Goal: Information Seeking & Learning: Learn about a topic

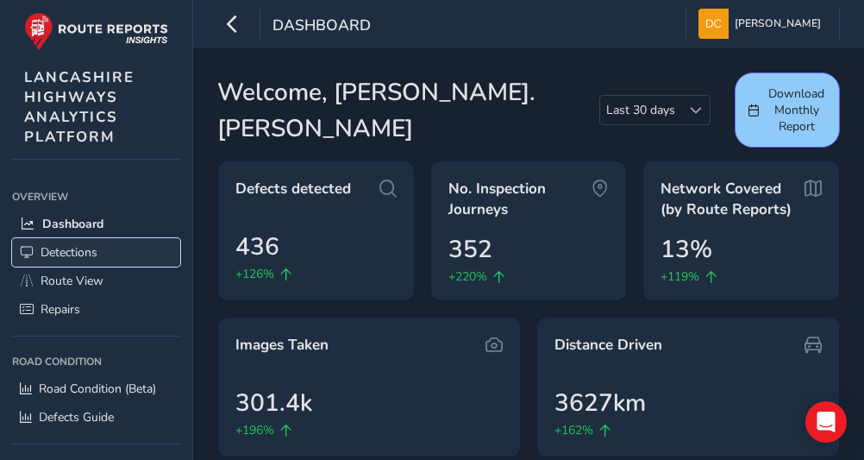
click at [47, 257] on span "Detections" at bounding box center [69, 252] width 57 height 16
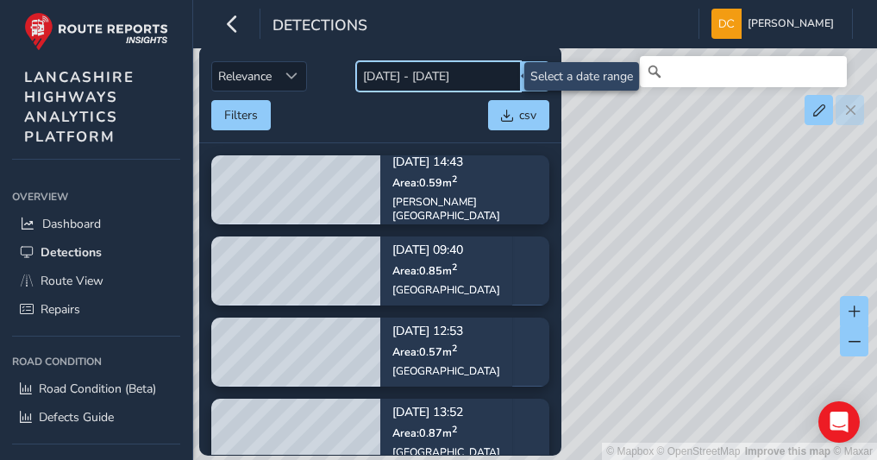
click at [427, 78] on input "[DATE] - [DATE]" at bounding box center [438, 76] width 165 height 30
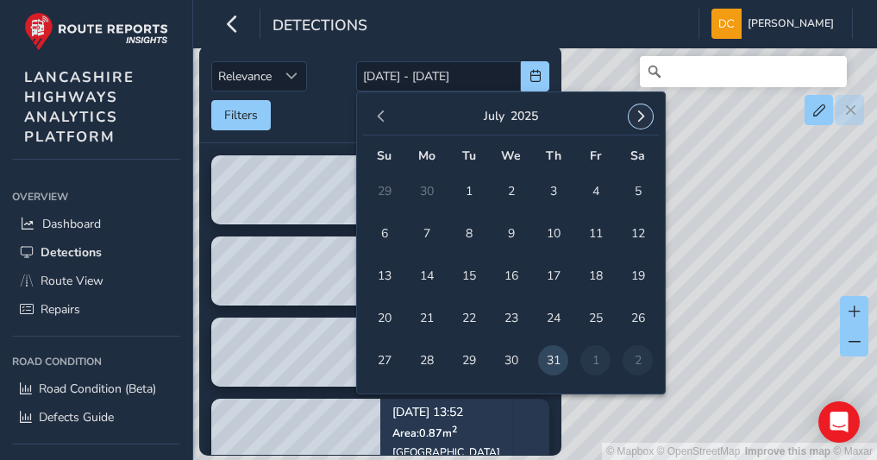
click at [644, 122] on button "button" at bounding box center [641, 116] width 24 height 24
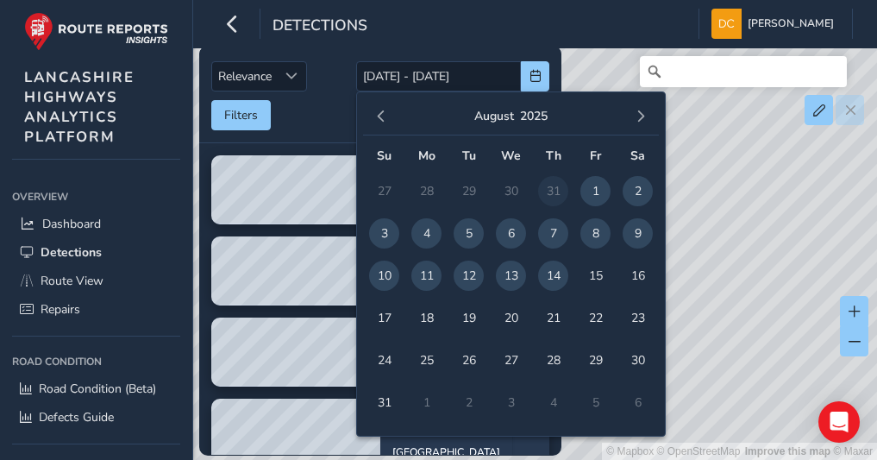
click at [587, 240] on span "8" at bounding box center [596, 233] width 30 height 30
type input "[DATE]"
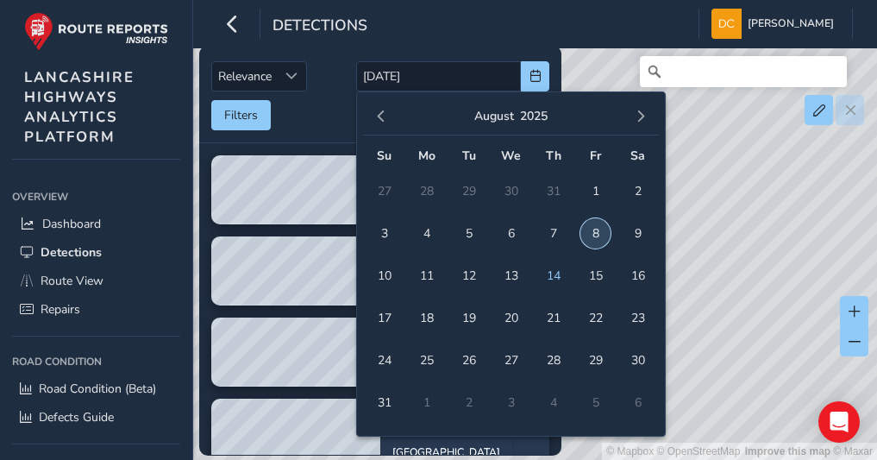
click at [589, 241] on span "8" at bounding box center [596, 233] width 30 height 30
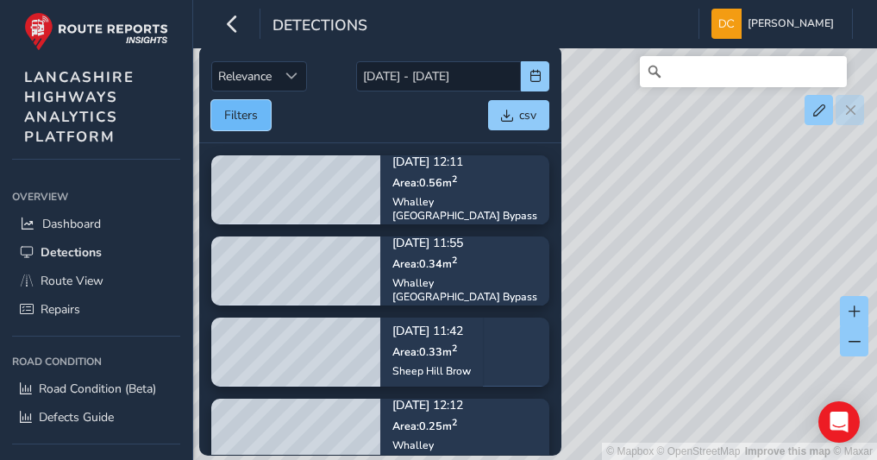
click at [230, 116] on button "Filters" at bounding box center [241, 115] width 60 height 30
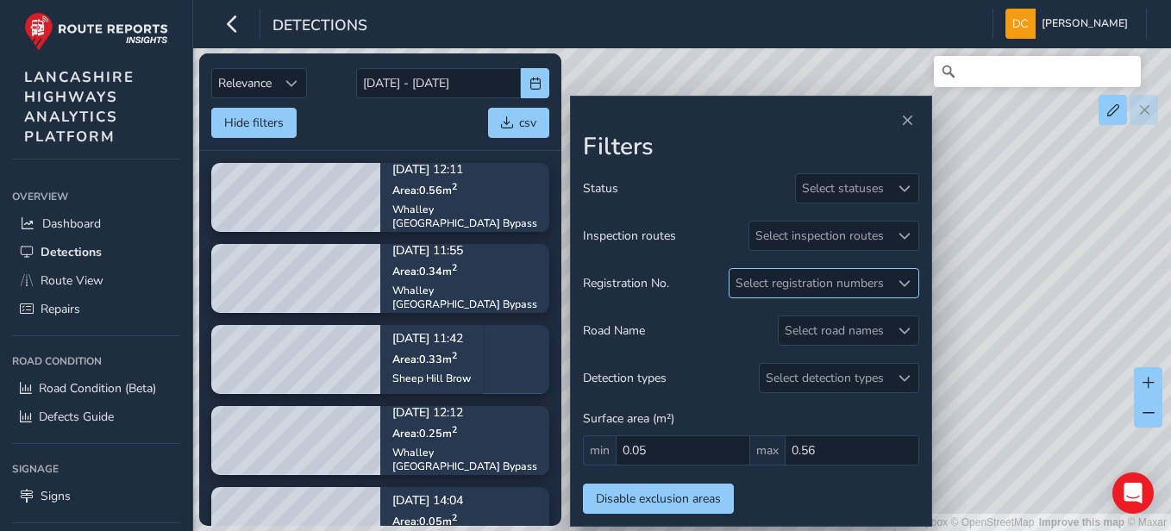
click at [863, 274] on div at bounding box center [904, 283] width 28 height 28
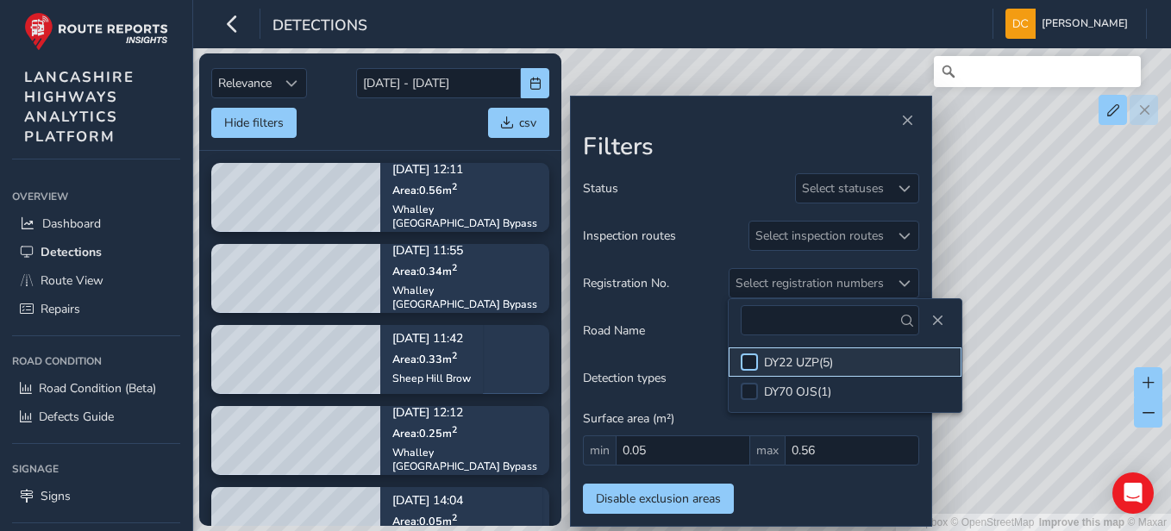
click at [750, 363] on div at bounding box center [749, 362] width 17 height 17
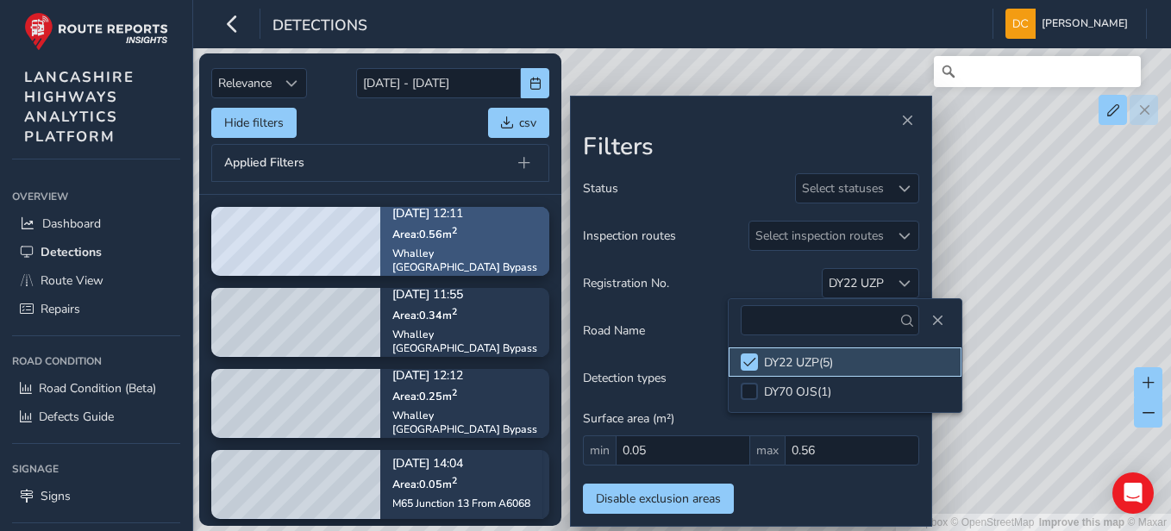
scroll to position [86, 0]
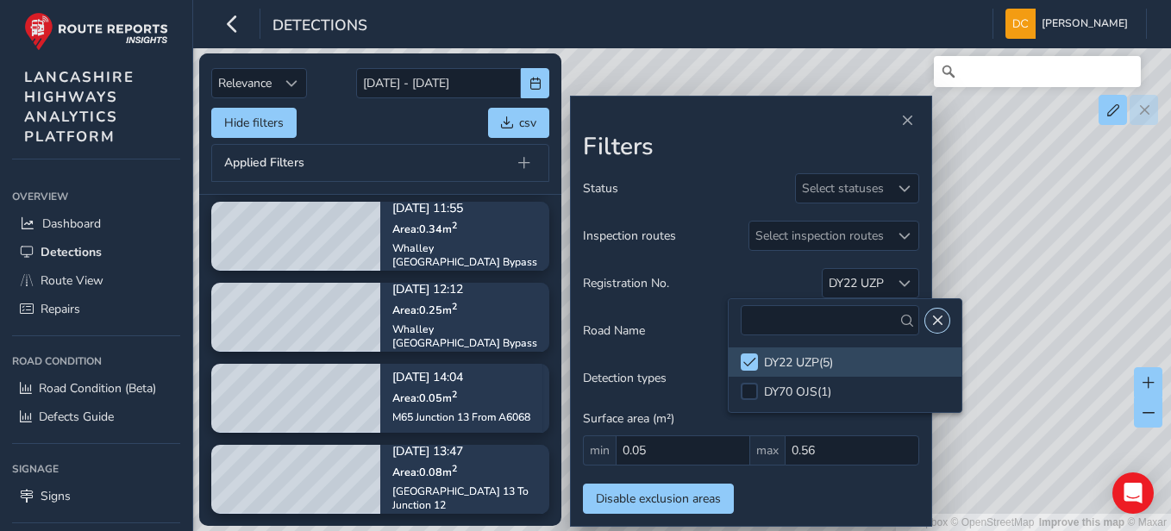
click at [863, 317] on span "Close" at bounding box center [938, 321] width 12 height 12
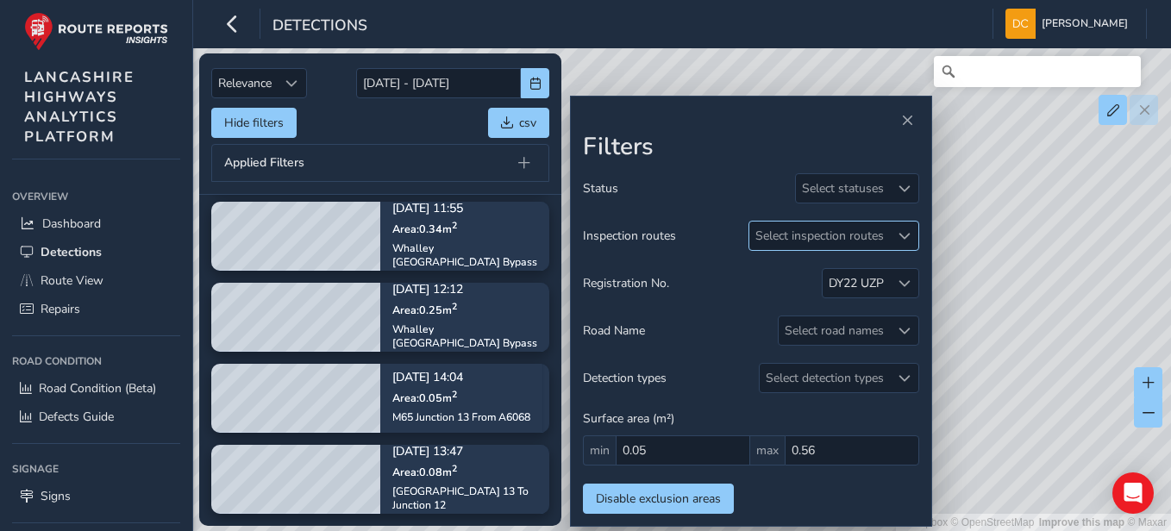
click at [863, 236] on span at bounding box center [905, 236] width 12 height 12
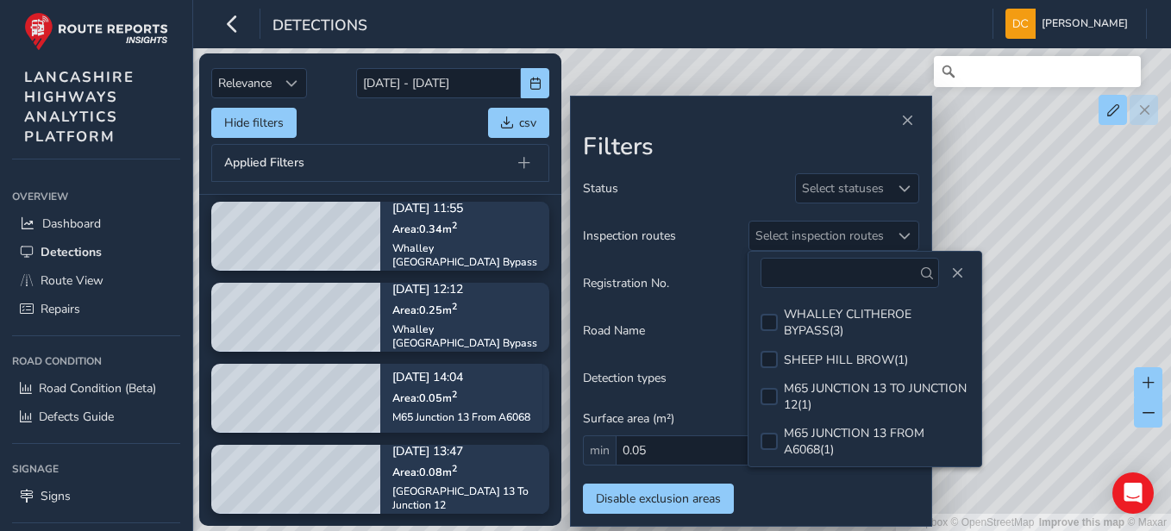
scroll to position [3, 0]
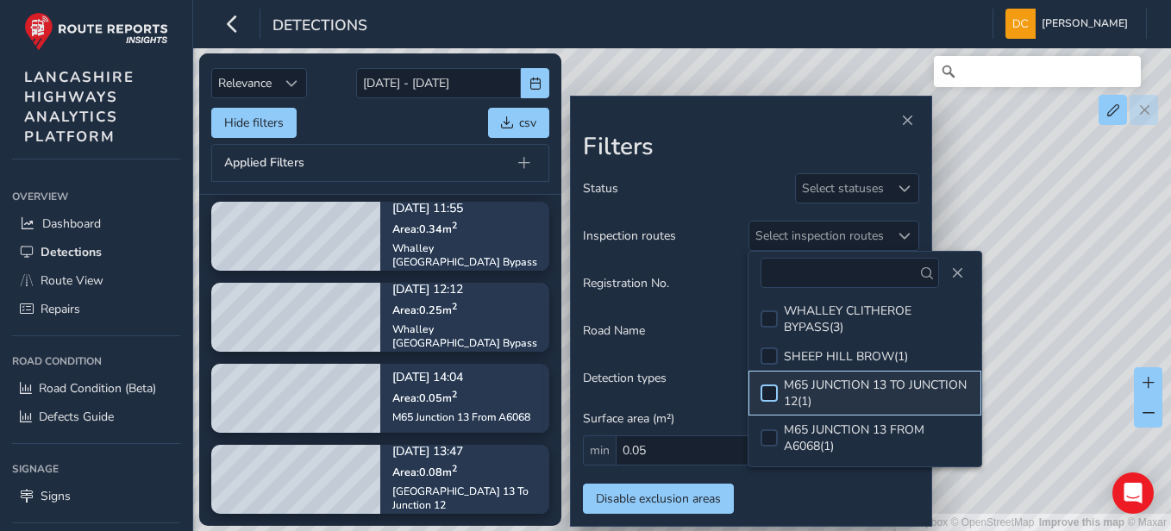
click at [766, 391] on div at bounding box center [769, 393] width 17 height 17
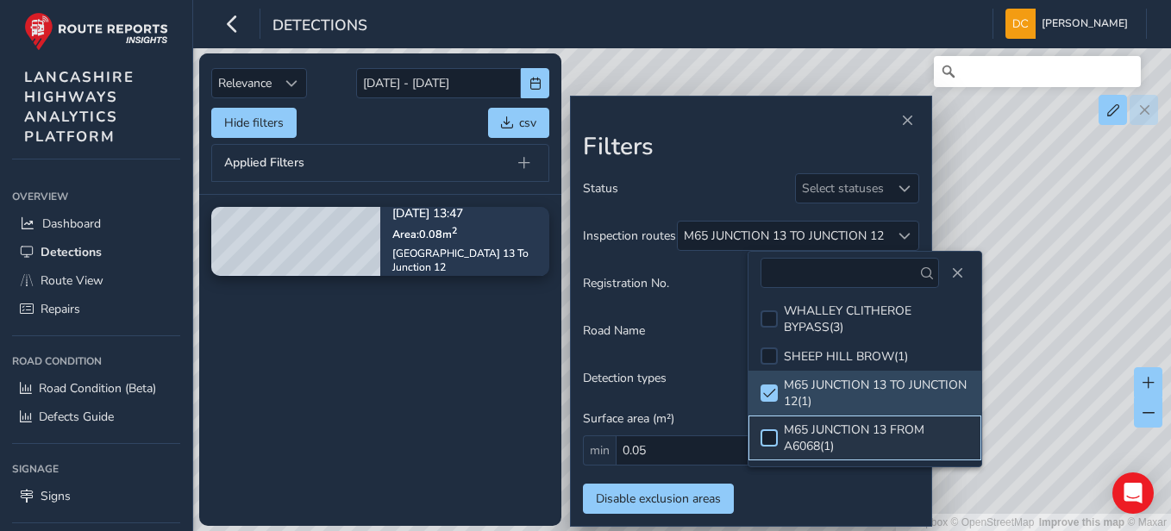
click at [769, 439] on div at bounding box center [769, 438] width 17 height 17
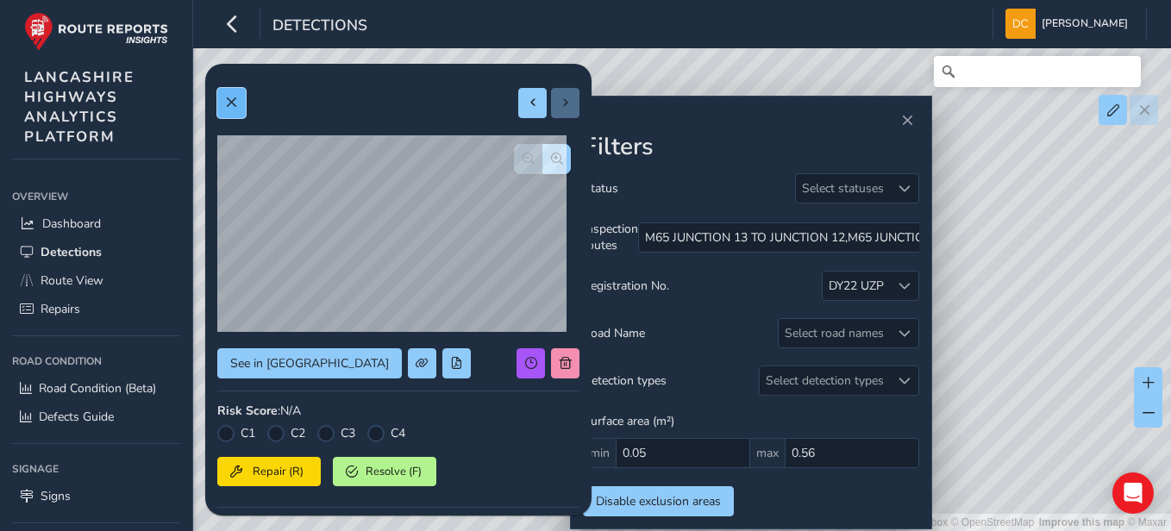
click at [239, 99] on button at bounding box center [231, 103] width 28 height 30
click at [228, 100] on span at bounding box center [231, 103] width 12 height 12
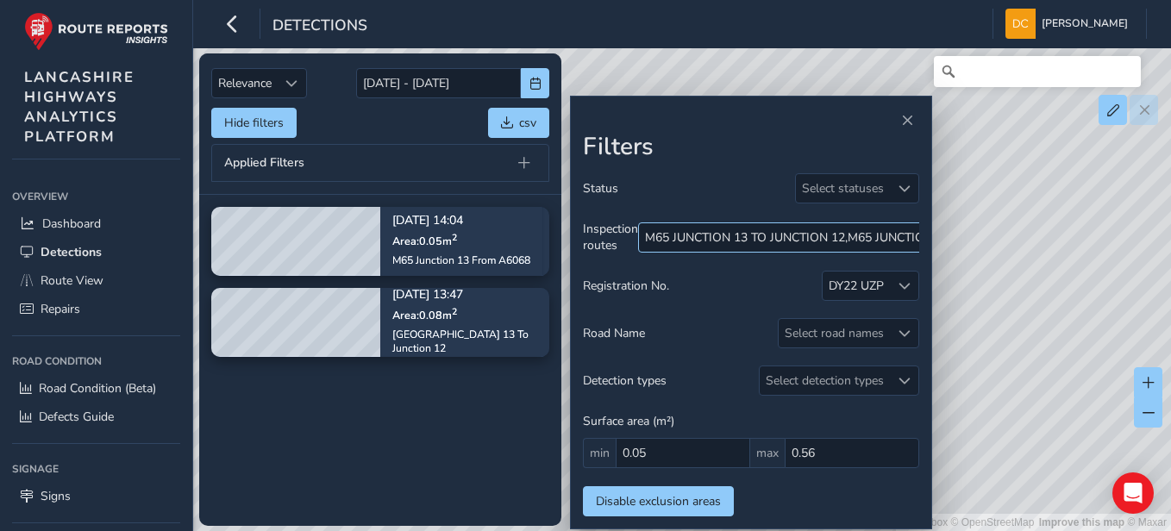
click at [726, 241] on div "M65 JUNCTION 13 TO JUNCTION 12 ," at bounding box center [746, 237] width 203 height 16
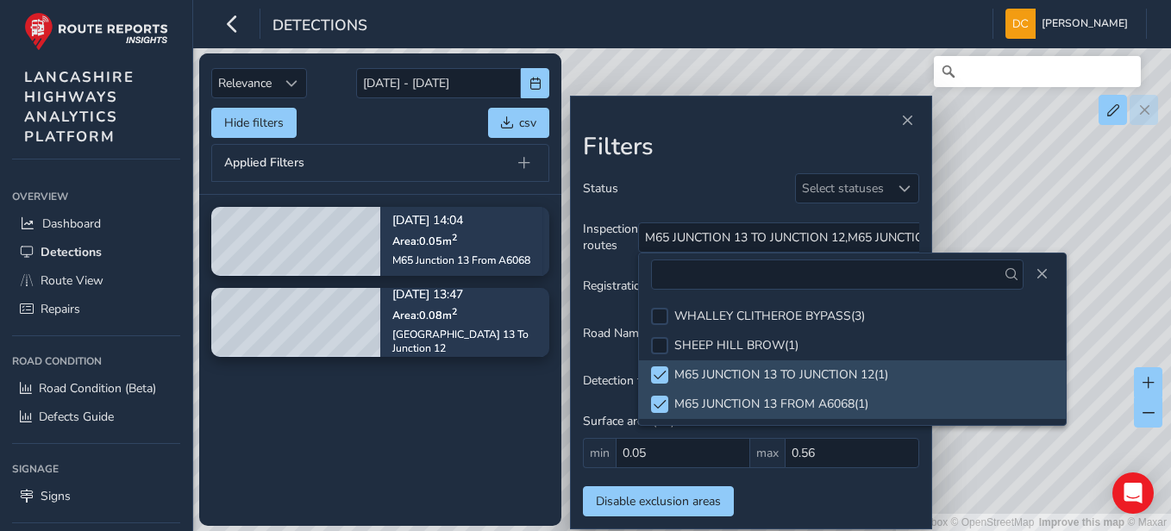
click at [863, 280] on div at bounding box center [852, 275] width 427 height 42
click at [863, 273] on span "Close" at bounding box center [1042, 274] width 12 height 12
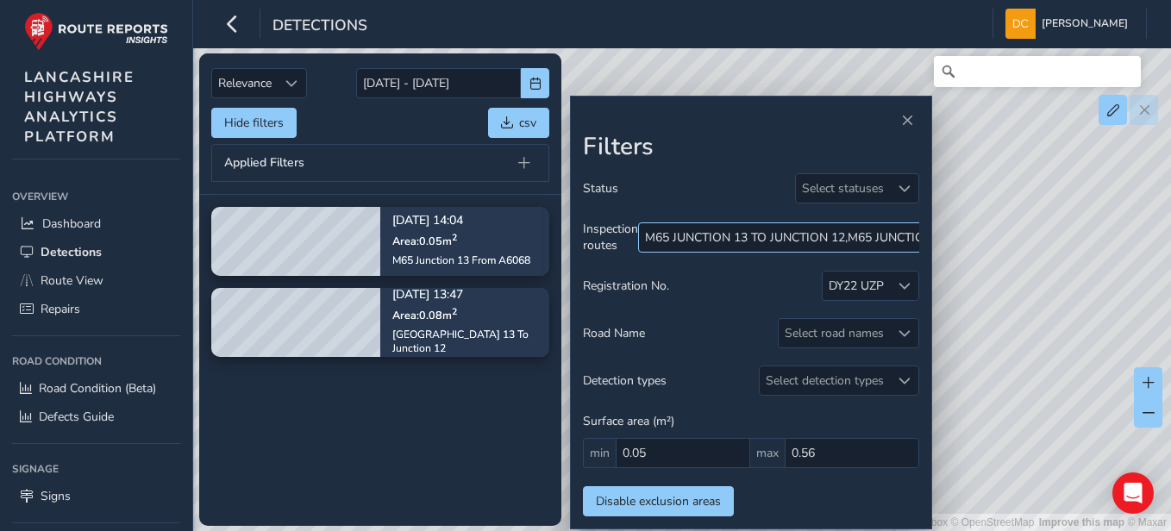
click at [863, 239] on div "M65 JUNCTION 13 FROM A6068" at bounding box center [938, 237] width 180 height 16
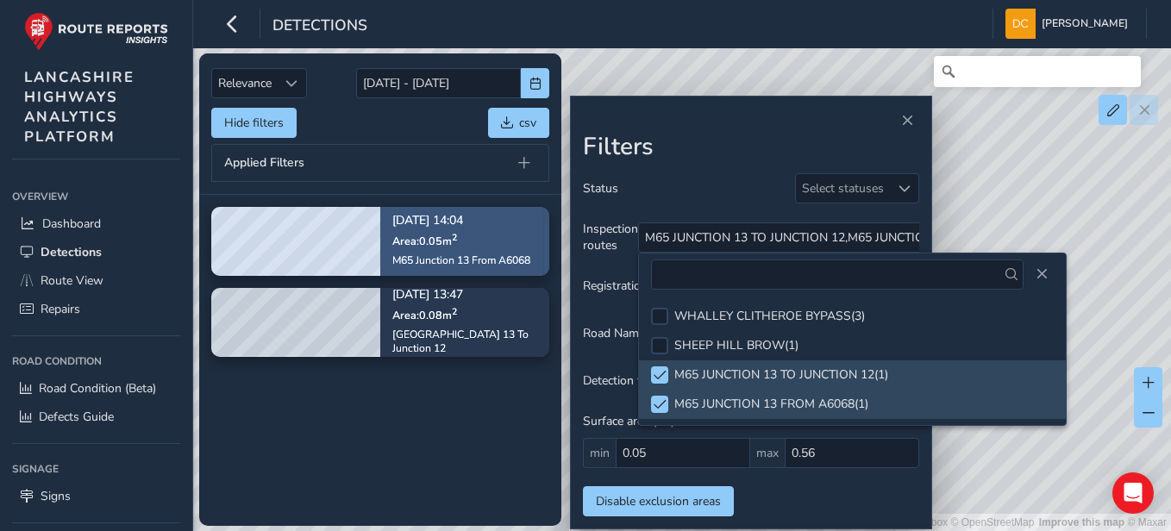
click at [425, 238] on span "Area: 0.05 m 2" at bounding box center [424, 240] width 65 height 15
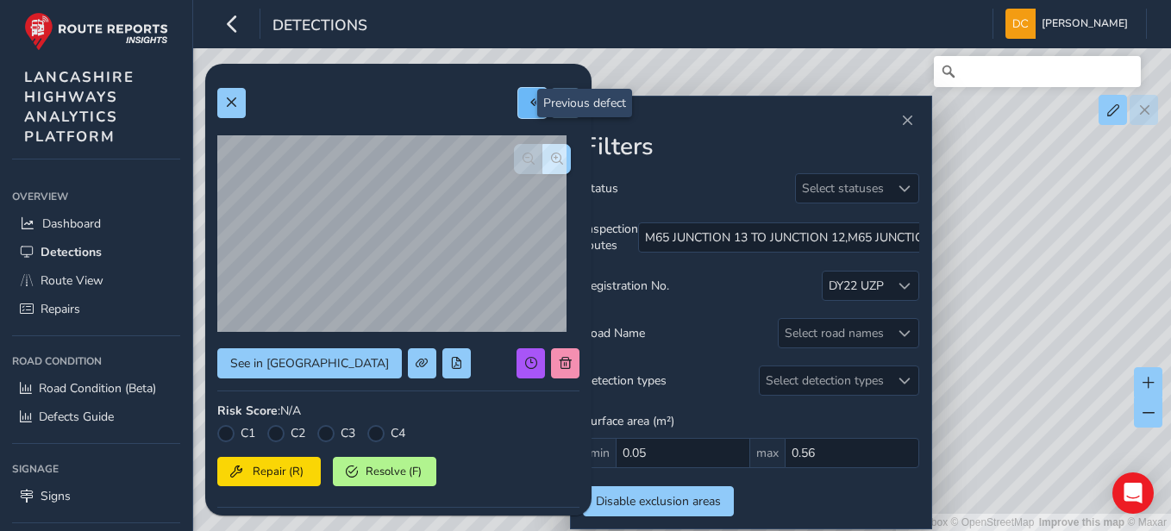
click at [518, 110] on button at bounding box center [532, 103] width 28 height 30
type input "267"
type input "286"
click at [552, 110] on button at bounding box center [565, 103] width 28 height 30
type input "191"
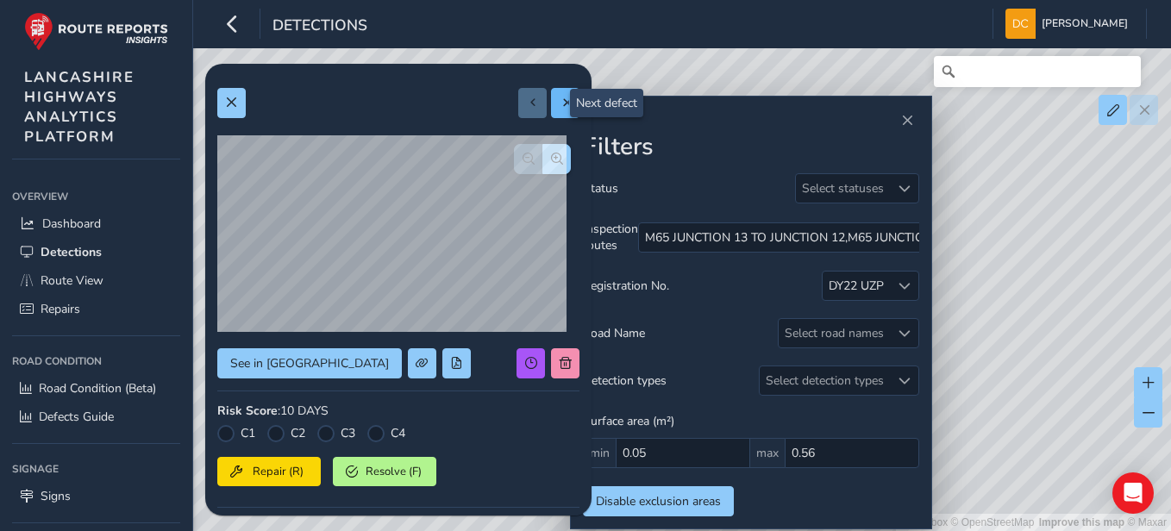
type input "275"
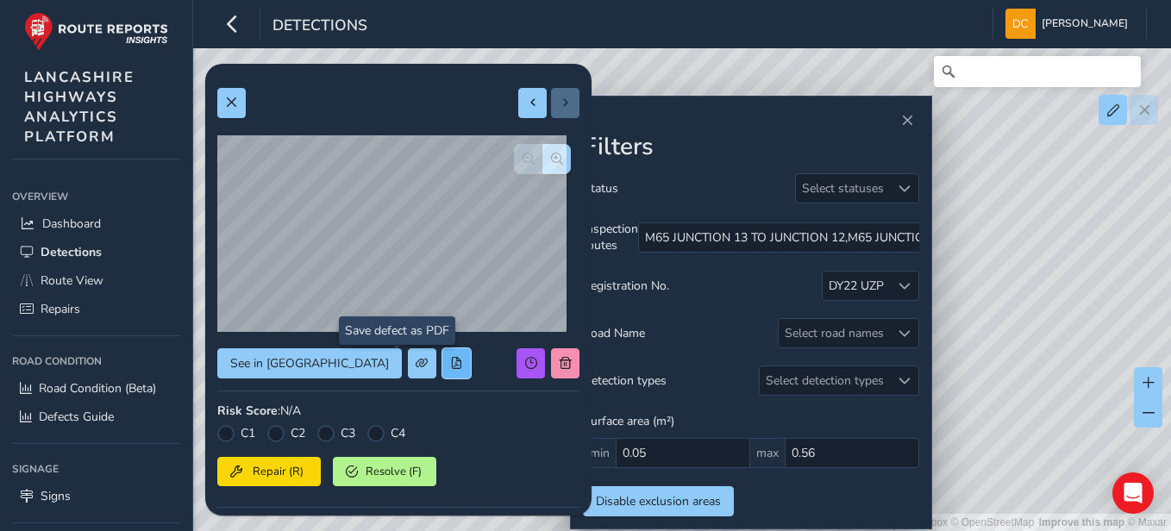
click at [450, 365] on span at bounding box center [456, 363] width 12 height 12
click at [450, 360] on span at bounding box center [456, 363] width 12 height 12
click at [227, 101] on span at bounding box center [231, 103] width 12 height 12
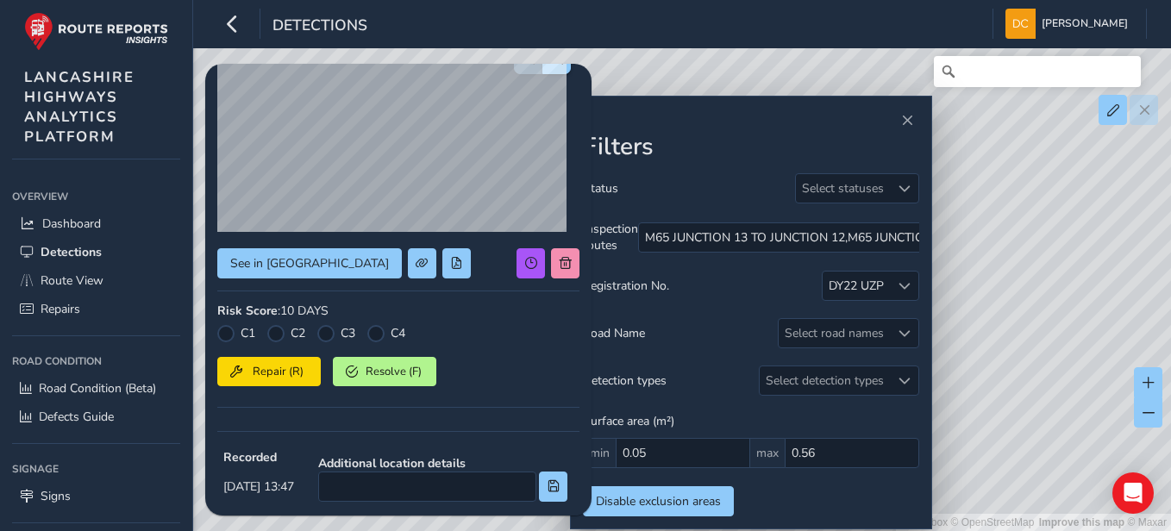
scroll to position [14, 0]
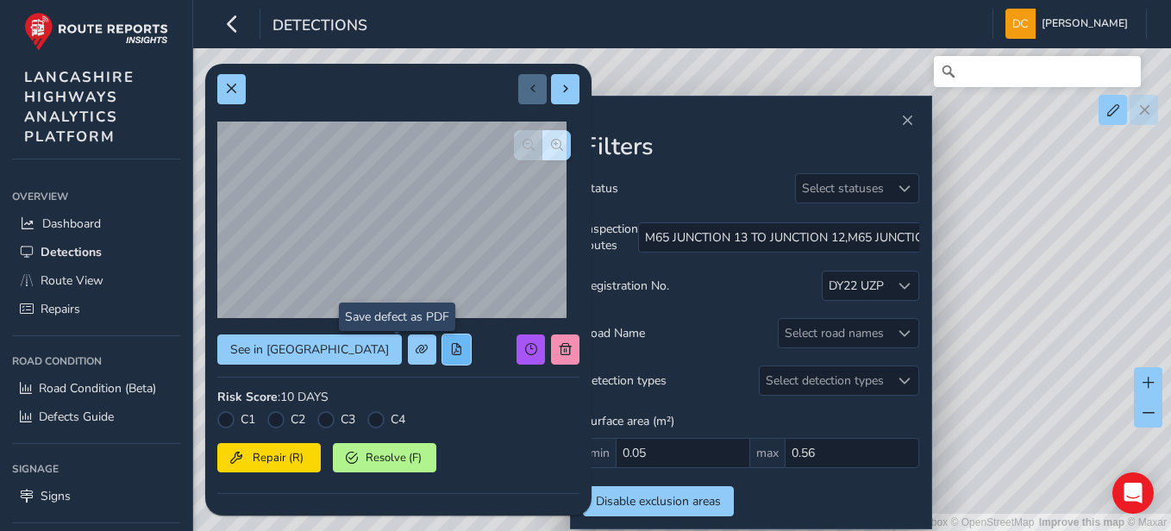
click at [443, 357] on button at bounding box center [457, 350] width 28 height 30
drag, startPoint x: 855, startPoint y: 173, endPoint x: 1047, endPoint y: 205, distance: 195.0
click at [863, 205] on div "© Mapbox © OpenStreetMap Improve this map © Maxar" at bounding box center [585, 265] width 1171 height 531
click at [443, 350] on button at bounding box center [457, 350] width 28 height 30
click at [243, 90] on button at bounding box center [231, 89] width 28 height 30
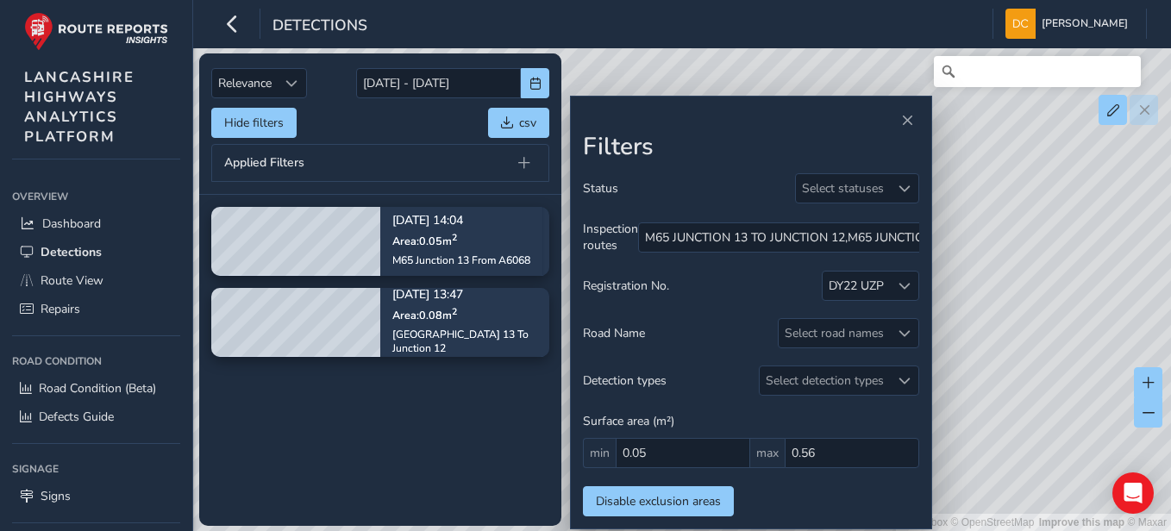
click at [449, 63] on div "Relevance Relevance [DATE] - [DATE] Hide filters csv Applied Filters" at bounding box center [380, 123] width 362 height 141
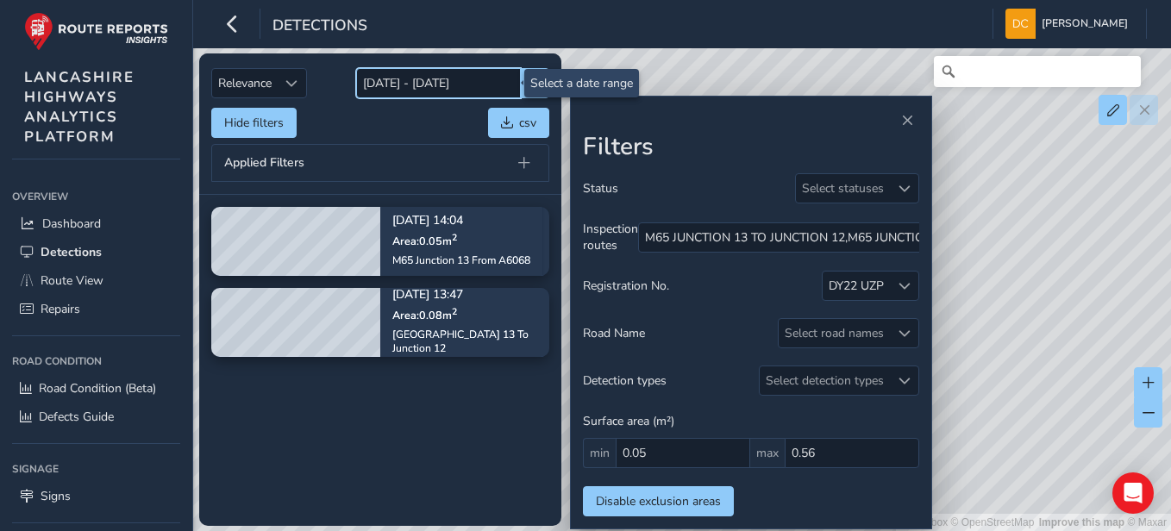
click at [449, 77] on input "[DATE] - [DATE]" at bounding box center [438, 83] width 165 height 30
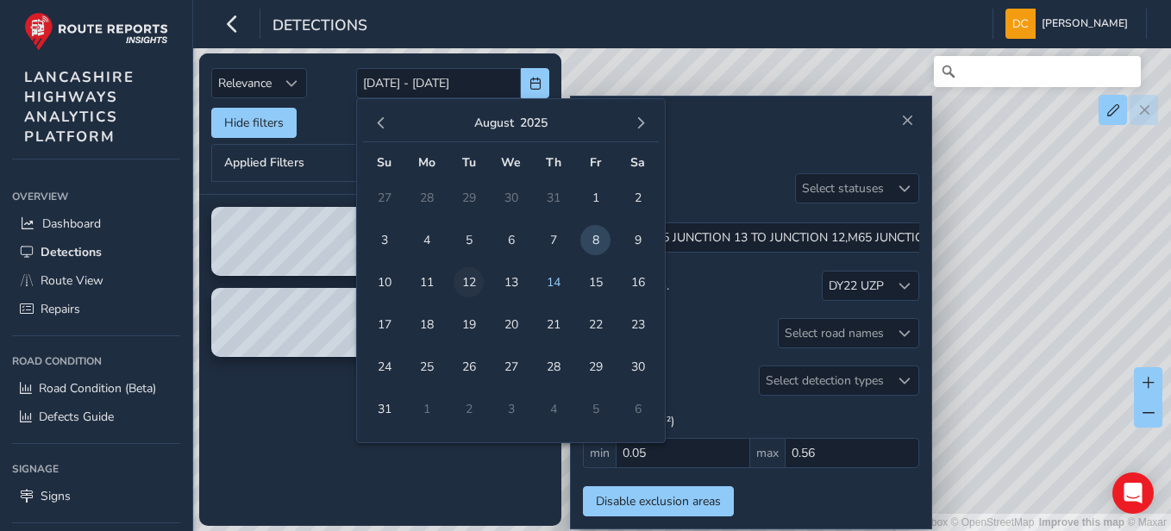
click at [479, 279] on span "12" at bounding box center [469, 282] width 30 height 30
type input "[DATE]"
click at [472, 284] on span "12" at bounding box center [469, 282] width 30 height 30
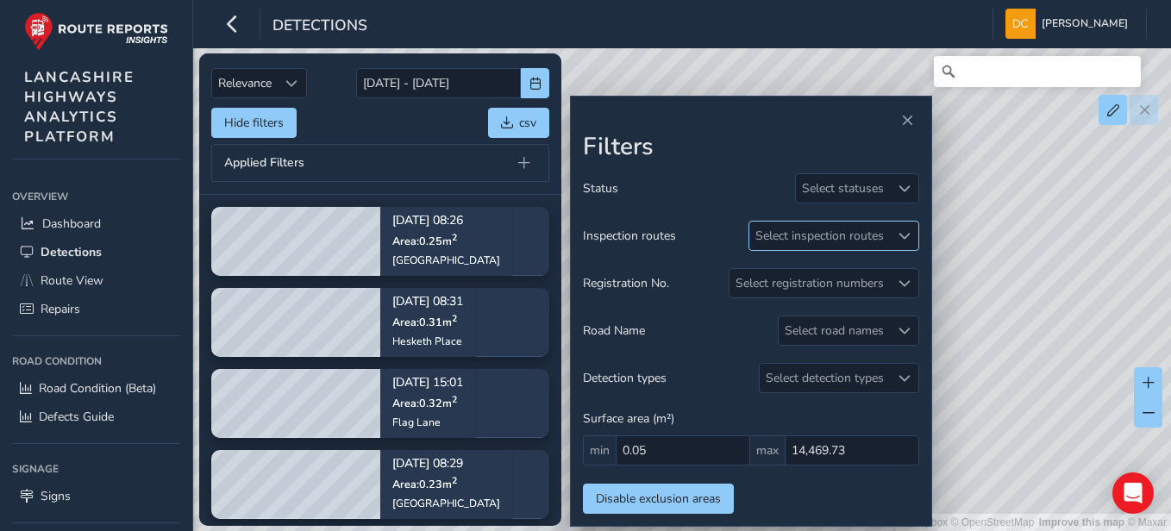
click at [863, 241] on span at bounding box center [905, 236] width 12 height 12
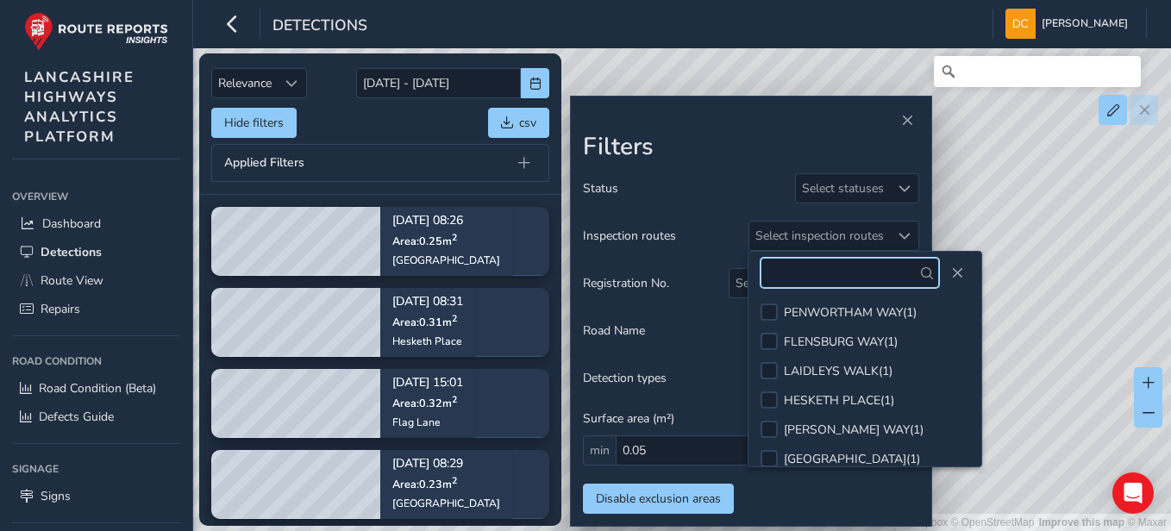
scroll to position [324, 0]
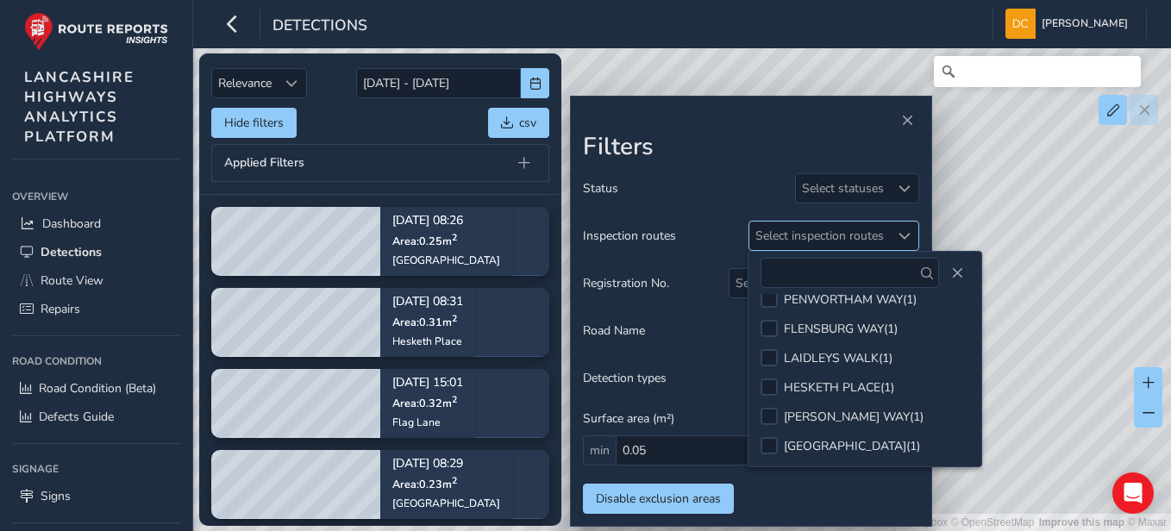
click at [825, 232] on div "Select inspection routes" at bounding box center [820, 236] width 141 height 28
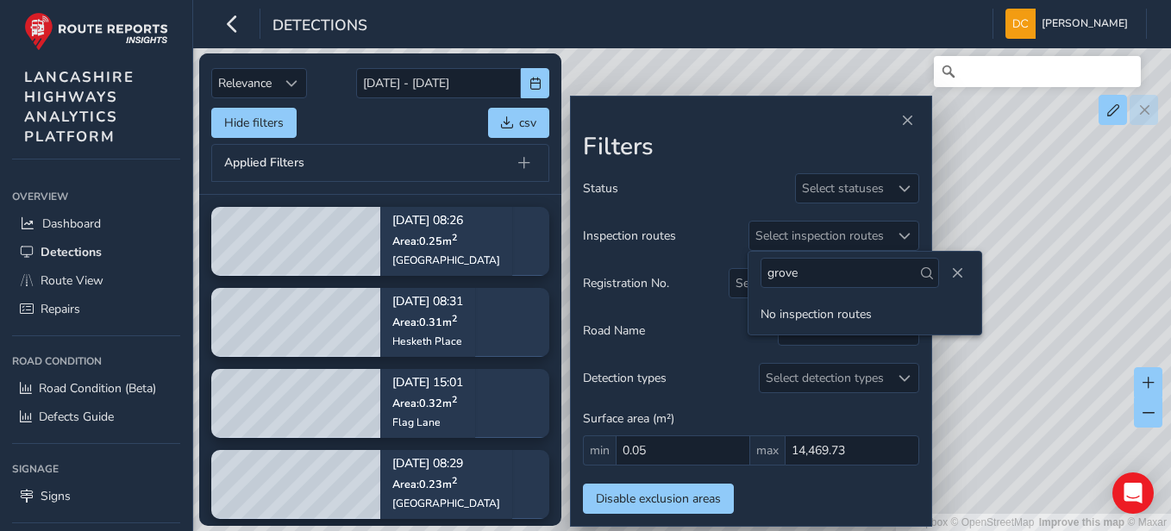
type input "grove"
click at [863, 278] on div "grove" at bounding box center [865, 273] width 233 height 42
click at [863, 233] on div at bounding box center [904, 236] width 28 height 28
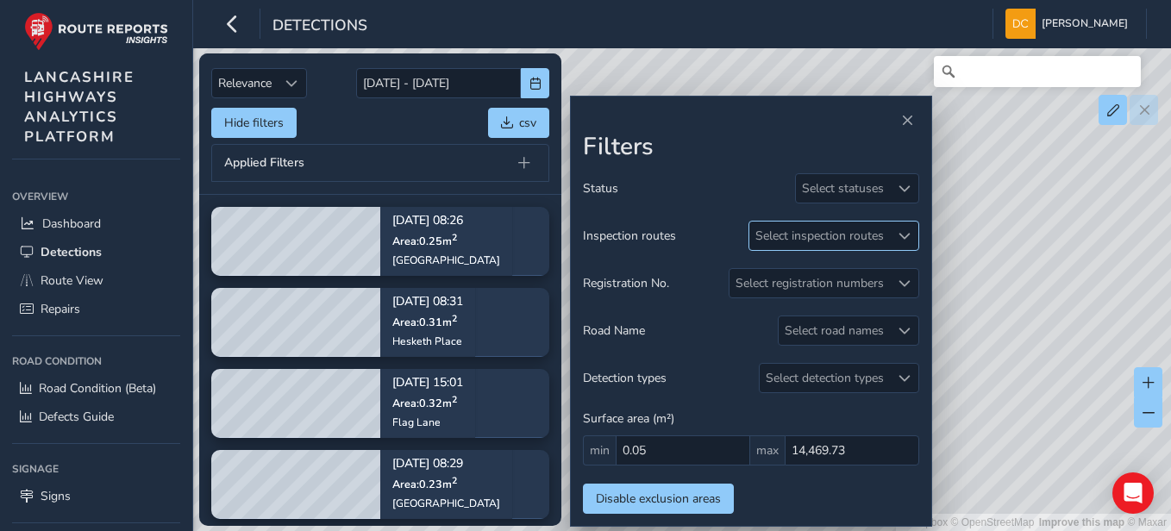
click at [863, 235] on span at bounding box center [905, 236] width 12 height 12
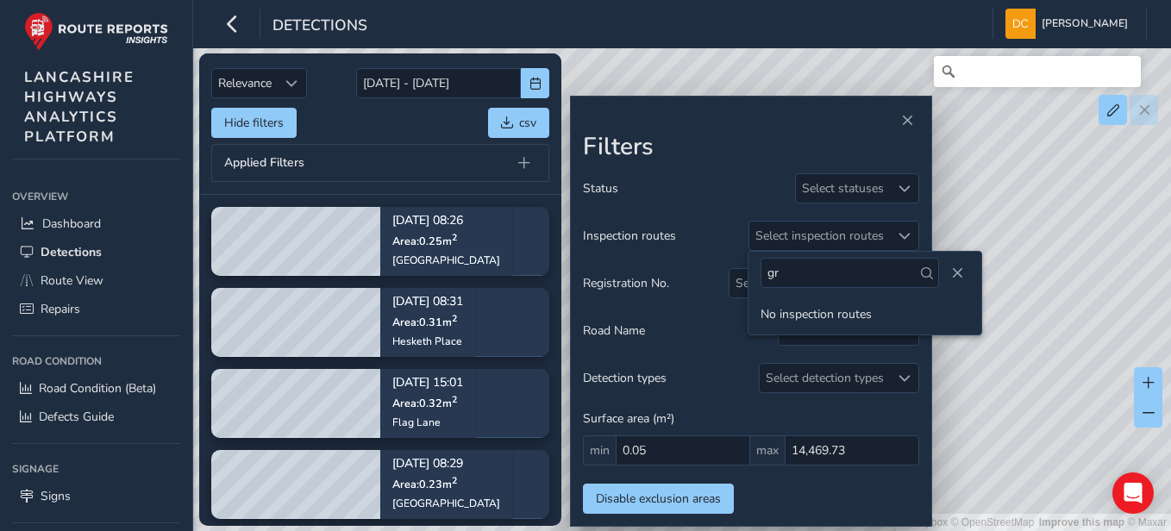
type input "g"
type input "[PERSON_NAME][GEOGRAPHIC_DATA]"
click at [863, 276] on span "Close" at bounding box center [957, 273] width 12 height 12
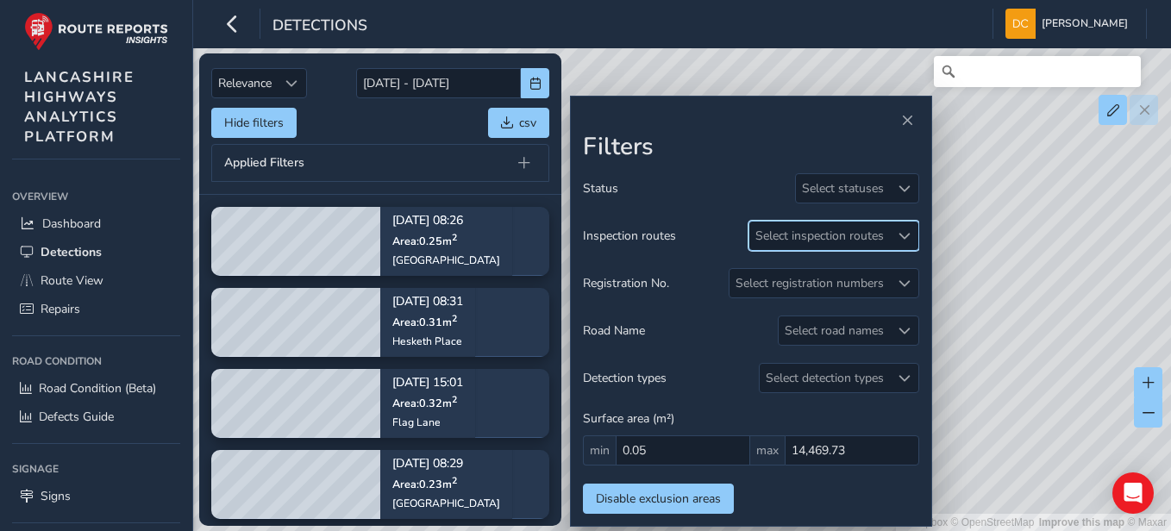
click at [863, 238] on span at bounding box center [905, 236] width 12 height 12
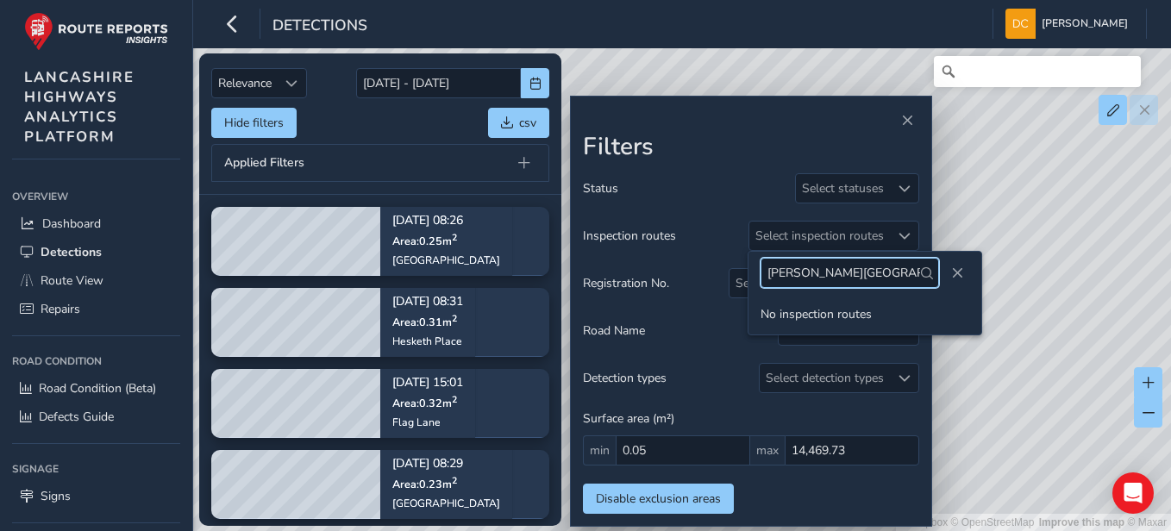
drag, startPoint x: 882, startPoint y: 267, endPoint x: 768, endPoint y: 268, distance: 113.9
click at [768, 268] on input "[PERSON_NAME][GEOGRAPHIC_DATA]" at bounding box center [850, 273] width 179 height 30
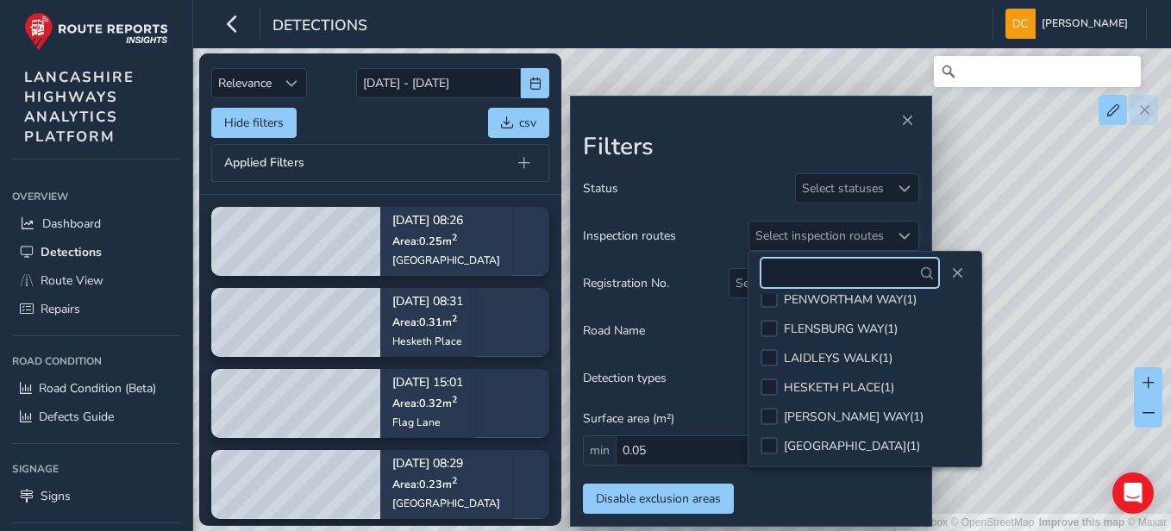
click at [850, 273] on input "text" at bounding box center [850, 273] width 179 height 30
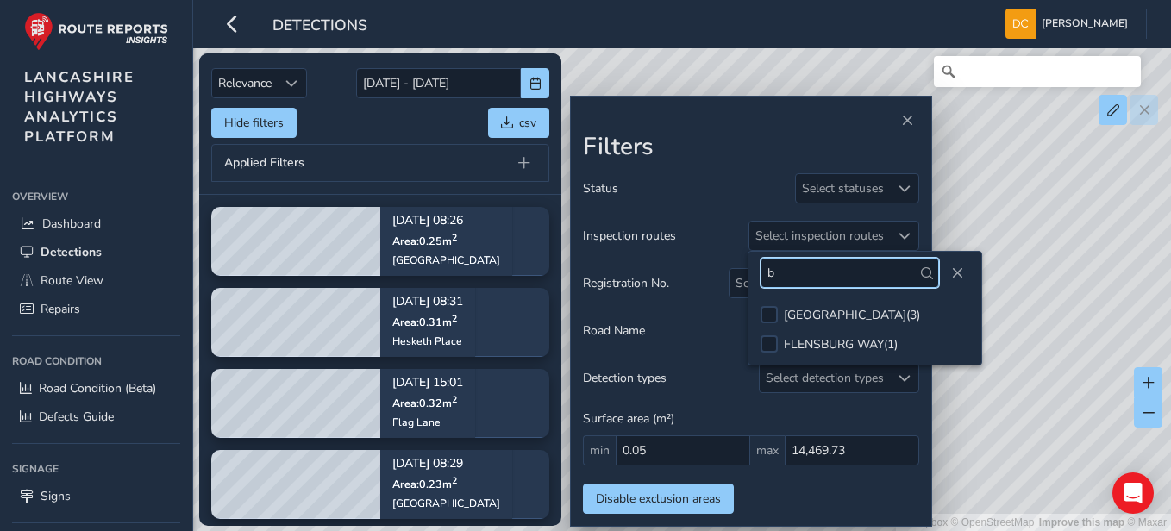
scroll to position [0, 0]
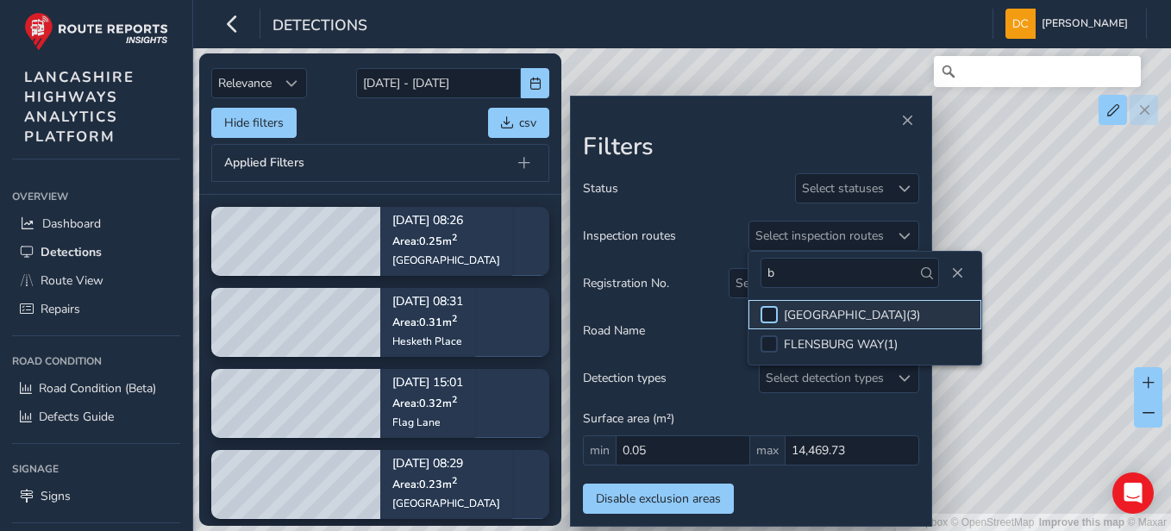
click at [776, 311] on div at bounding box center [769, 314] width 17 height 17
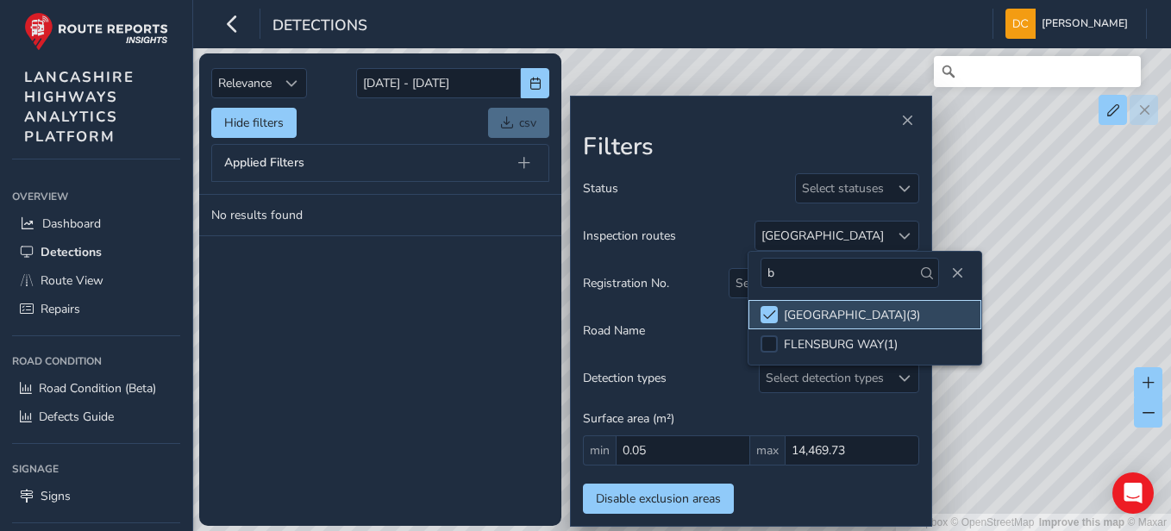
click at [811, 317] on div "BLACKPOOL ROAD ( 3 )" at bounding box center [852, 315] width 136 height 16
drag, startPoint x: 811, startPoint y: 317, endPoint x: 847, endPoint y: 316, distance: 36.3
click at [847, 316] on div "BLACKPOOL ROAD ( 3 )" at bounding box center [852, 315] width 136 height 16
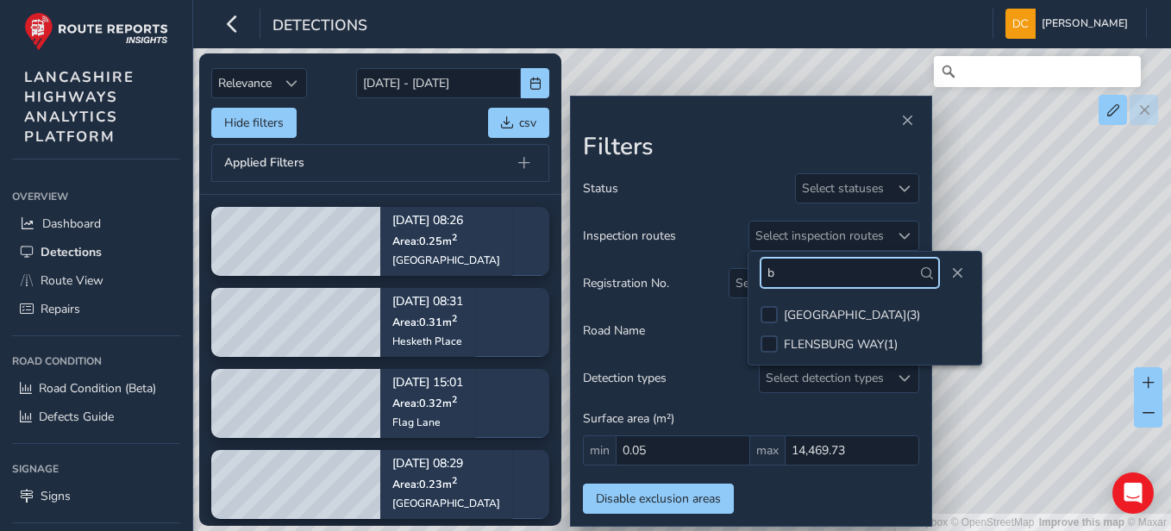
click at [777, 274] on input "b" at bounding box center [850, 273] width 179 height 30
click at [863, 279] on input "[GEOGRAPHIC_DATA]" at bounding box center [850, 273] width 179 height 30
type input "[GEOGRAPHIC_DATA]"
drag, startPoint x: 872, startPoint y: 277, endPoint x: 767, endPoint y: 275, distance: 105.3
click at [767, 275] on input "[GEOGRAPHIC_DATA]" at bounding box center [850, 273] width 179 height 30
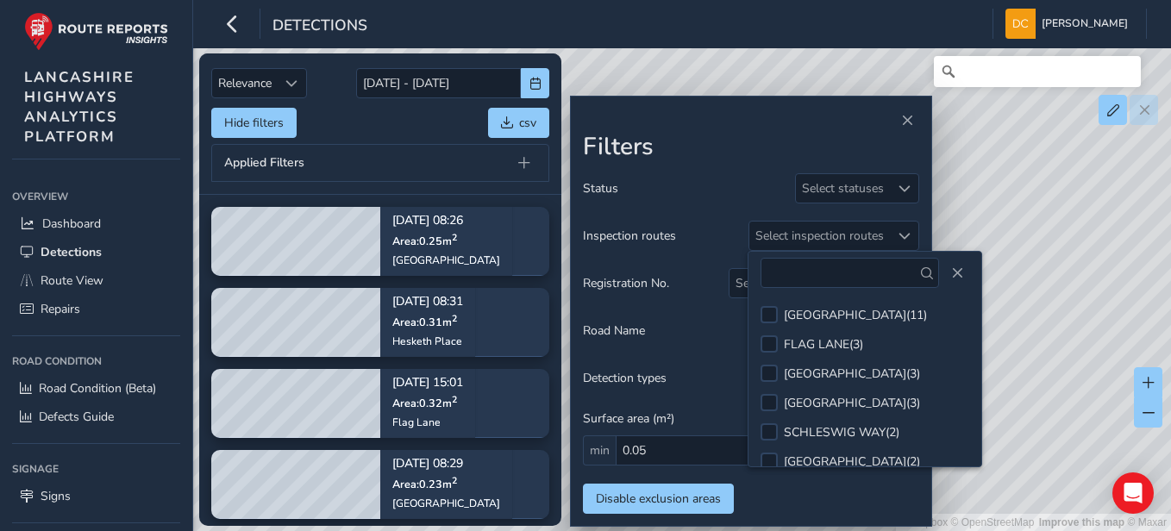
click at [675, 178] on div "Status Select statuses" at bounding box center [751, 188] width 336 height 30
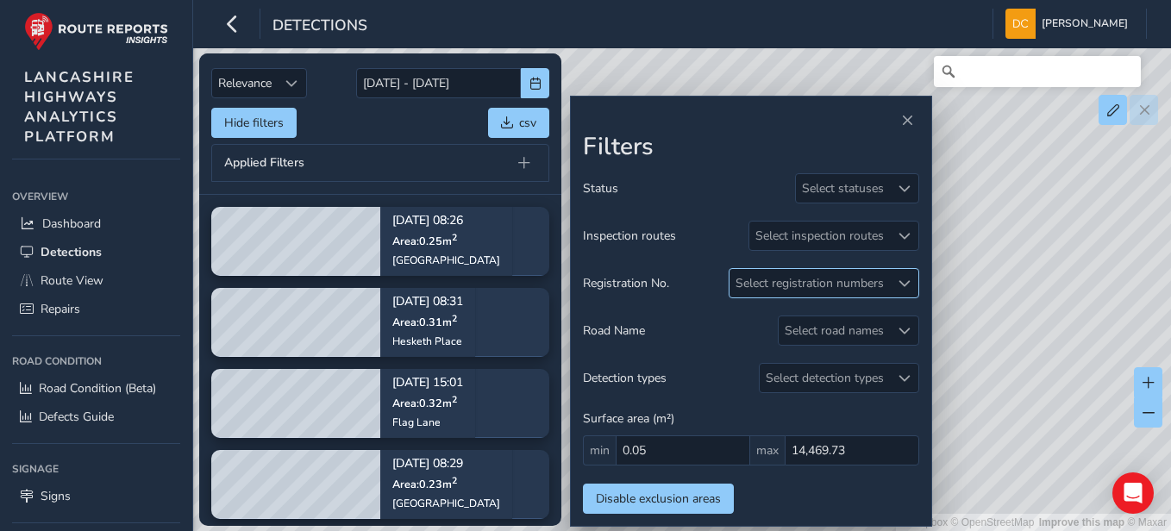
click at [863, 276] on div at bounding box center [904, 283] width 28 height 28
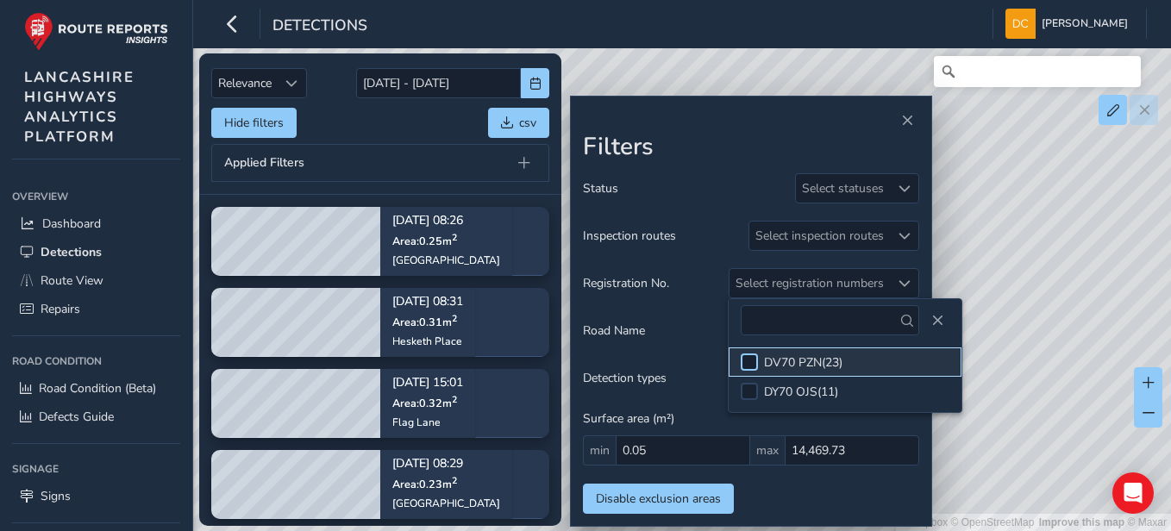
click at [747, 361] on div at bounding box center [749, 362] width 17 height 17
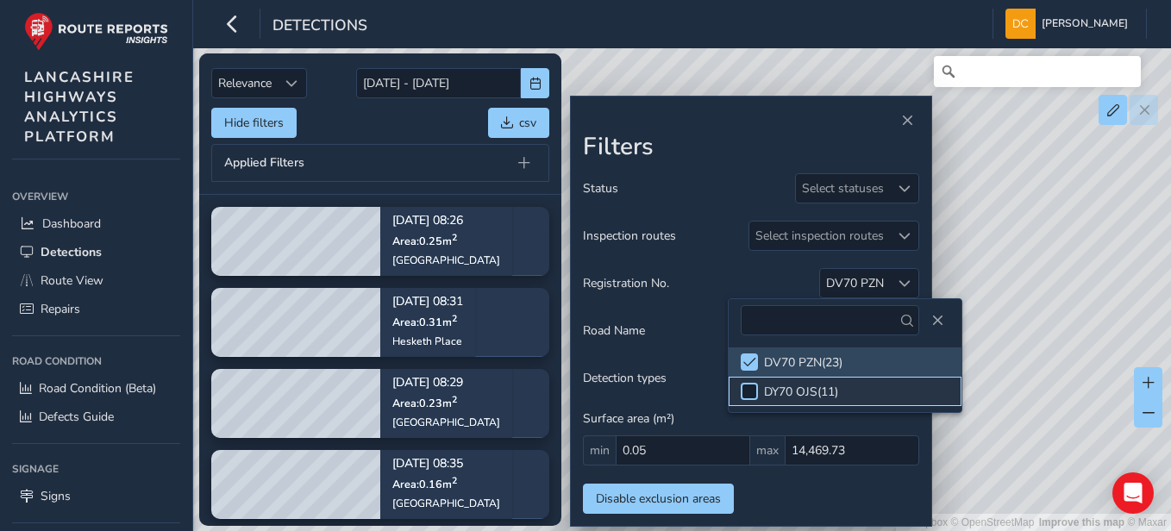
click at [748, 386] on div at bounding box center [749, 391] width 17 height 17
click at [863, 317] on span "Close" at bounding box center [938, 321] width 12 height 12
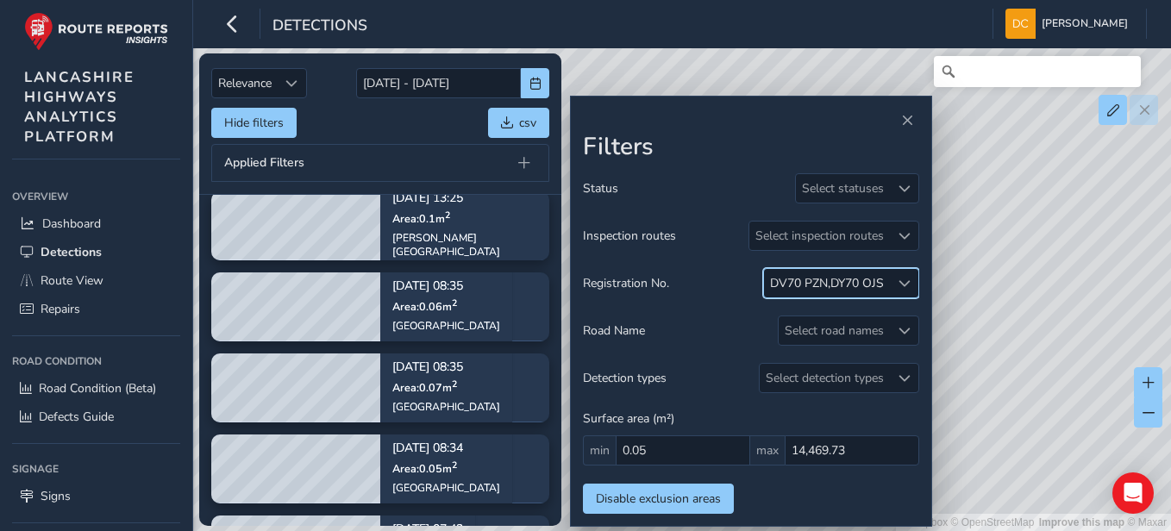
scroll to position [1008, 0]
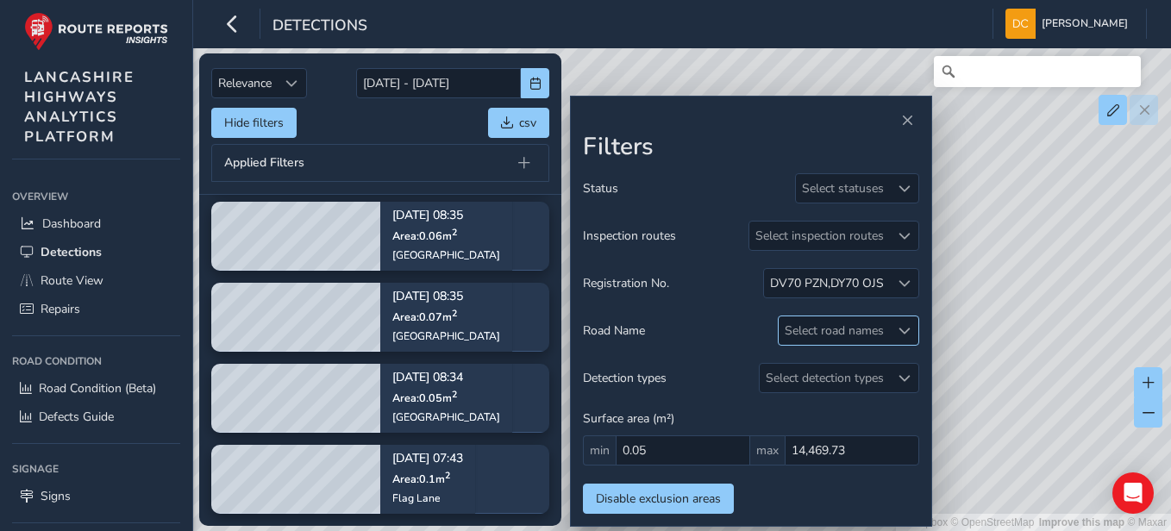
click at [854, 334] on div "Select road names" at bounding box center [834, 331] width 111 height 28
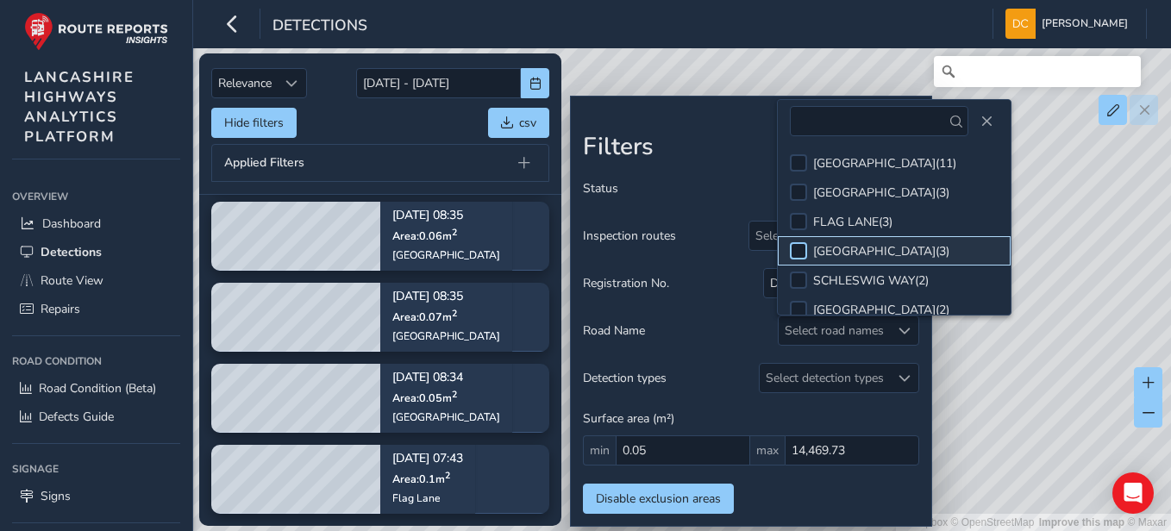
click at [798, 253] on div at bounding box center [798, 250] width 17 height 17
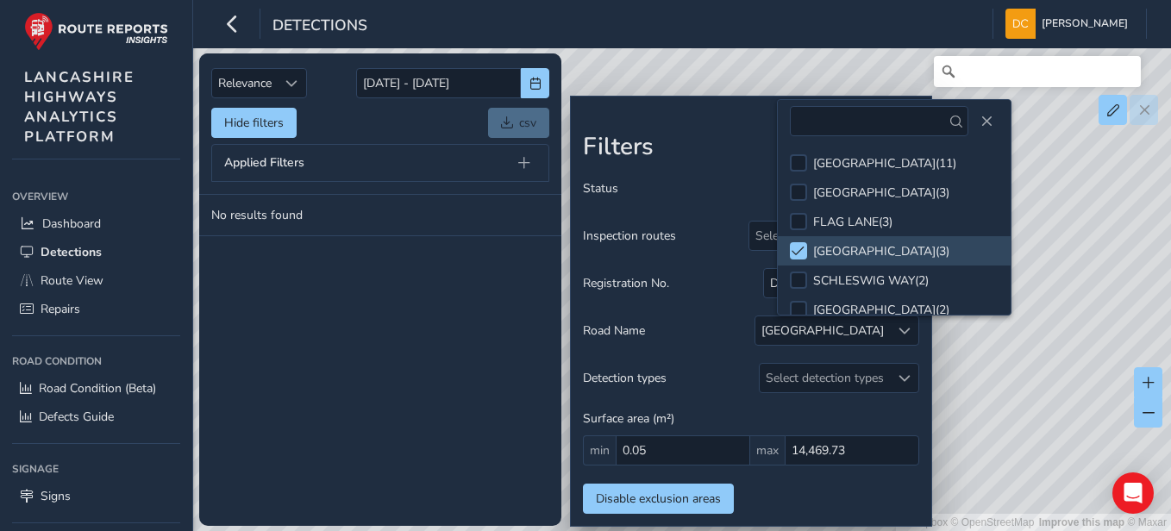
click at [822, 73] on div "© Mapbox © OpenStreetMap Improve this map © Maxar" at bounding box center [585, 265] width 1171 height 531
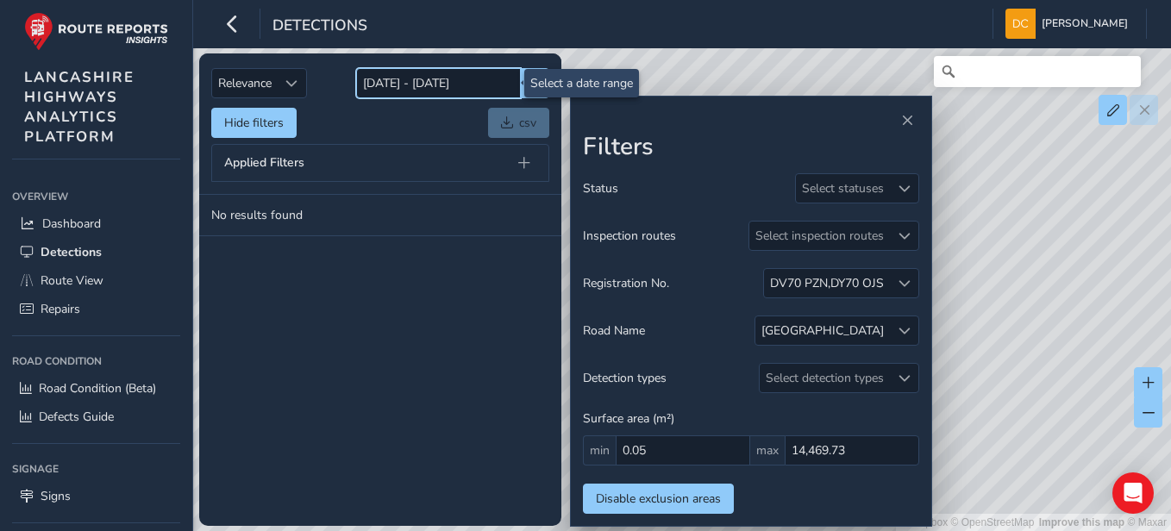
click at [411, 90] on input "[DATE] - [DATE]" at bounding box center [438, 83] width 165 height 30
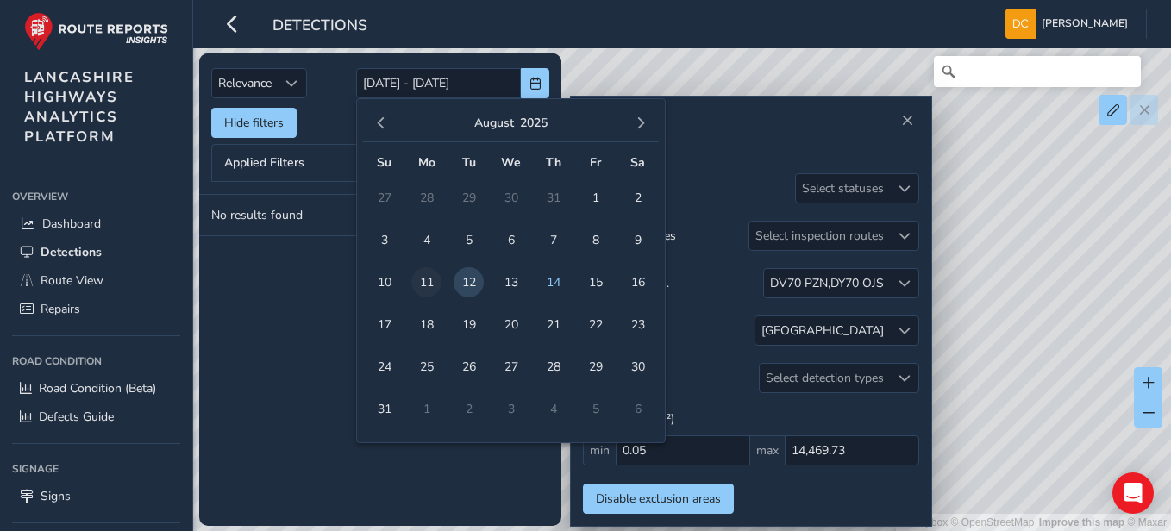
click at [422, 288] on span "11" at bounding box center [426, 282] width 30 height 30
type input "[DATE]"
click at [422, 288] on span "11" at bounding box center [426, 282] width 30 height 30
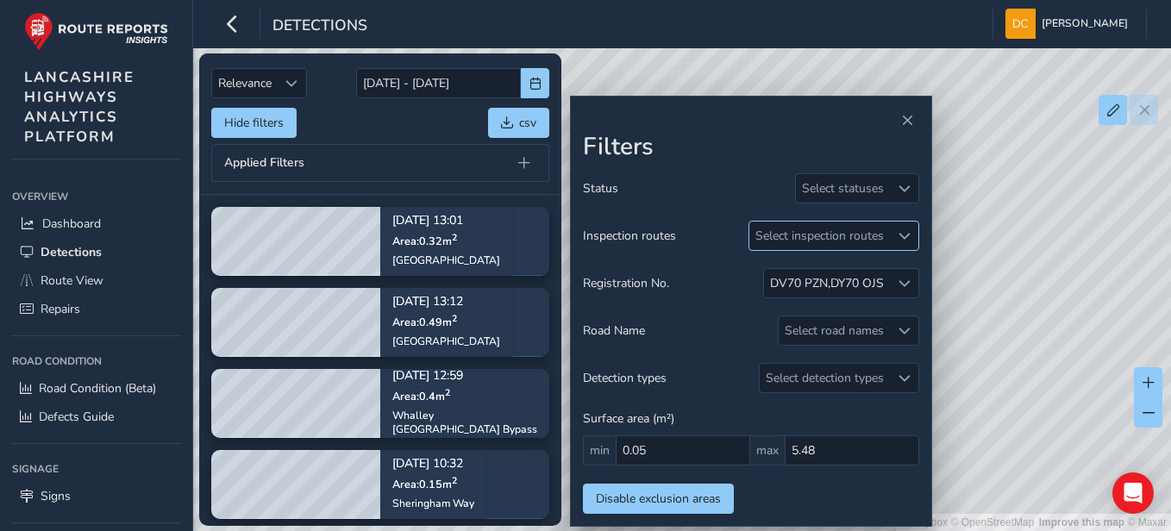
click at [863, 236] on span at bounding box center [905, 236] width 12 height 12
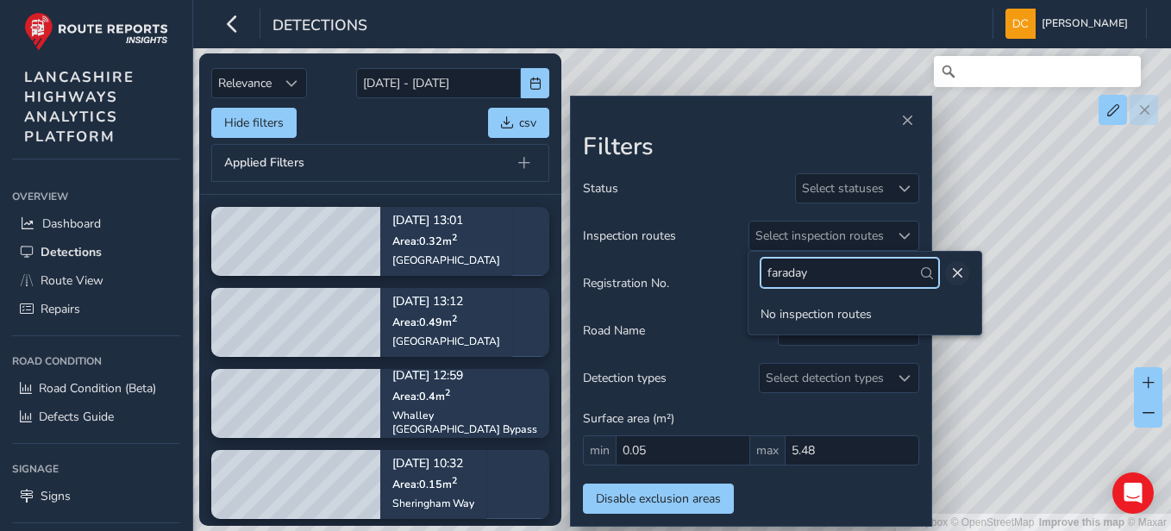
type input "faraday"
click at [863, 271] on button "Close" at bounding box center [957, 273] width 24 height 24
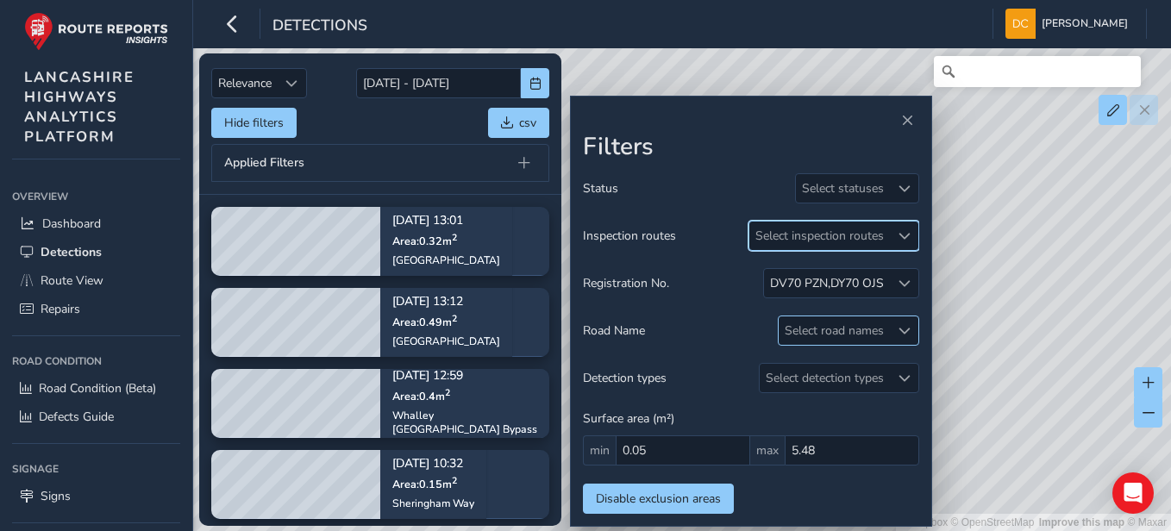
click at [820, 327] on div "Select road names" at bounding box center [834, 331] width 111 height 28
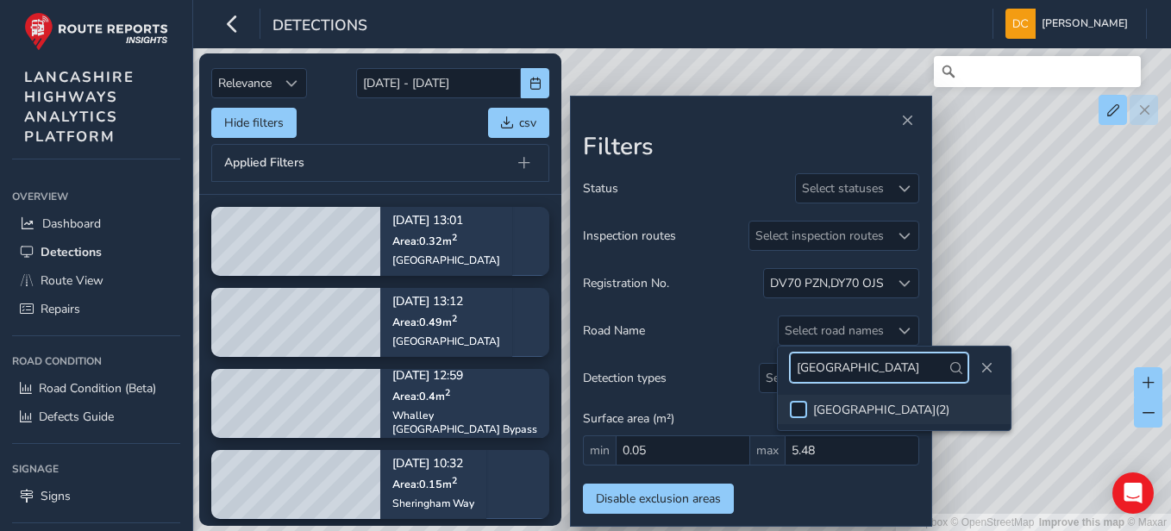
type input "[GEOGRAPHIC_DATA]"
click at [794, 410] on div at bounding box center [798, 409] width 17 height 17
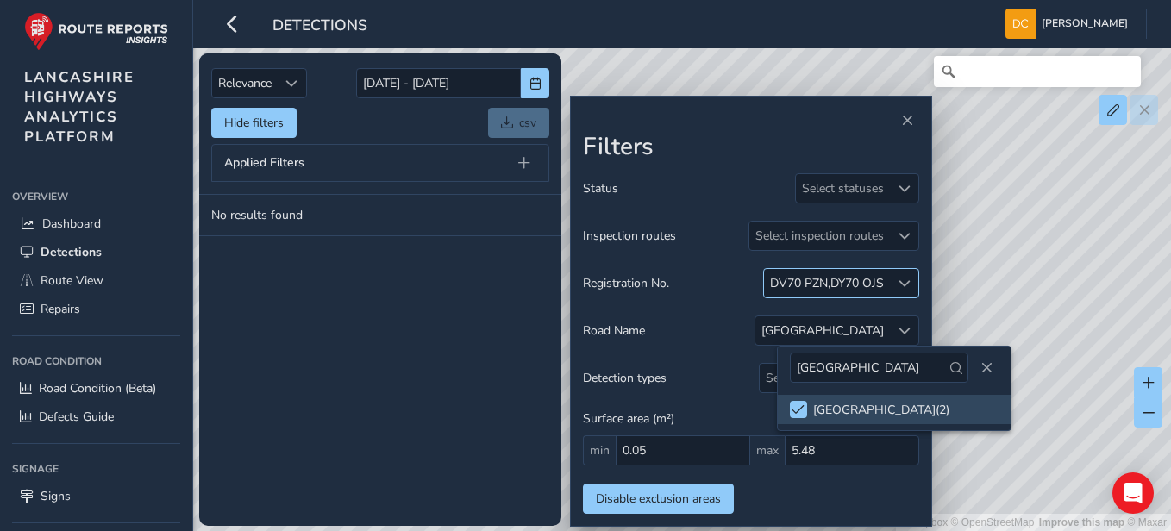
click at [863, 283] on div at bounding box center [904, 283] width 28 height 28
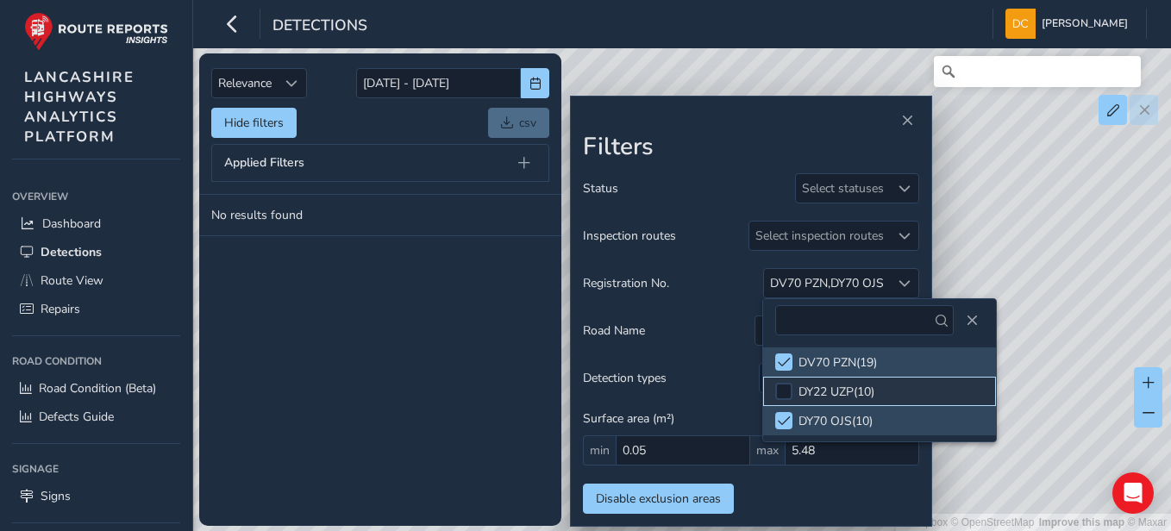
click at [794, 389] on li "DY22 UZP ( 10 )" at bounding box center [879, 391] width 233 height 29
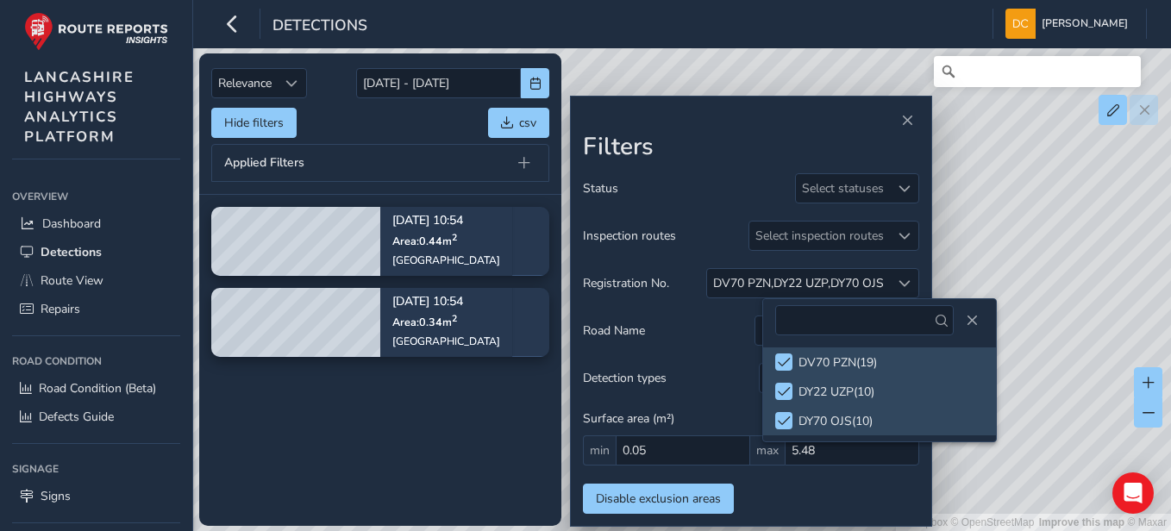
click at [390, 425] on tbody "[DATE] 10:54 Area: 0.44 m [STREET_ADDRESS] [DATE] 10:54 Area: 0.34 [GEOGRAPHIC_…" at bounding box center [380, 360] width 362 height 331
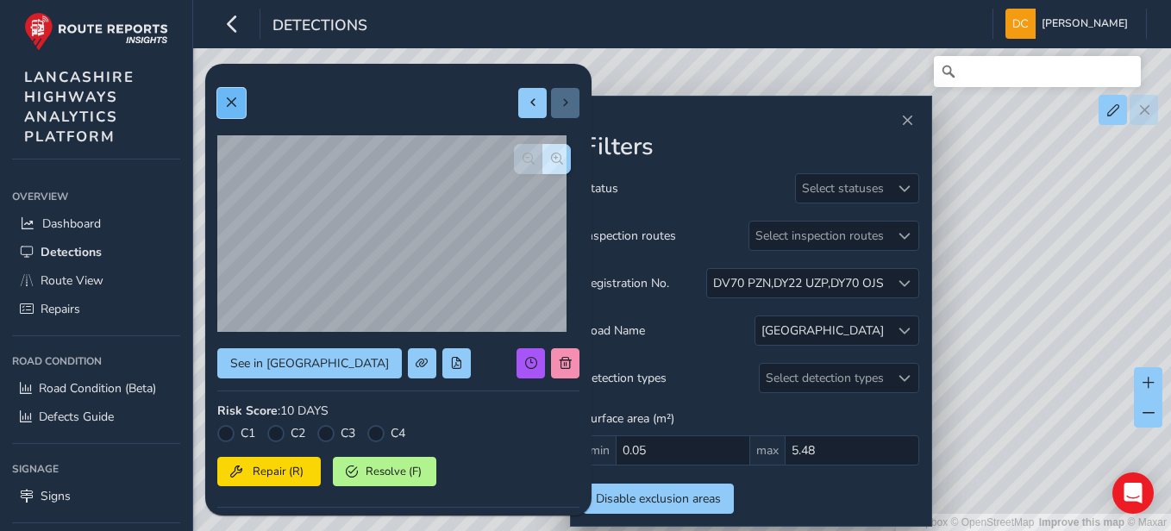
click at [229, 94] on button at bounding box center [231, 103] width 28 height 30
click at [223, 99] on button at bounding box center [231, 103] width 28 height 30
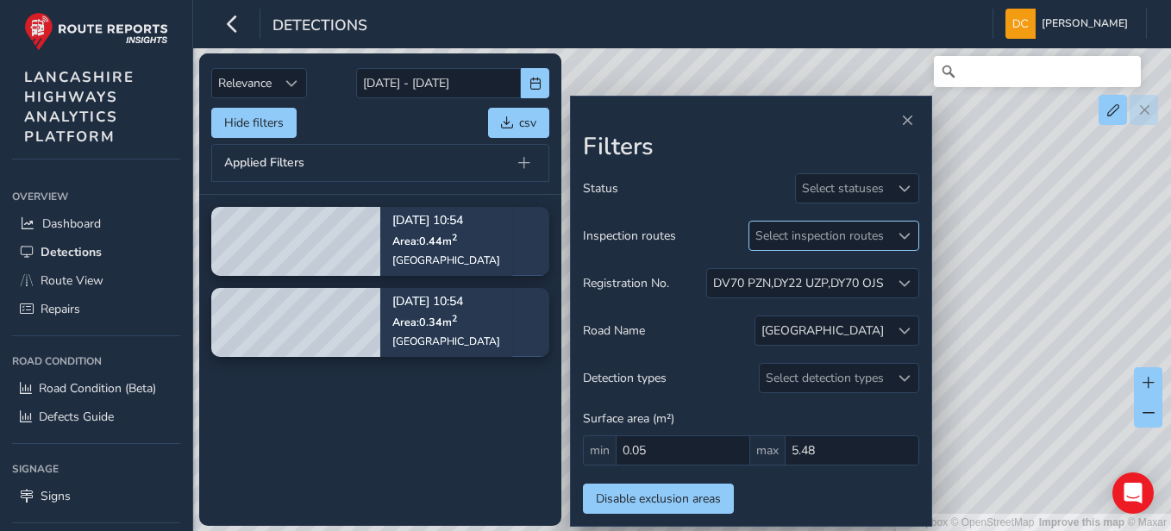
click at [863, 241] on span at bounding box center [905, 236] width 12 height 12
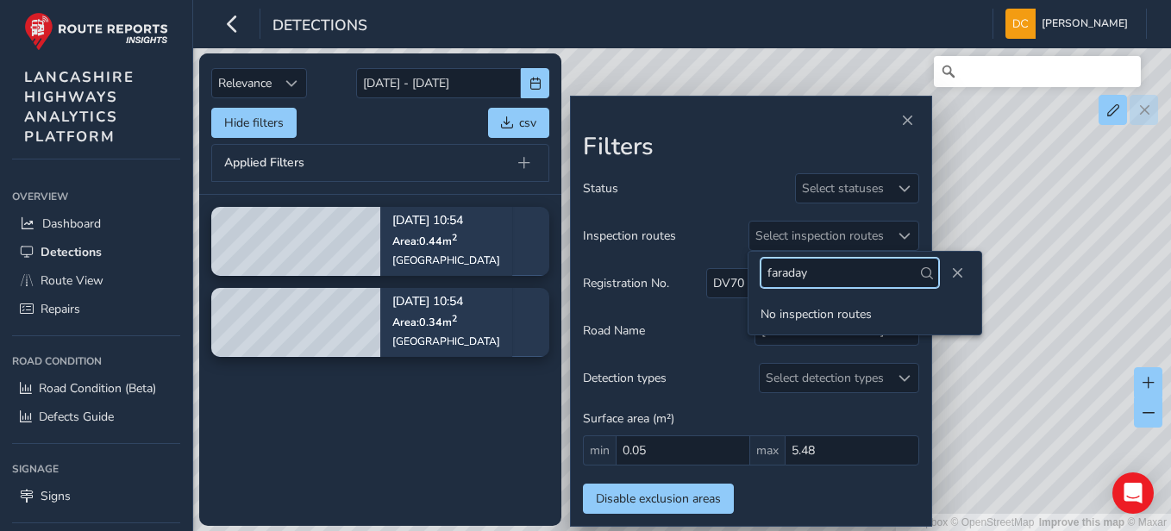
drag, startPoint x: 812, startPoint y: 269, endPoint x: 723, endPoint y: 262, distance: 89.1
click at [732, 266] on body "Detections [PERSON_NAME] Colour Scheme: Dark Dim Light Logout Relevance Relevan…" at bounding box center [585, 265] width 1171 height 531
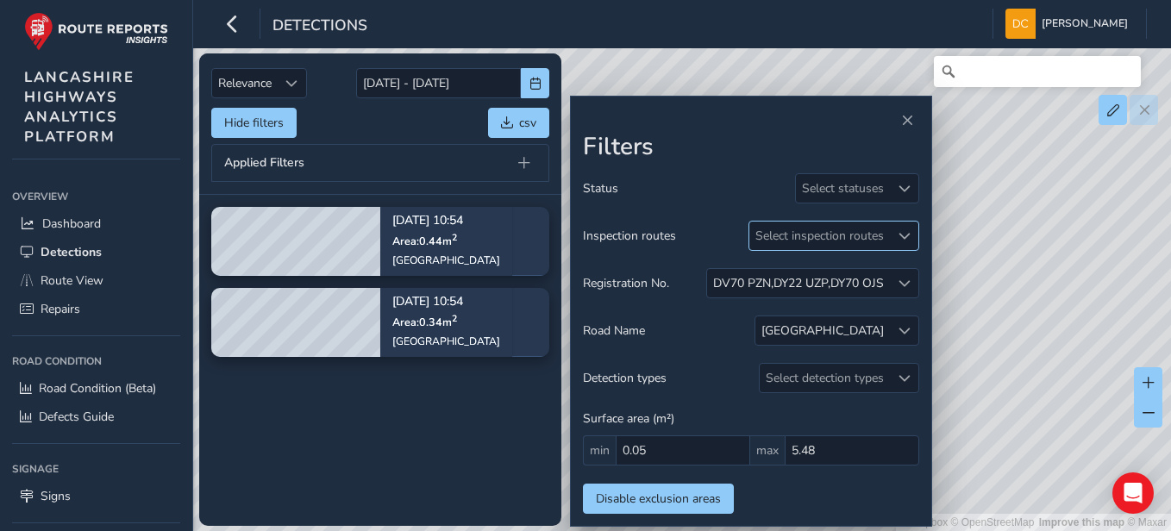
click at [800, 239] on div "Select inspection routes" at bounding box center [820, 236] width 141 height 28
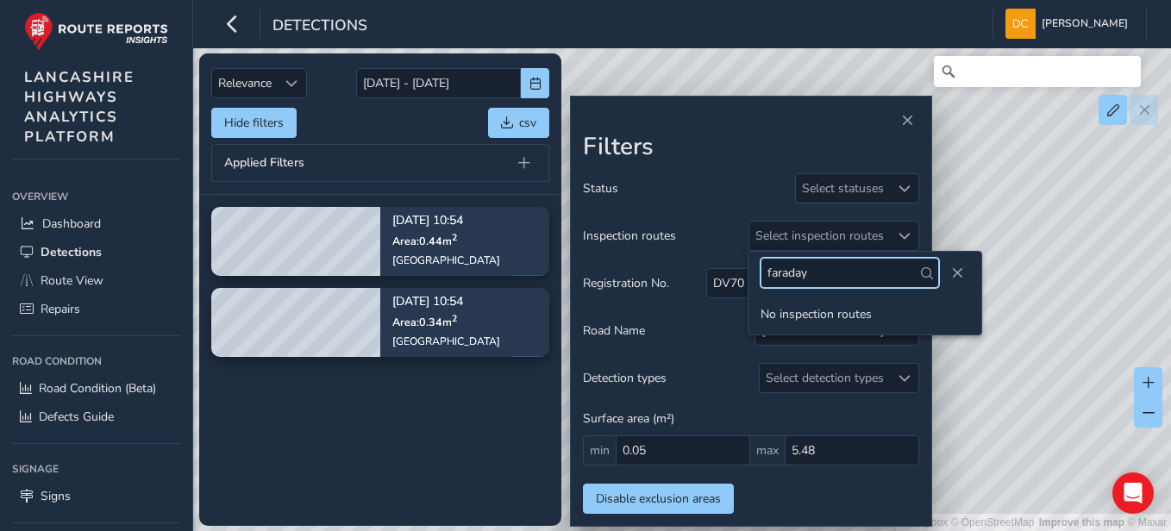
click at [818, 272] on input "faraday" at bounding box center [850, 273] width 179 height 30
type input "f"
type input "school"
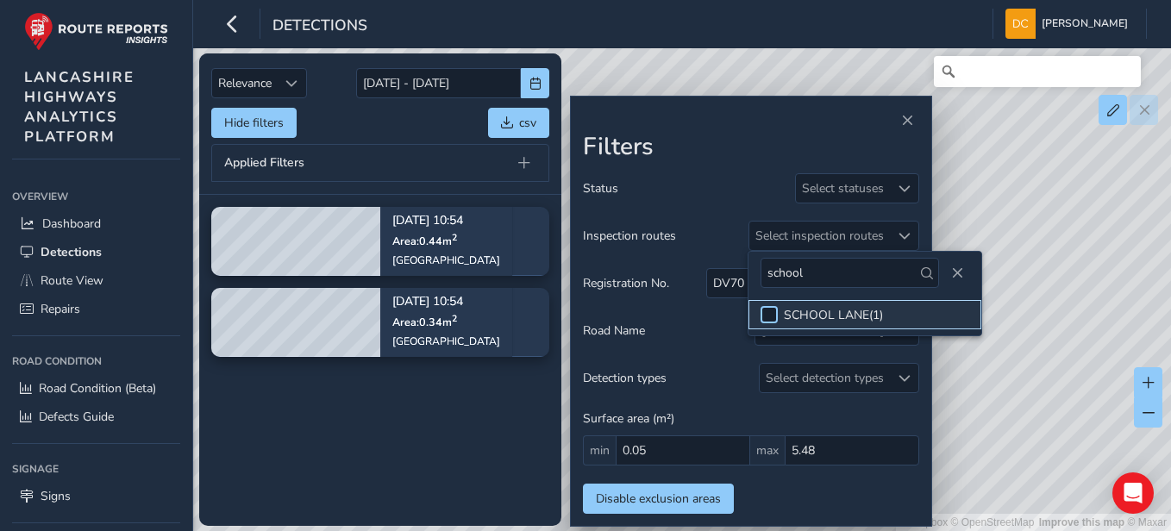
click at [775, 312] on div at bounding box center [769, 314] width 17 height 17
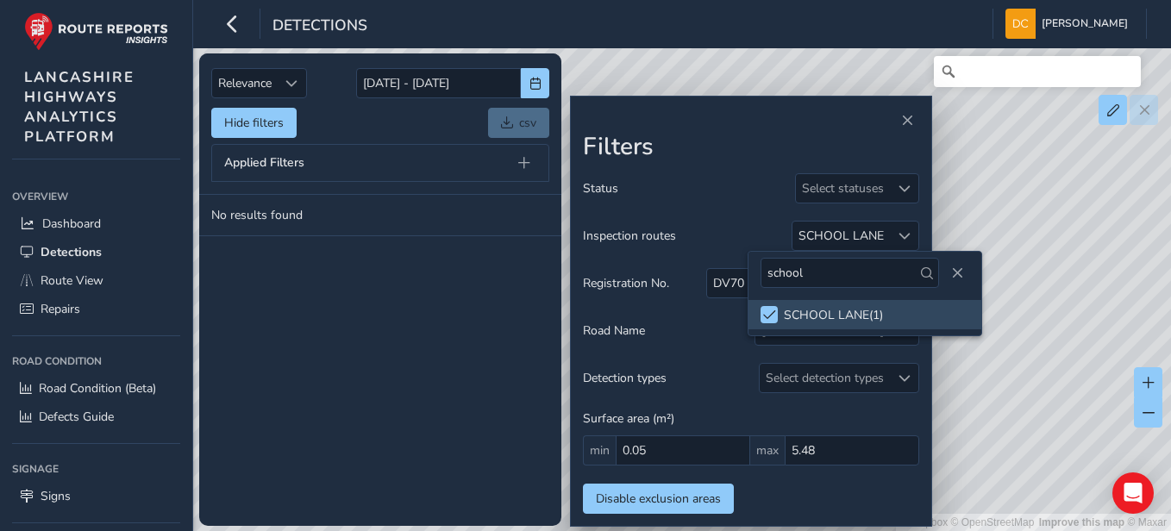
click at [725, 212] on div "Status Select statuses Inspection routes SCHOOL LANE Registration No. DV70 PZN …" at bounding box center [751, 343] width 336 height 341
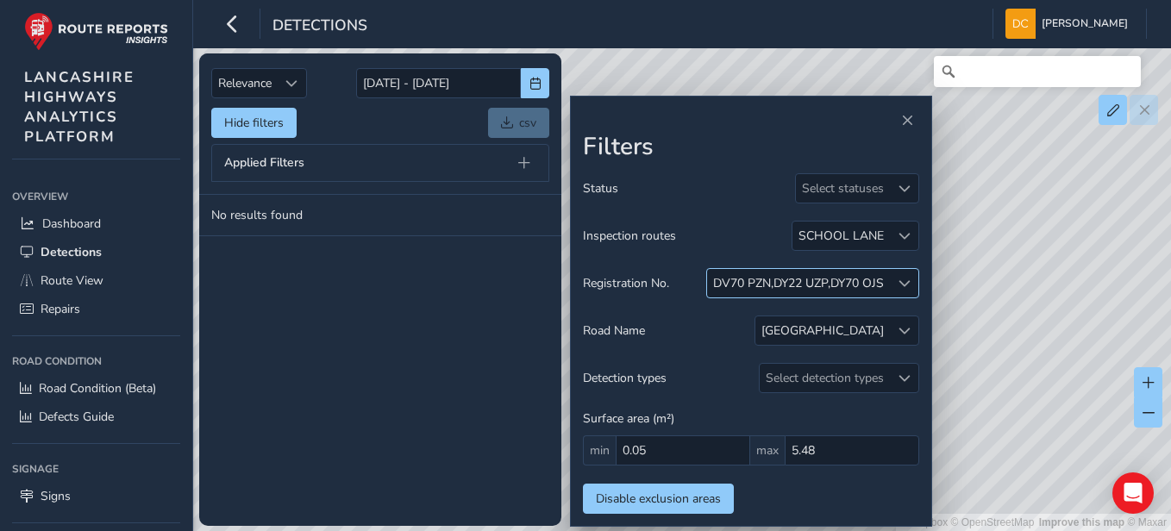
click at [863, 285] on span at bounding box center [905, 284] width 12 height 12
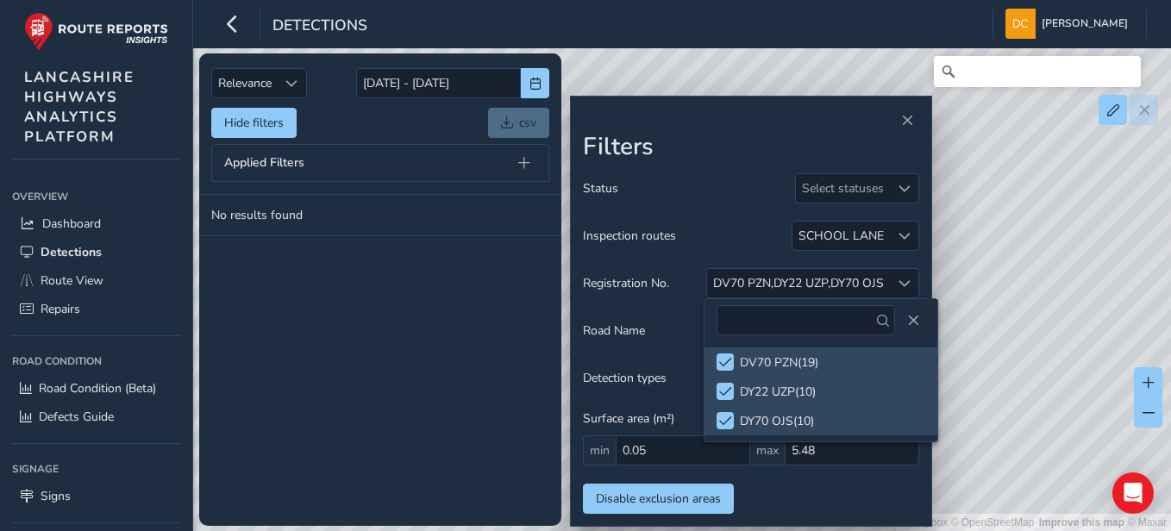
click at [737, 190] on div "Status Select statuses" at bounding box center [751, 188] width 336 height 30
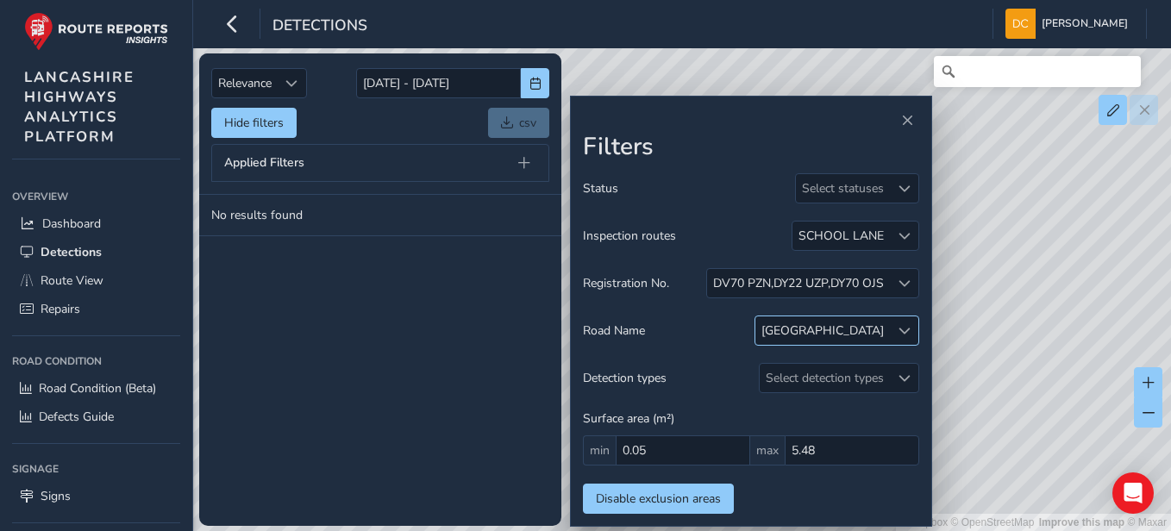
click at [857, 341] on div "[GEOGRAPHIC_DATA]" at bounding box center [823, 331] width 135 height 28
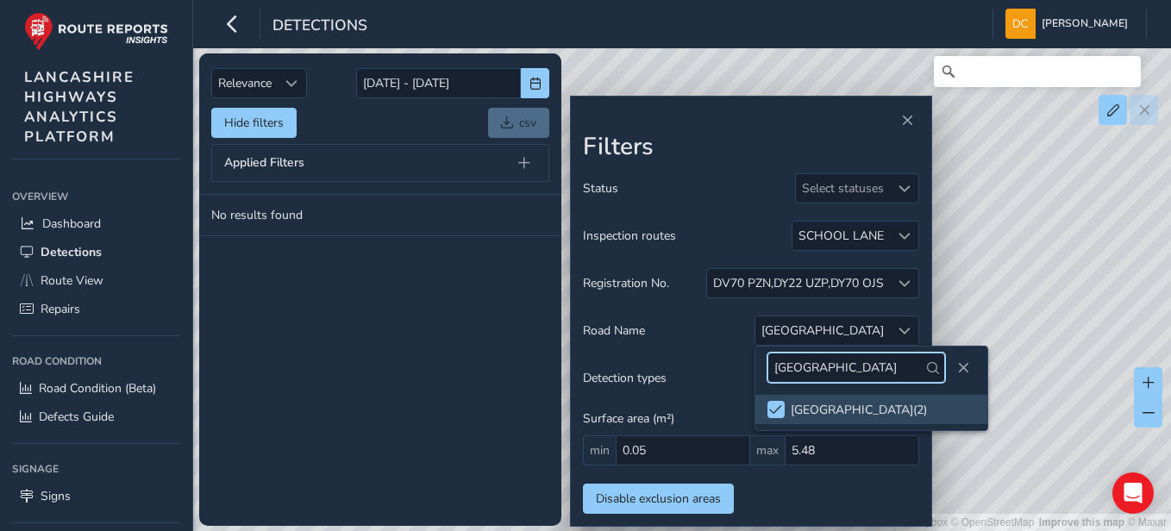
drag, startPoint x: 874, startPoint y: 370, endPoint x: 773, endPoint y: 373, distance: 101.0
click at [773, 373] on input "[GEOGRAPHIC_DATA]" at bounding box center [857, 368] width 179 height 30
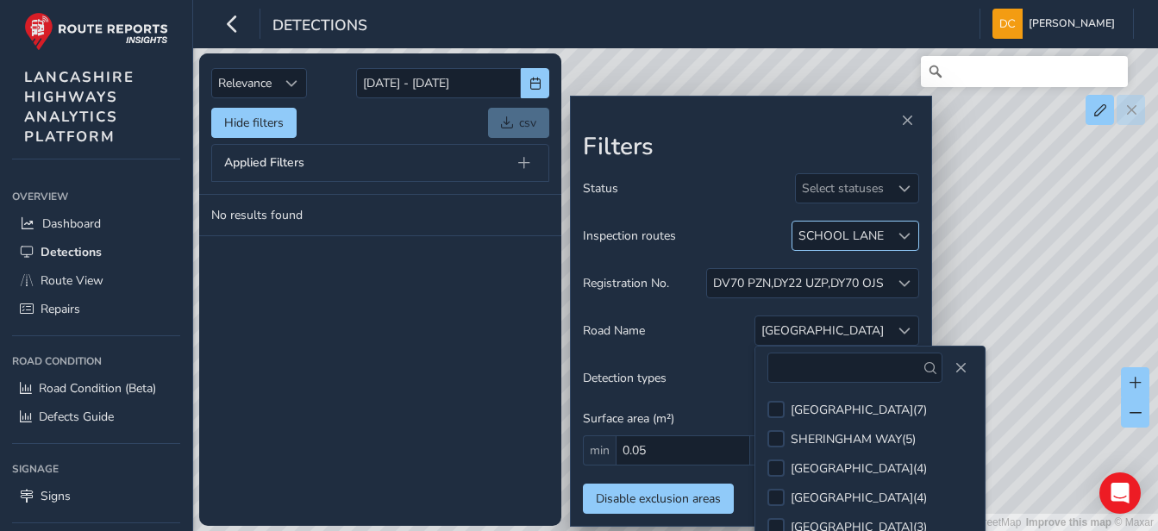
click at [863, 234] on div "SCHOOL LANE" at bounding box center [841, 236] width 97 height 28
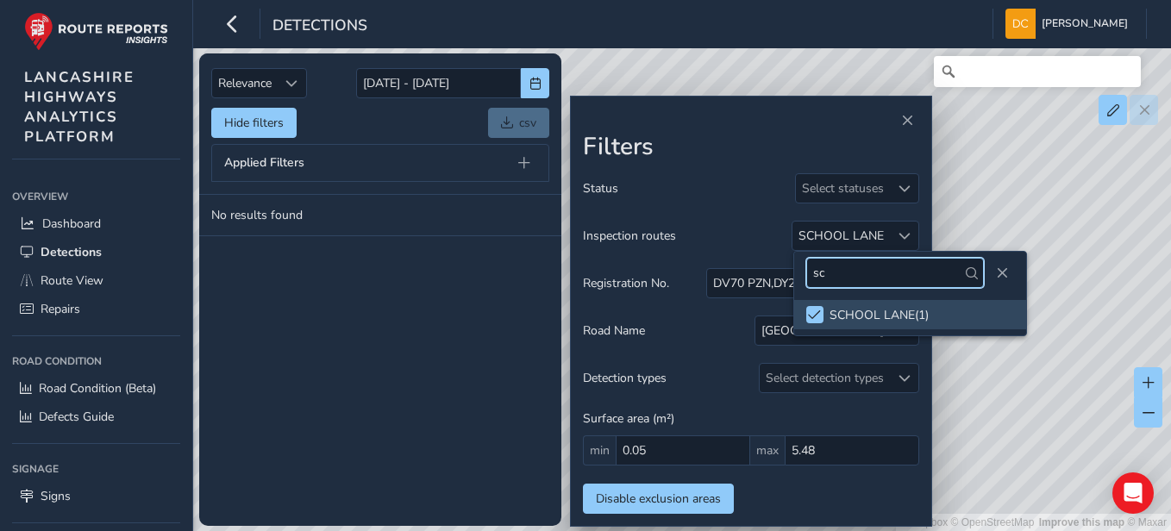
type input "s"
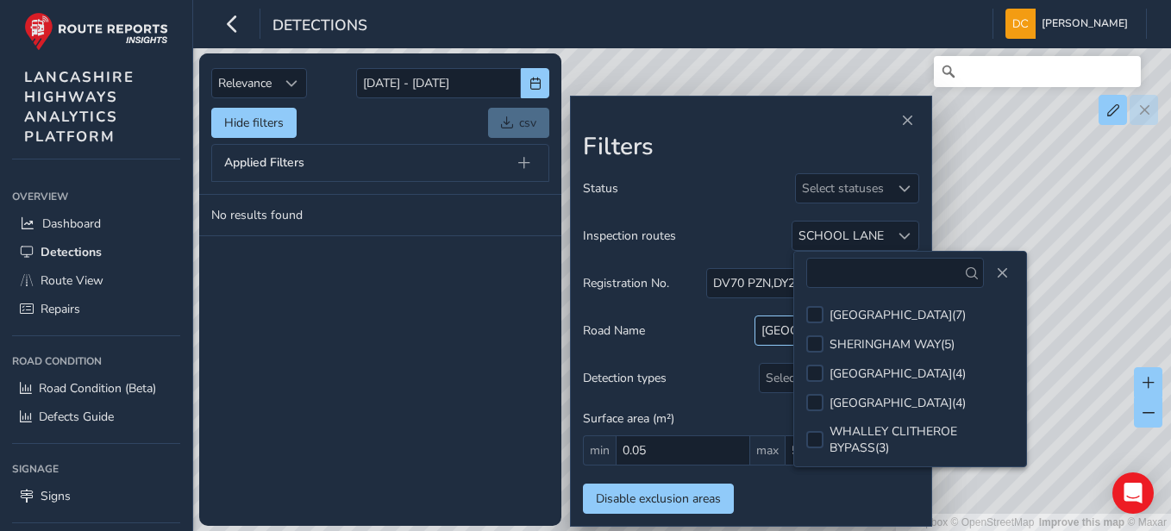
click at [782, 327] on div "[GEOGRAPHIC_DATA]" at bounding box center [823, 331] width 122 height 16
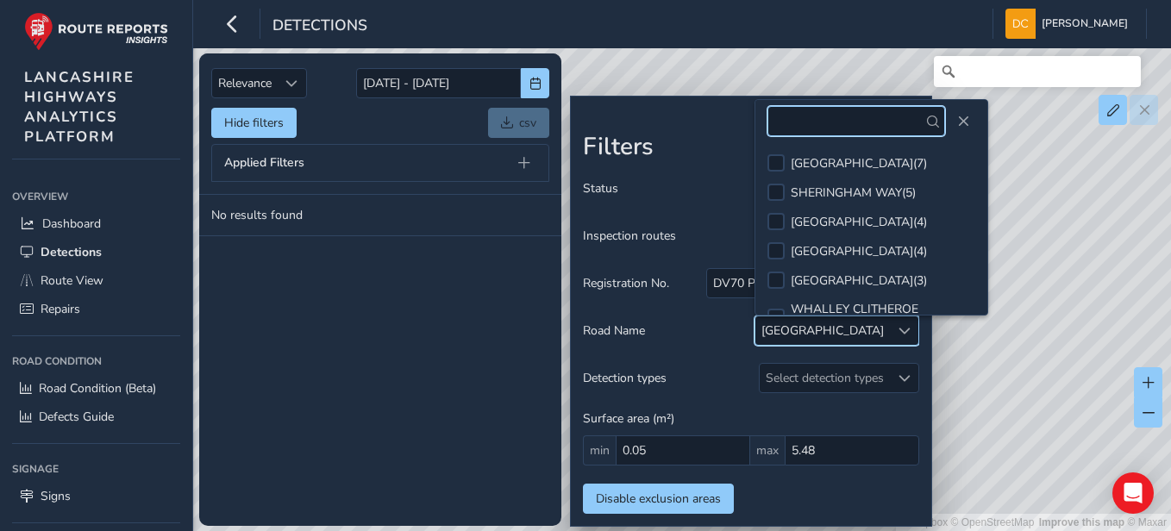
scroll to position [84, 0]
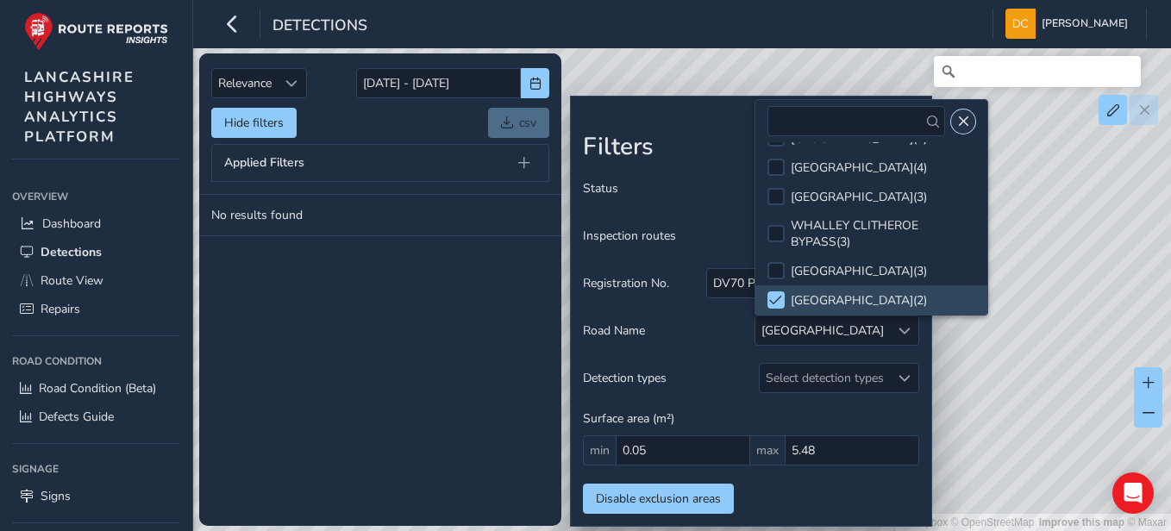
click at [863, 125] on span "Close" at bounding box center [963, 122] width 12 height 12
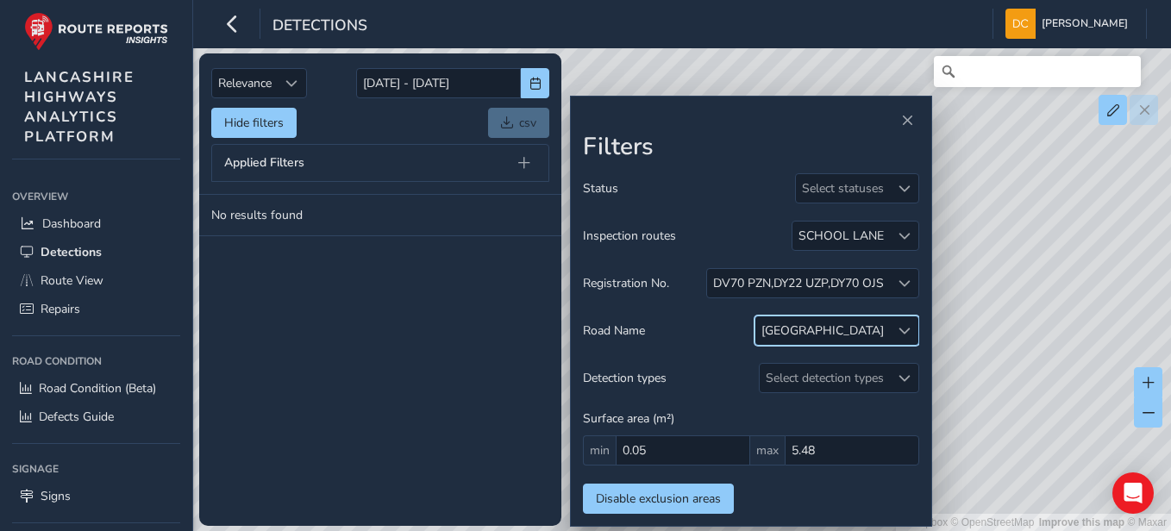
click at [863, 332] on div "[GEOGRAPHIC_DATA]" at bounding box center [823, 331] width 135 height 28
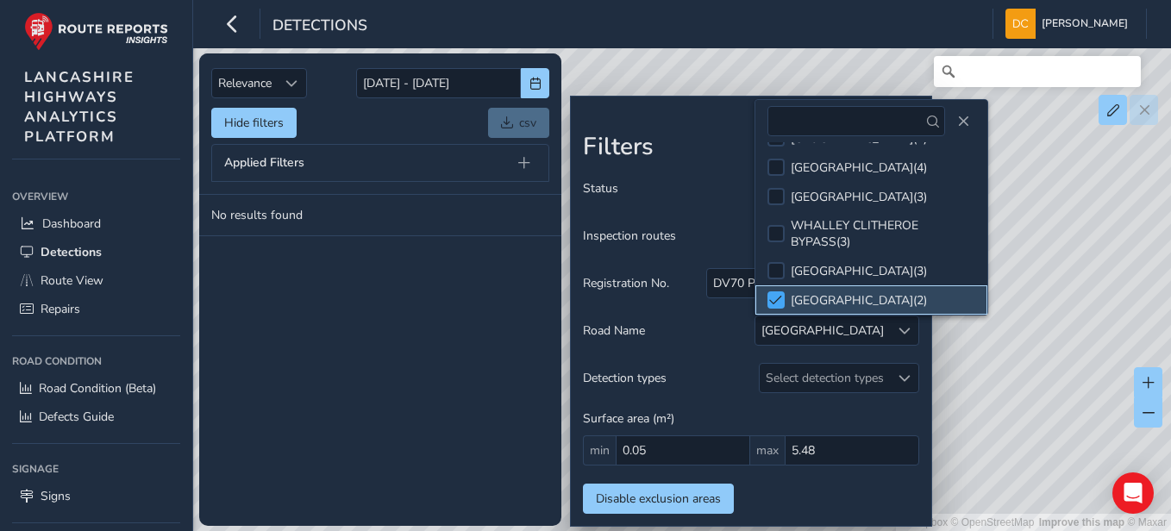
click at [780, 302] on span at bounding box center [775, 300] width 13 height 12
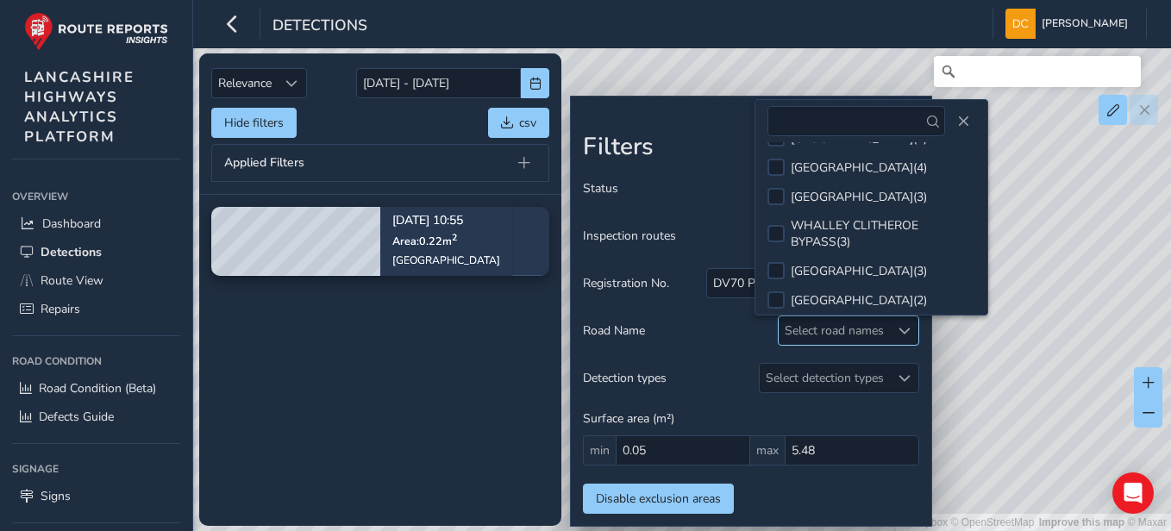
click at [815, 337] on div "Select road names" at bounding box center [834, 331] width 111 height 28
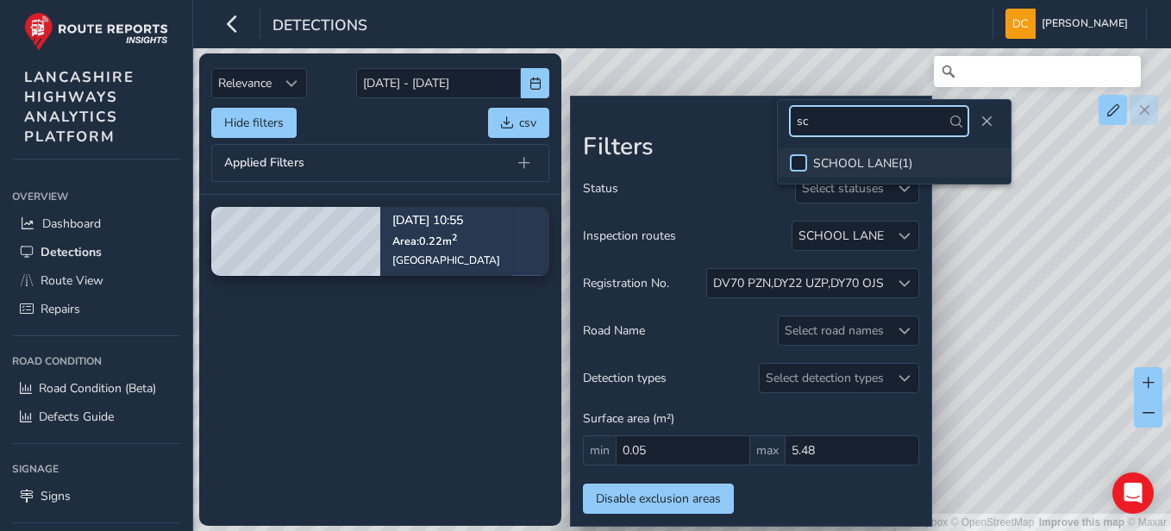
type input "sc"
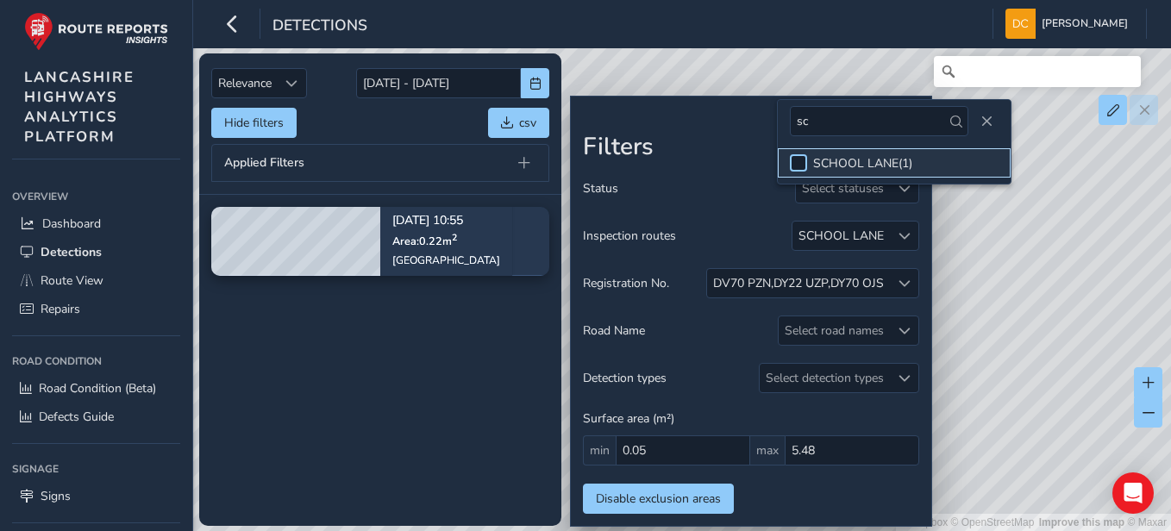
click at [796, 160] on div at bounding box center [798, 162] width 17 height 17
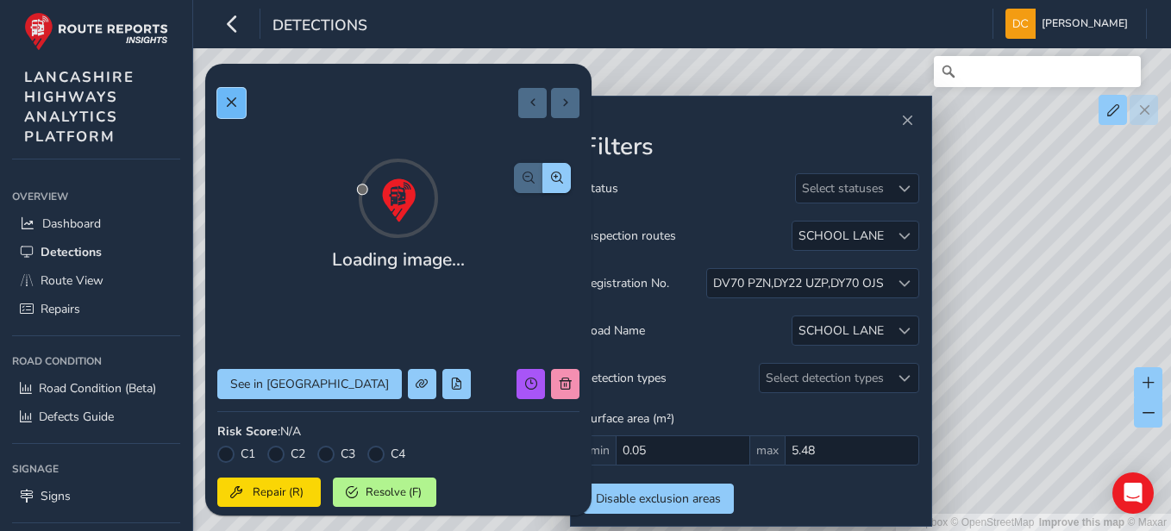
click at [243, 105] on button at bounding box center [231, 103] width 28 height 30
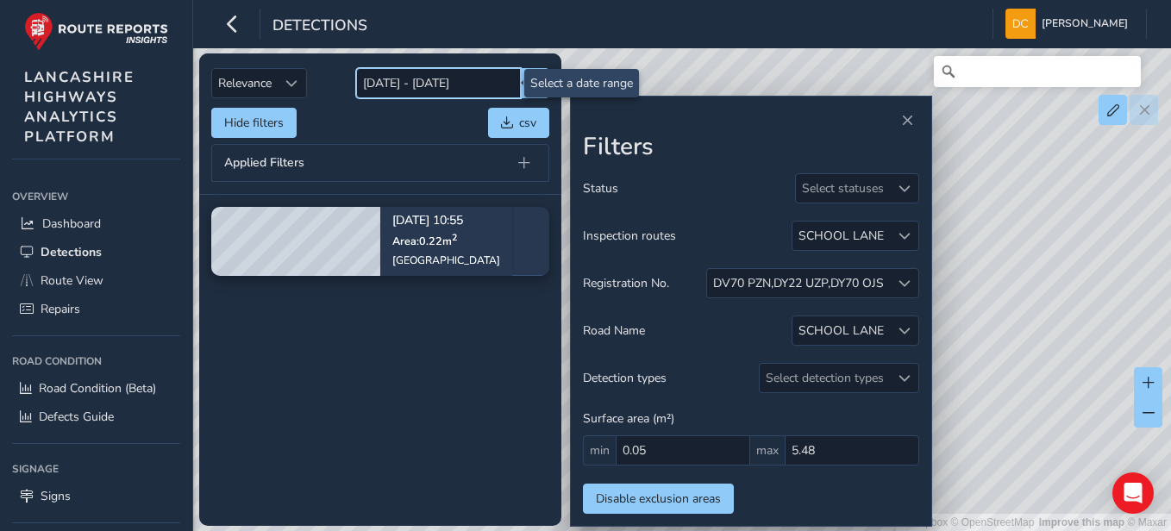
click at [473, 86] on input "[DATE] - [DATE]" at bounding box center [438, 83] width 165 height 30
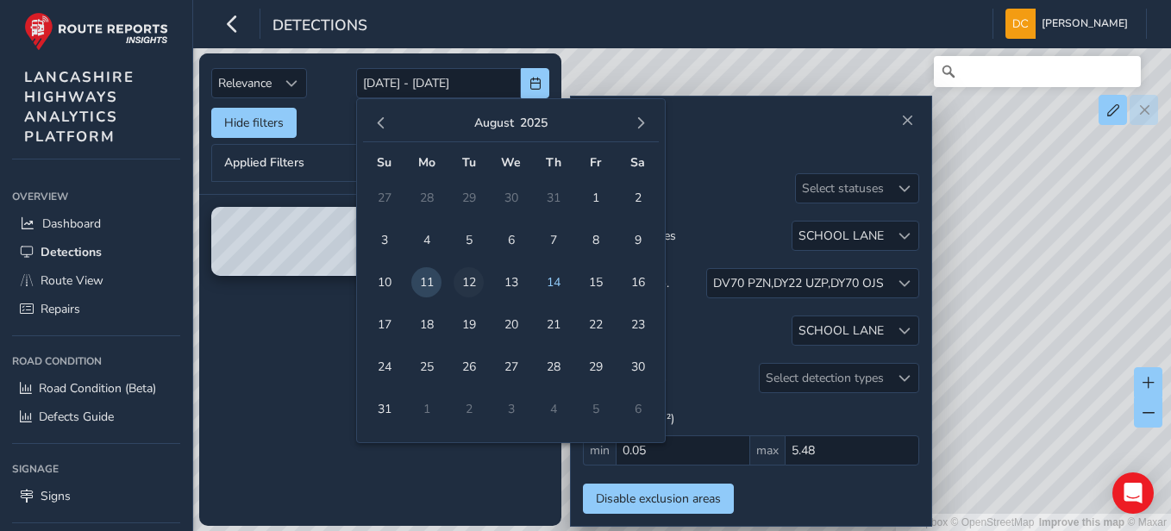
click at [465, 279] on span "12" at bounding box center [469, 282] width 30 height 30
type input "[DATE]"
click at [465, 279] on span "12" at bounding box center [469, 282] width 30 height 30
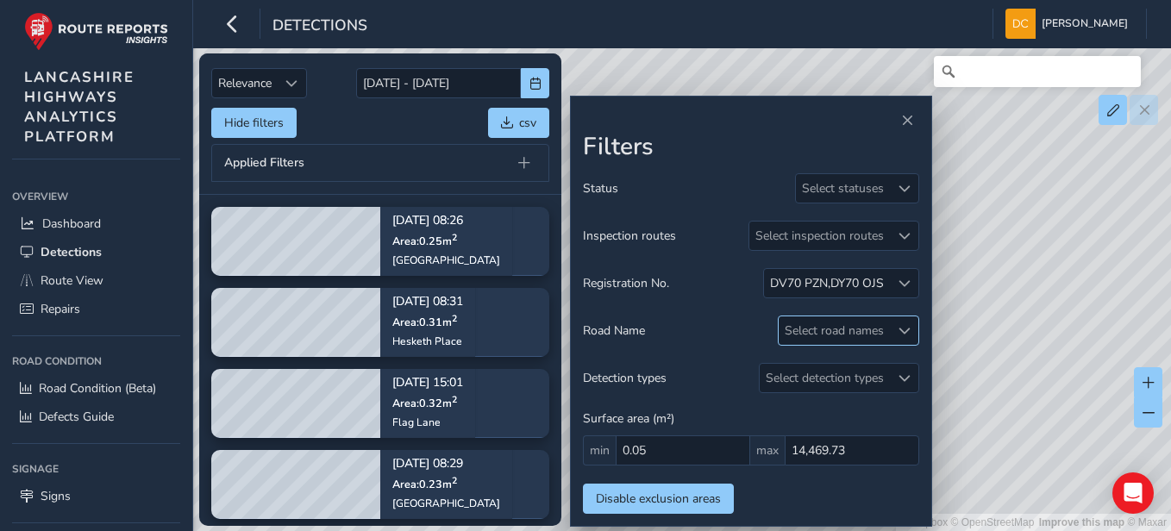
click at [863, 331] on div "Select road names" at bounding box center [834, 331] width 111 height 28
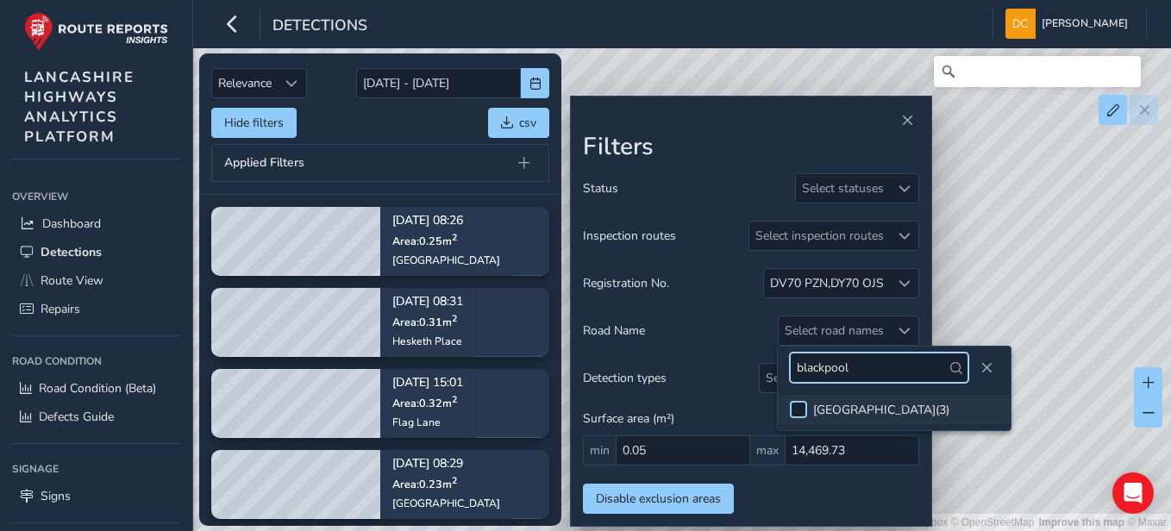
type input "blackpool"
click at [802, 409] on div at bounding box center [798, 409] width 17 height 17
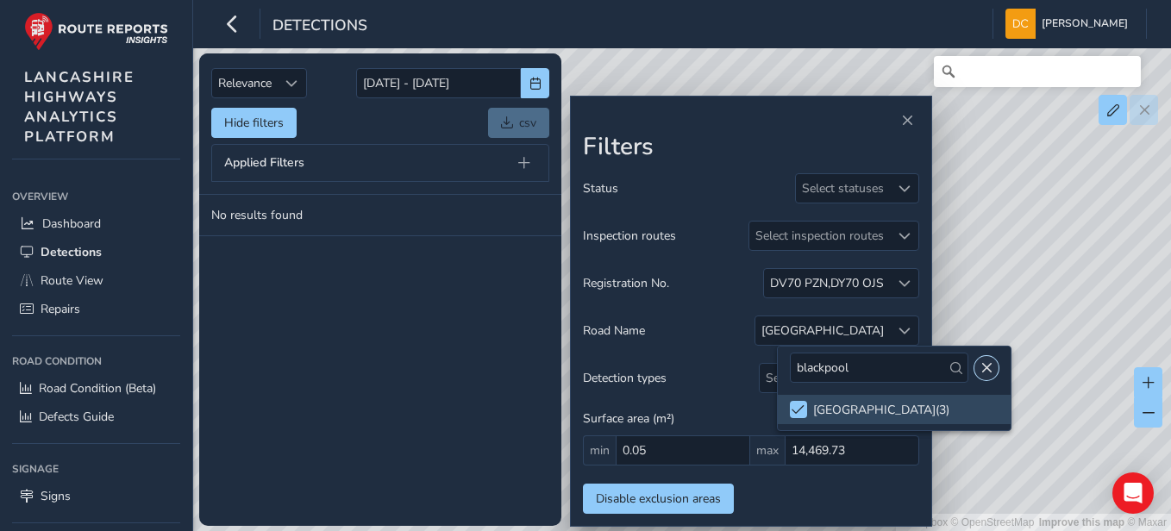
click at [863, 377] on button "Close" at bounding box center [987, 368] width 24 height 24
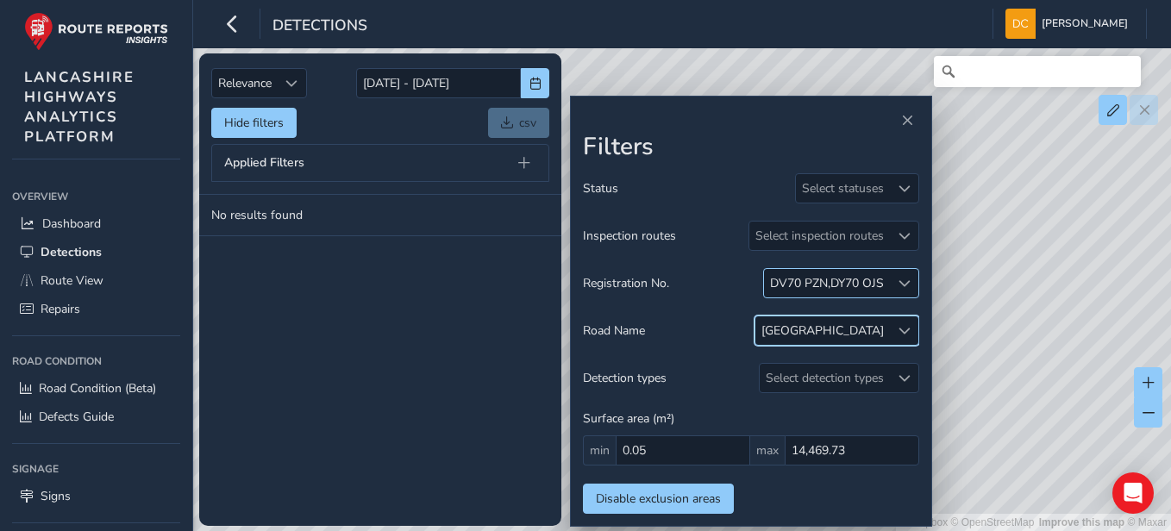
click at [863, 280] on span at bounding box center [905, 284] width 12 height 12
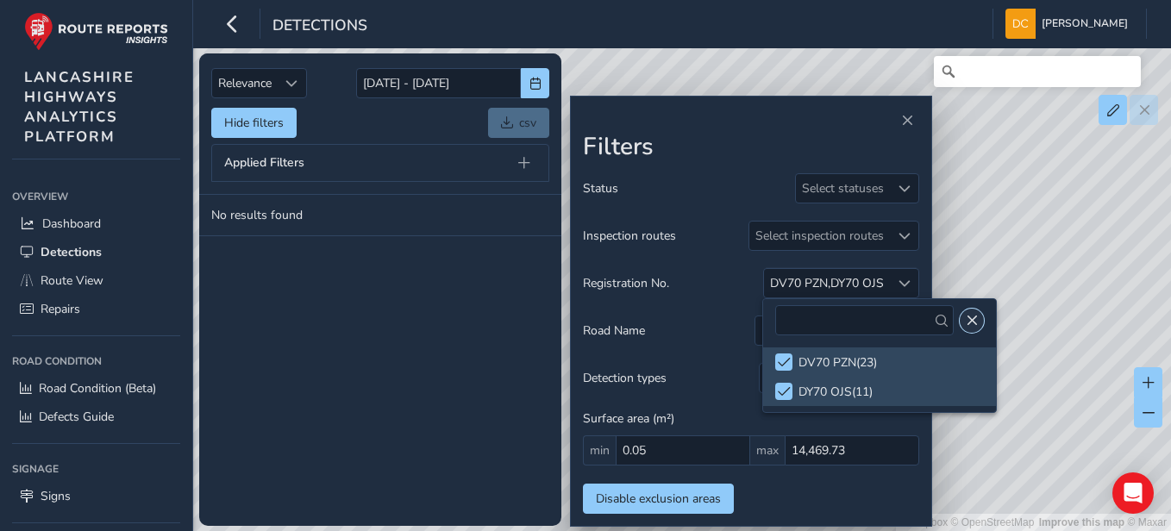
click at [863, 323] on span "Close" at bounding box center [972, 321] width 12 height 12
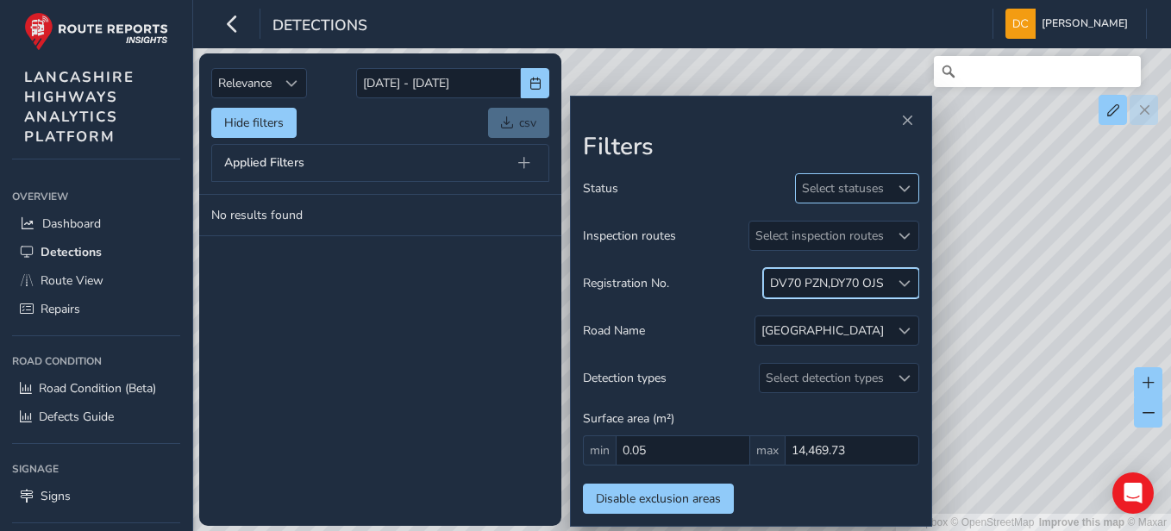
click at [830, 193] on div "Select statuses" at bounding box center [843, 188] width 94 height 28
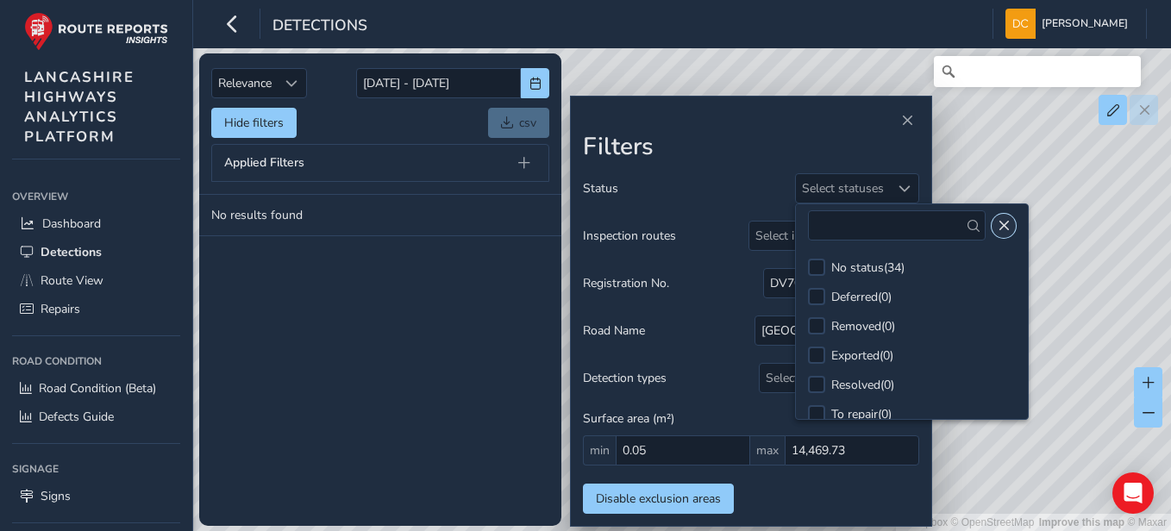
click at [863, 225] on button "Close" at bounding box center [1004, 226] width 24 height 24
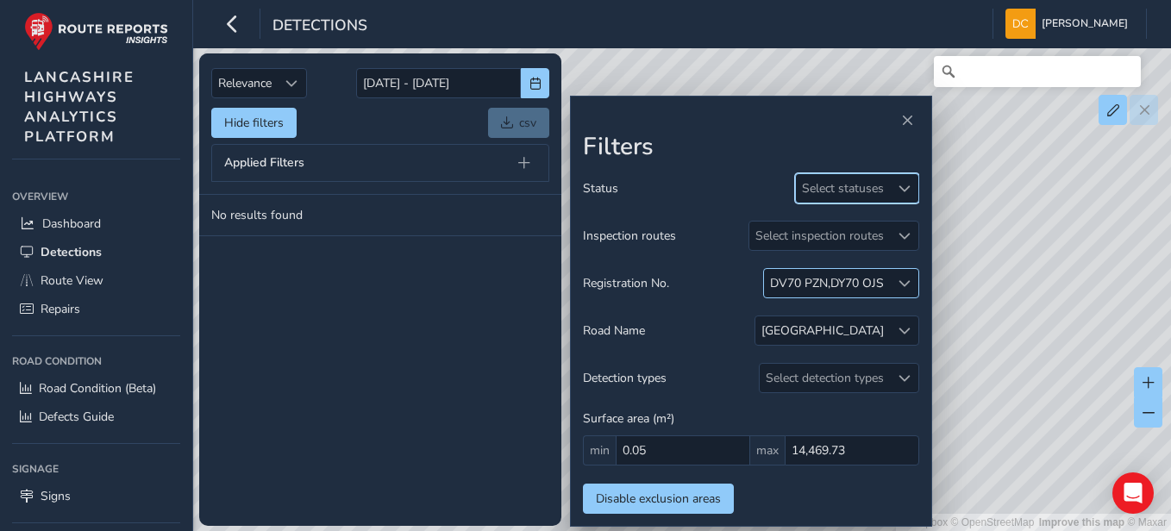
click at [794, 288] on div "DV70 PZN ," at bounding box center [800, 283] width 60 height 16
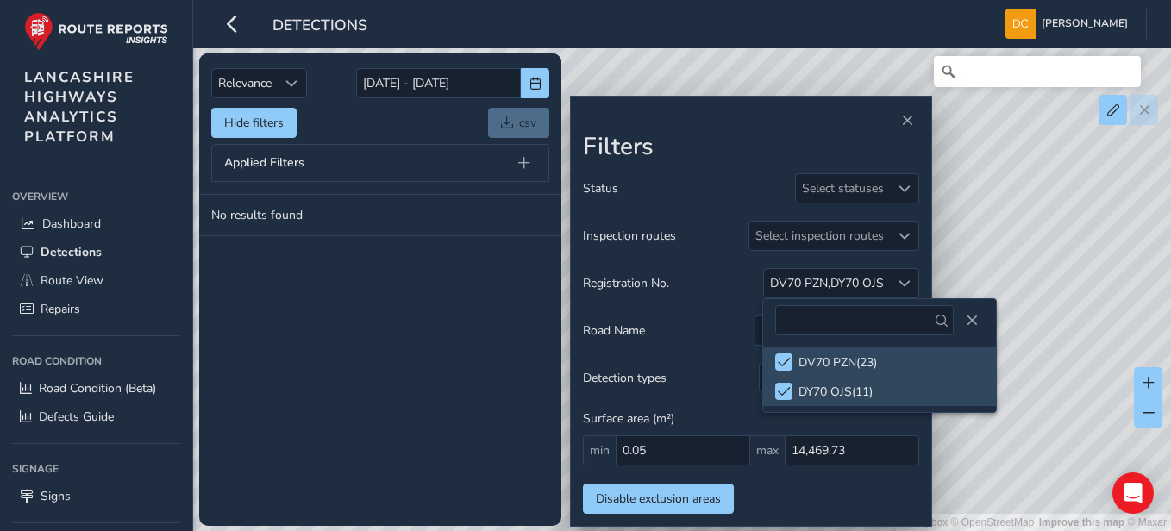
click at [863, 319] on div at bounding box center [879, 320] width 233 height 42
click at [863, 313] on button "Close" at bounding box center [972, 321] width 24 height 24
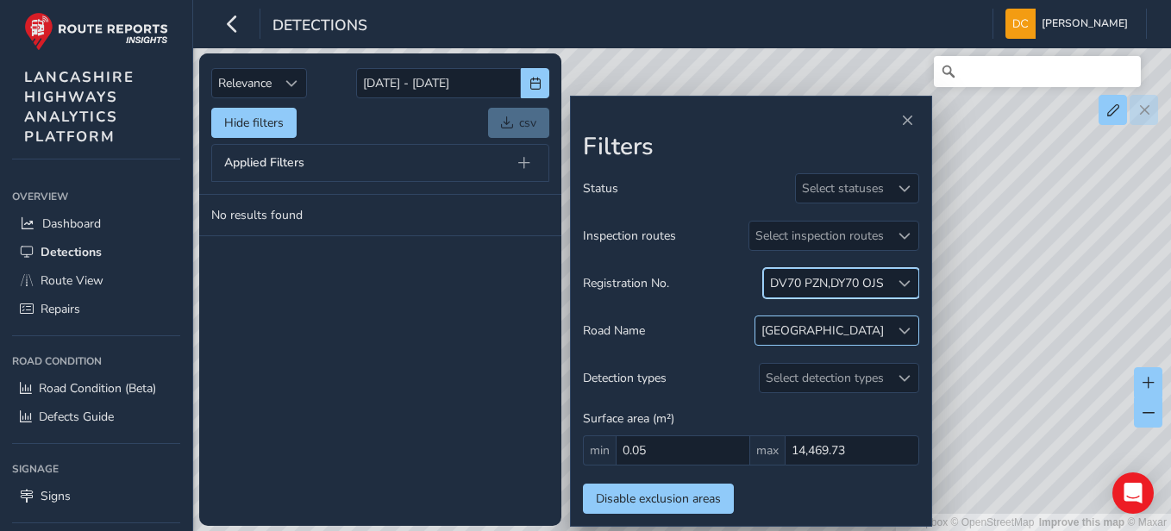
click at [855, 341] on div "[GEOGRAPHIC_DATA]" at bounding box center [823, 331] width 135 height 28
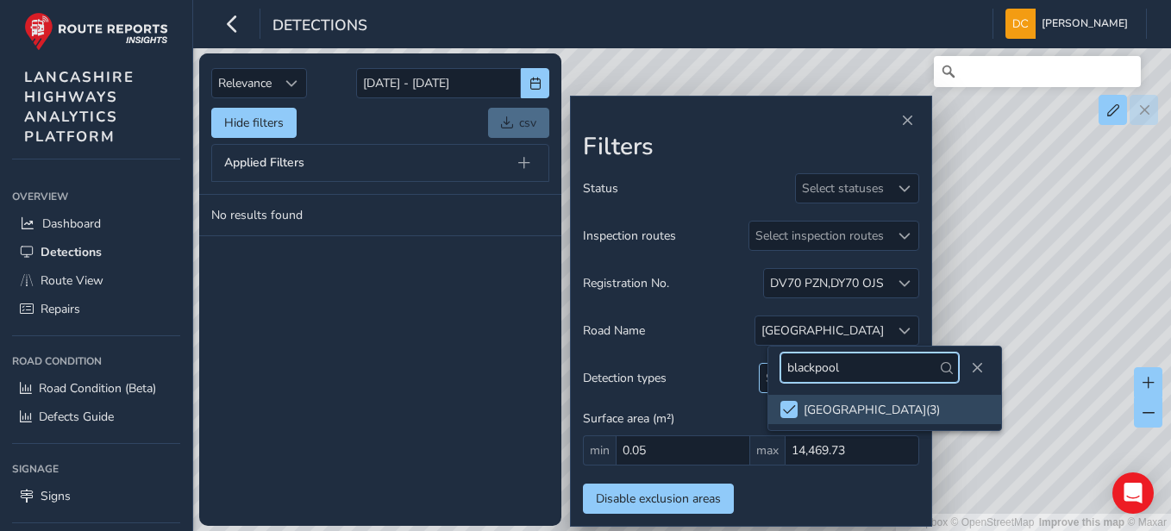
drag, startPoint x: 856, startPoint y: 367, endPoint x: 760, endPoint y: 369, distance: 95.8
click at [760, 369] on body "Detections [PERSON_NAME] Colour Scheme: Dark Dim Light Logout Relevance Relevan…" at bounding box center [585, 265] width 1171 height 531
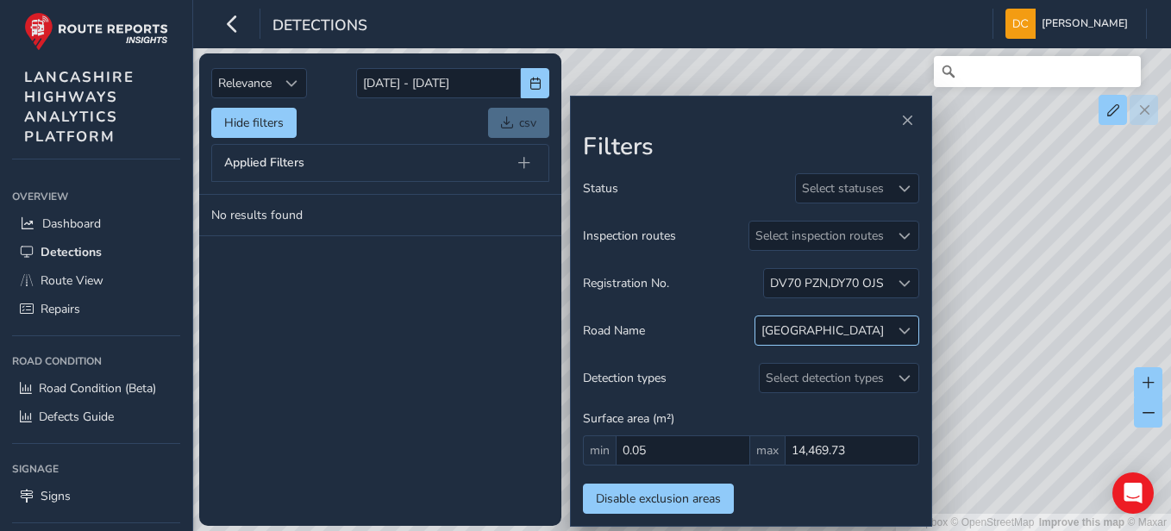
click at [863, 328] on span at bounding box center [905, 331] width 12 height 12
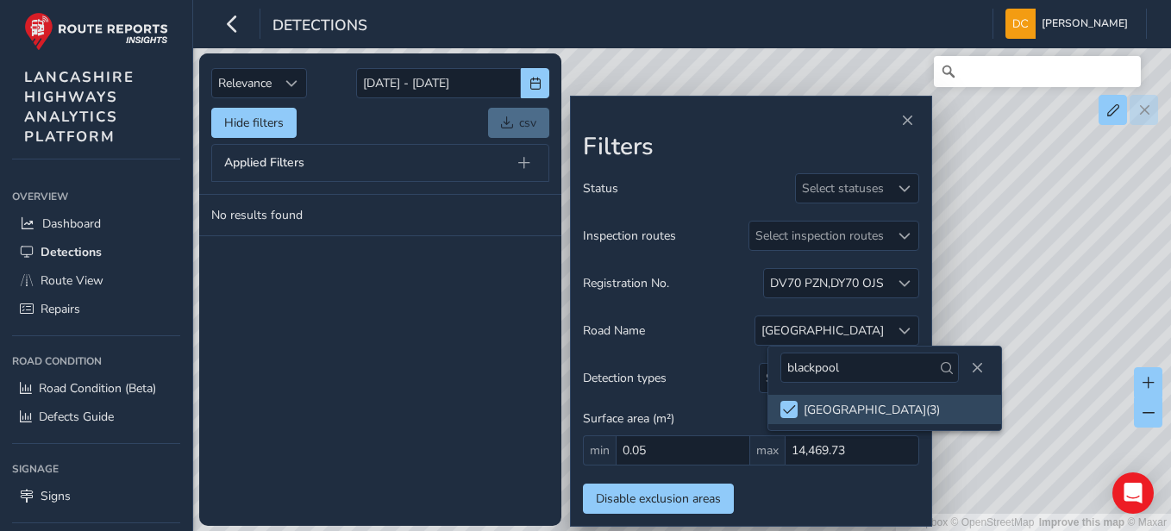
click at [460, 286] on tbody "No results found" at bounding box center [380, 360] width 362 height 331
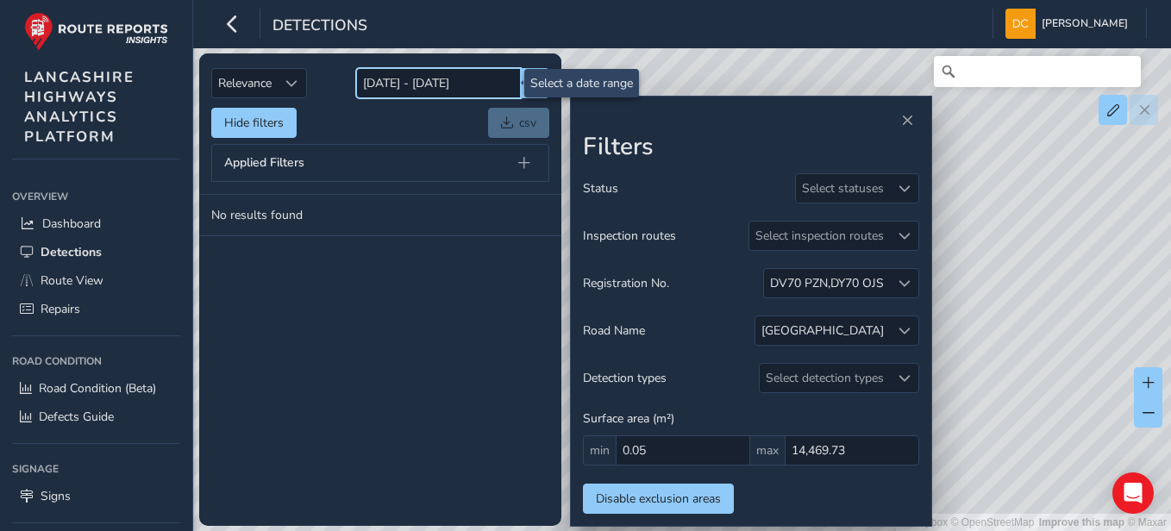
click at [440, 85] on input "[DATE] - [DATE]" at bounding box center [438, 83] width 165 height 30
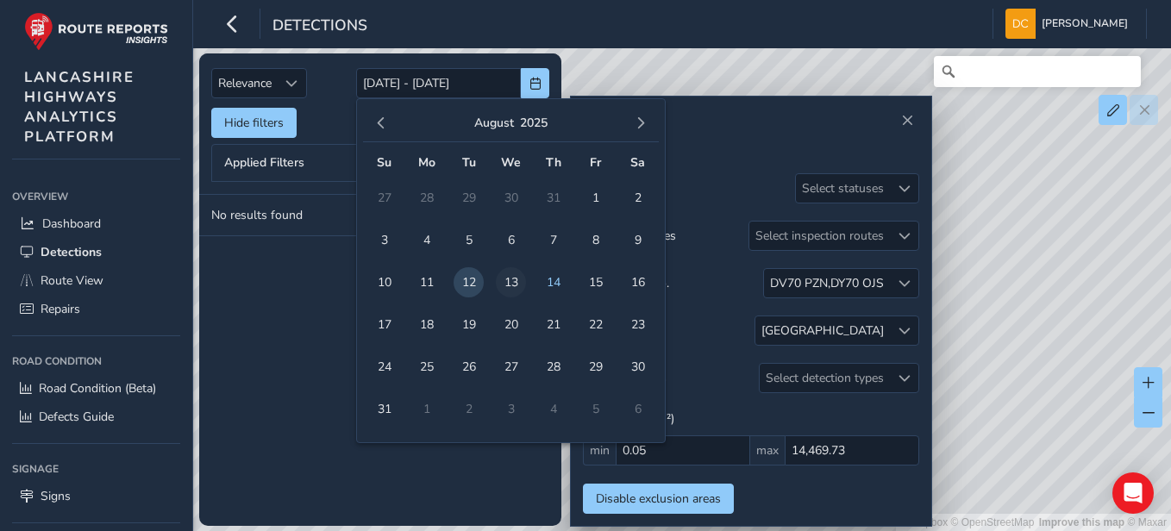
click at [513, 279] on span "13" at bounding box center [511, 282] width 30 height 30
type input "[DATE]"
click at [513, 279] on span "13" at bounding box center [511, 282] width 30 height 30
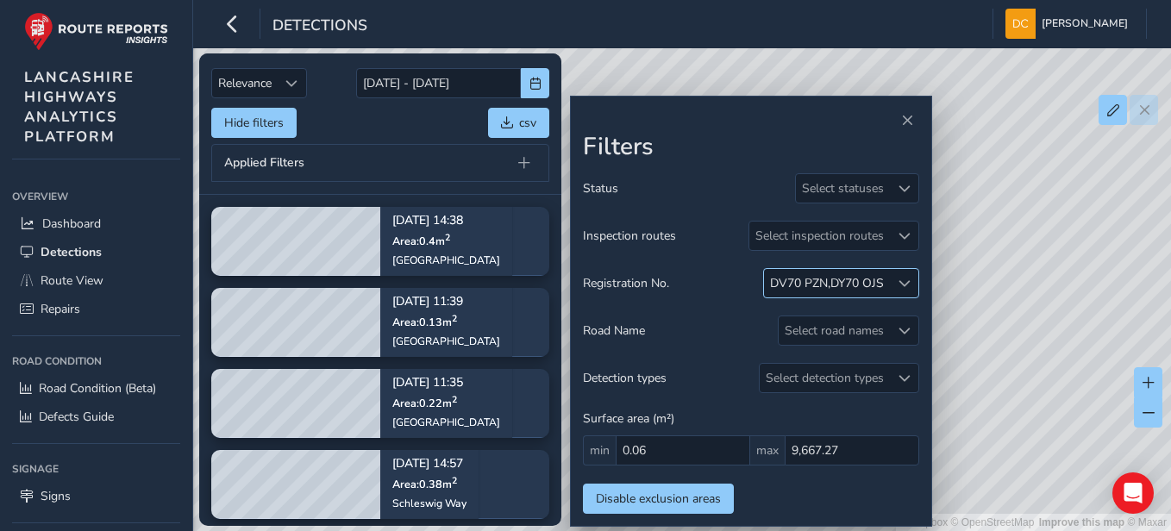
click at [863, 290] on div at bounding box center [904, 283] width 28 height 28
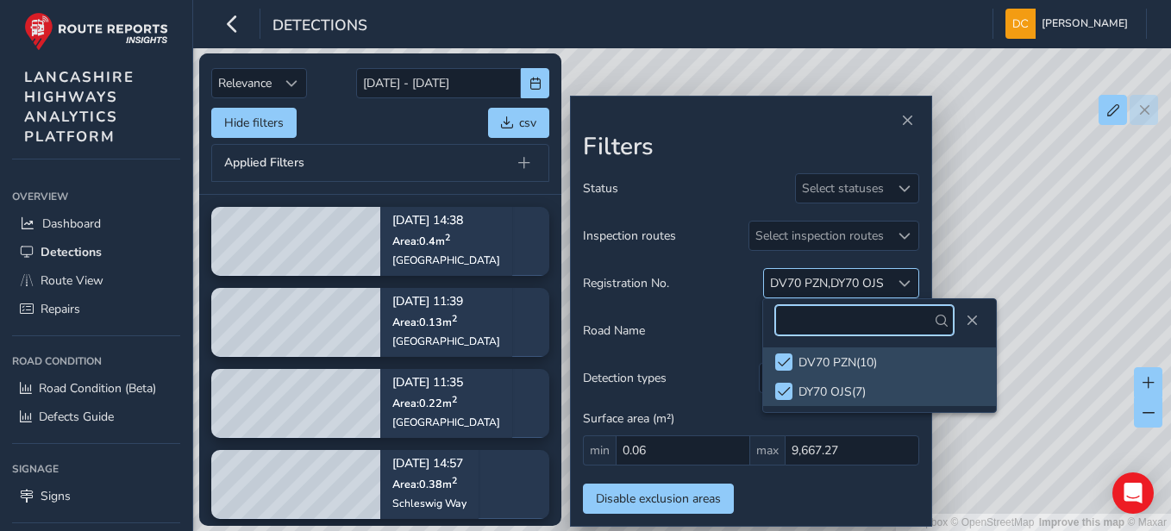
click at [863, 282] on span at bounding box center [905, 284] width 12 height 12
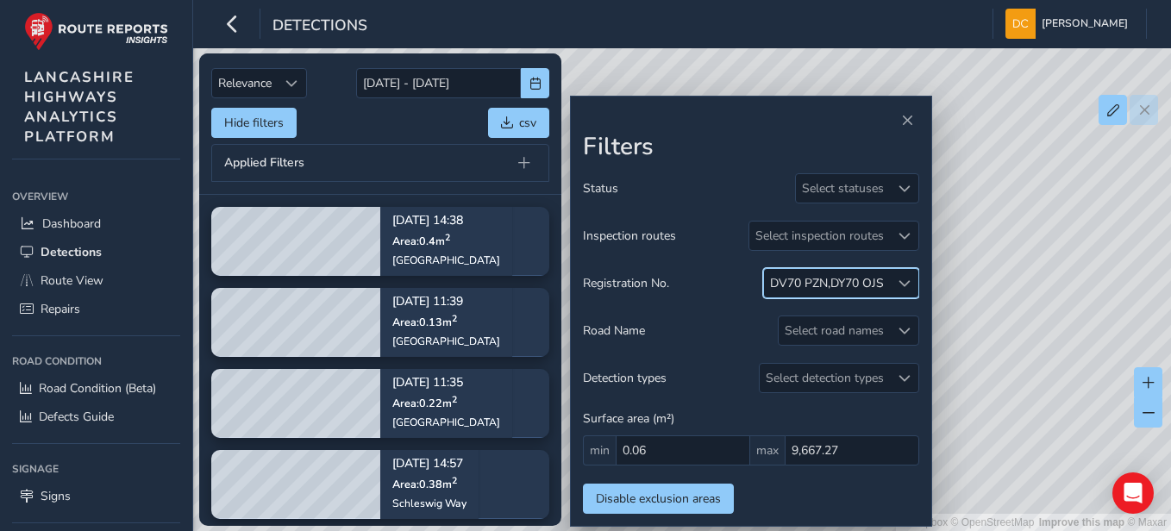
click at [863, 283] on span at bounding box center [905, 284] width 12 height 12
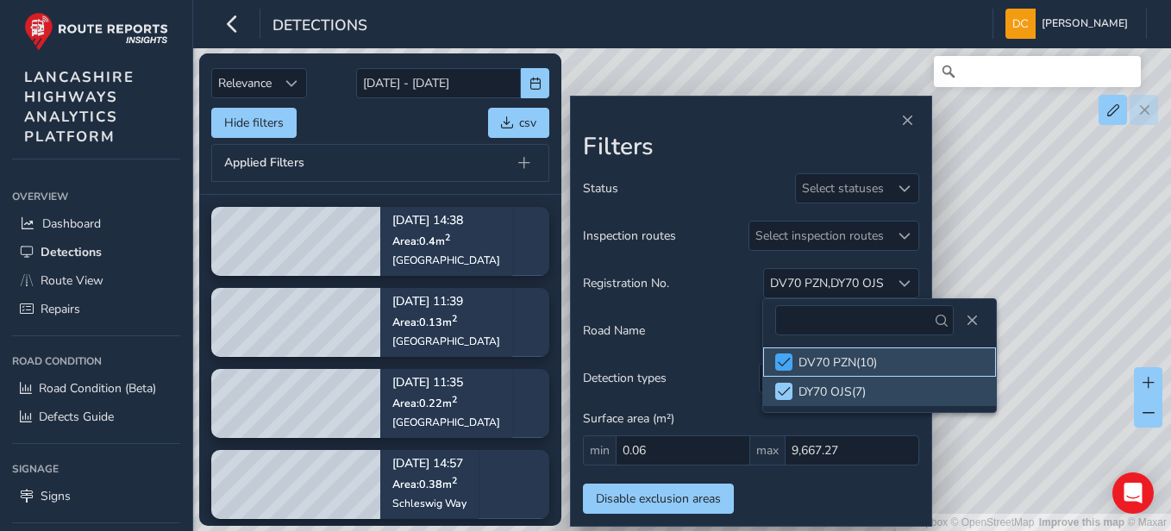
click at [783, 355] on div at bounding box center [783, 362] width 17 height 17
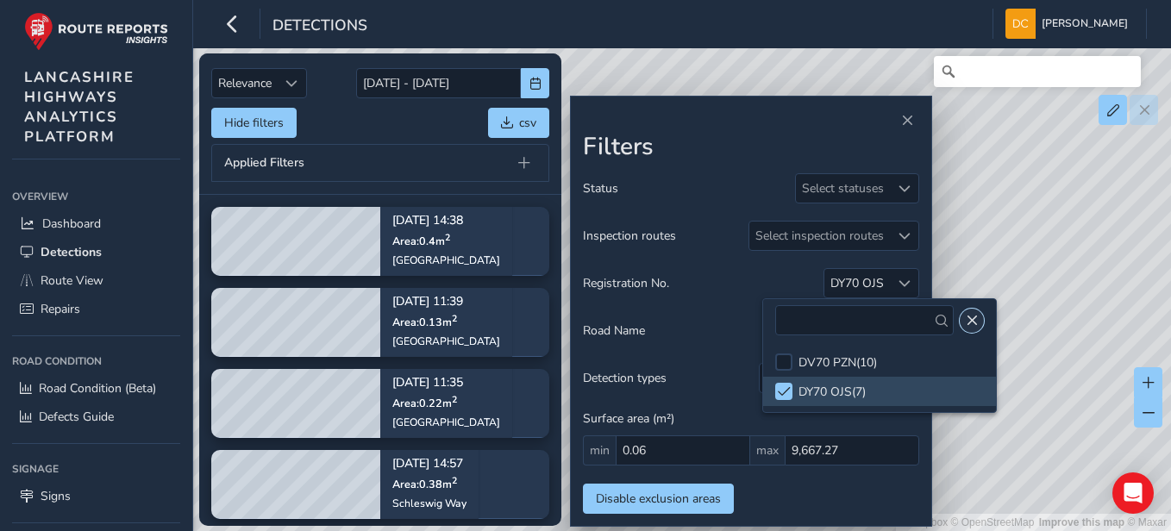
click at [863, 319] on span "Close" at bounding box center [972, 321] width 12 height 12
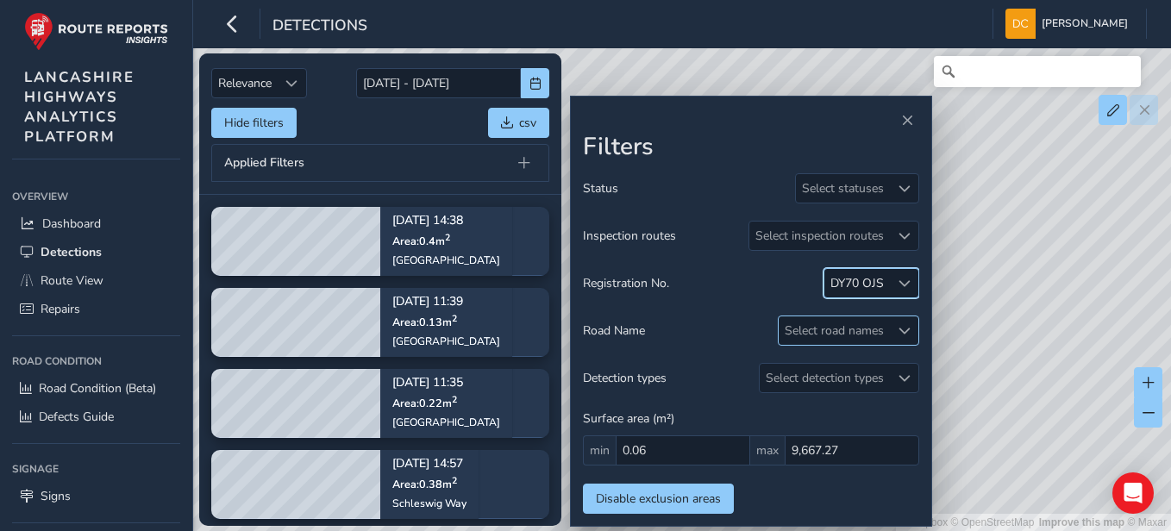
click at [809, 326] on div "Select road names" at bounding box center [834, 331] width 111 height 28
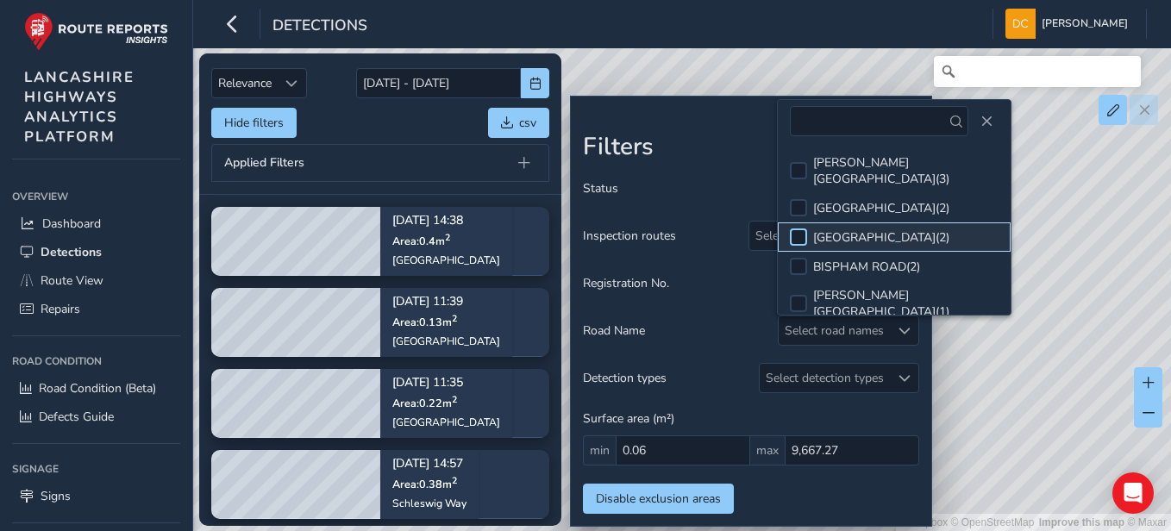
click at [805, 229] on div at bounding box center [798, 237] width 17 height 17
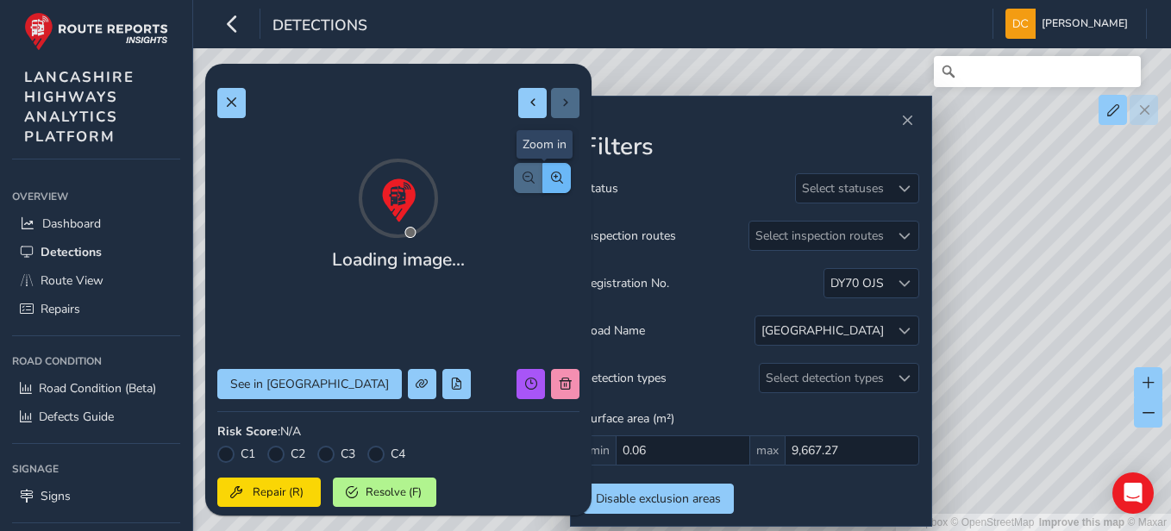
click at [551, 172] on span "button" at bounding box center [557, 178] width 12 height 12
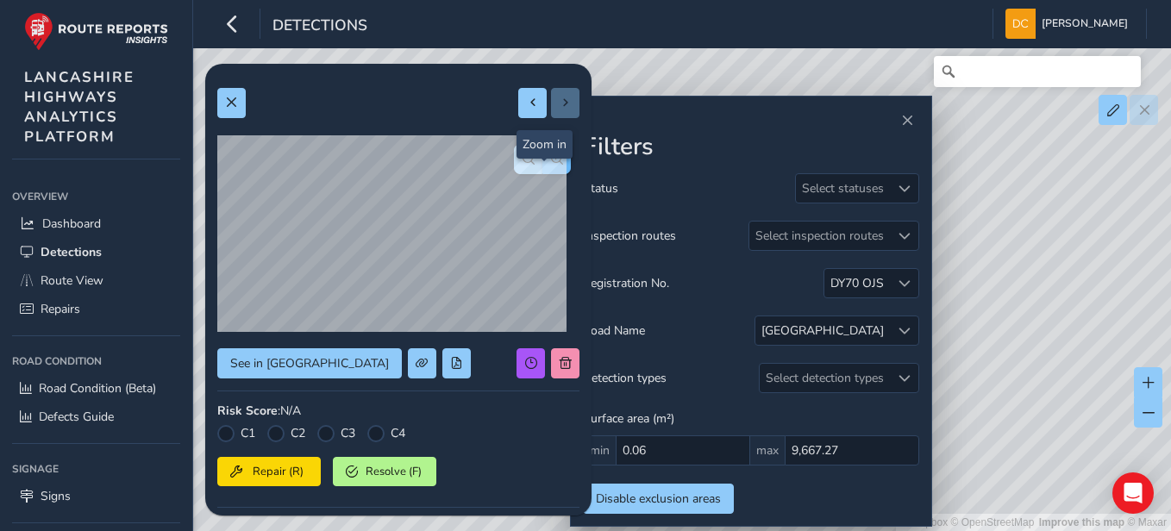
click at [551, 161] on span "button" at bounding box center [557, 159] width 12 height 12
click at [223, 104] on button at bounding box center [231, 103] width 28 height 30
click at [543, 151] on button "button" at bounding box center [557, 159] width 28 height 30
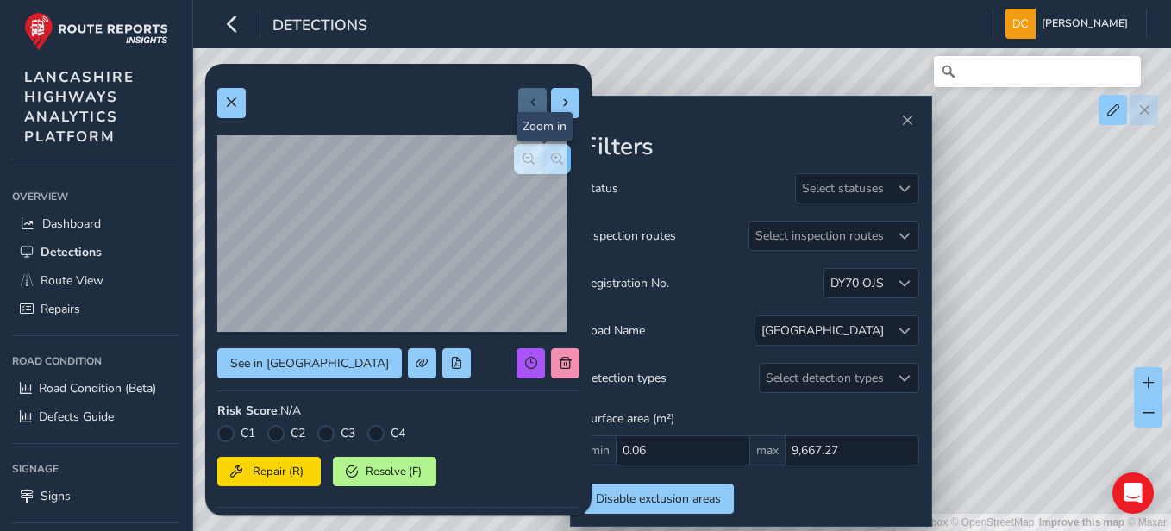
click at [543, 151] on button "button" at bounding box center [557, 159] width 28 height 30
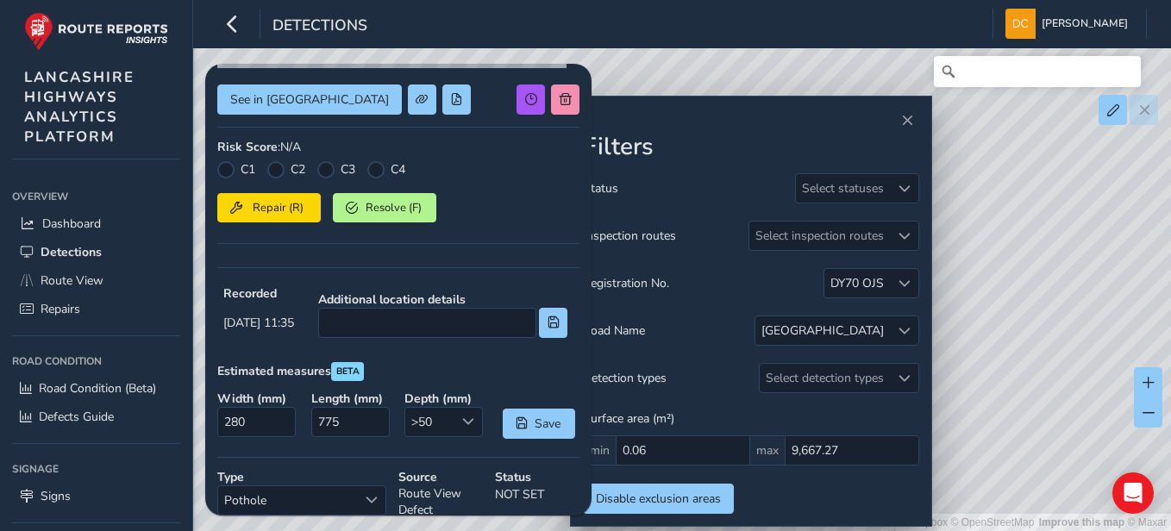
scroll to position [259, 0]
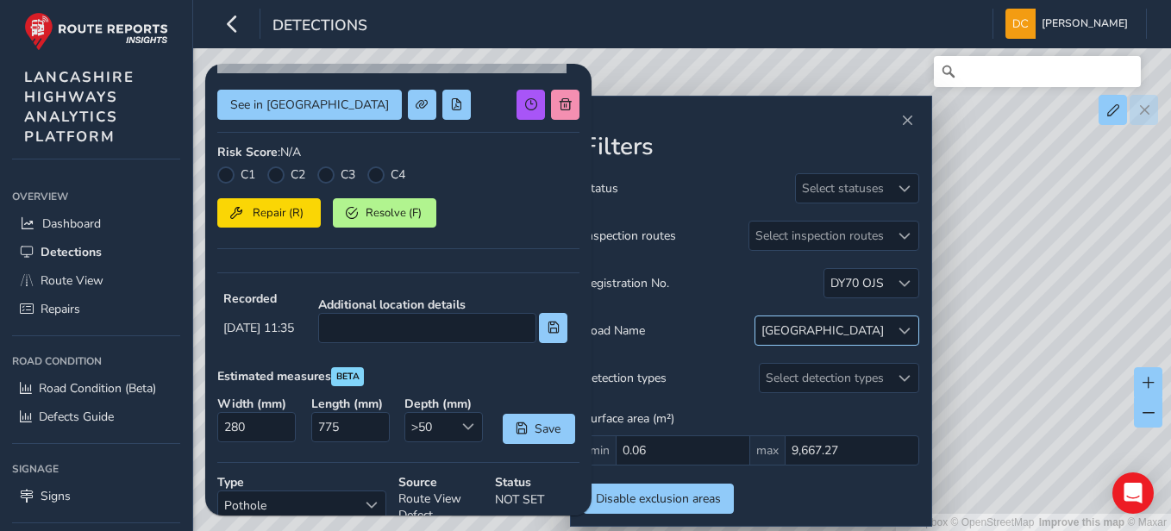
click at [856, 334] on div "[GEOGRAPHIC_DATA]" at bounding box center [823, 331] width 122 height 16
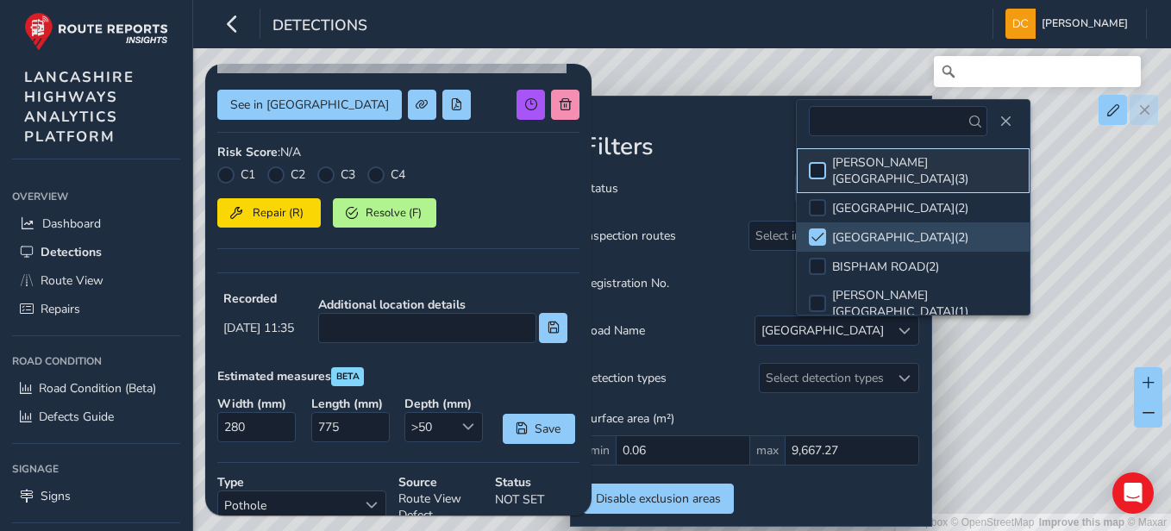
click at [817, 163] on div at bounding box center [817, 170] width 17 height 17
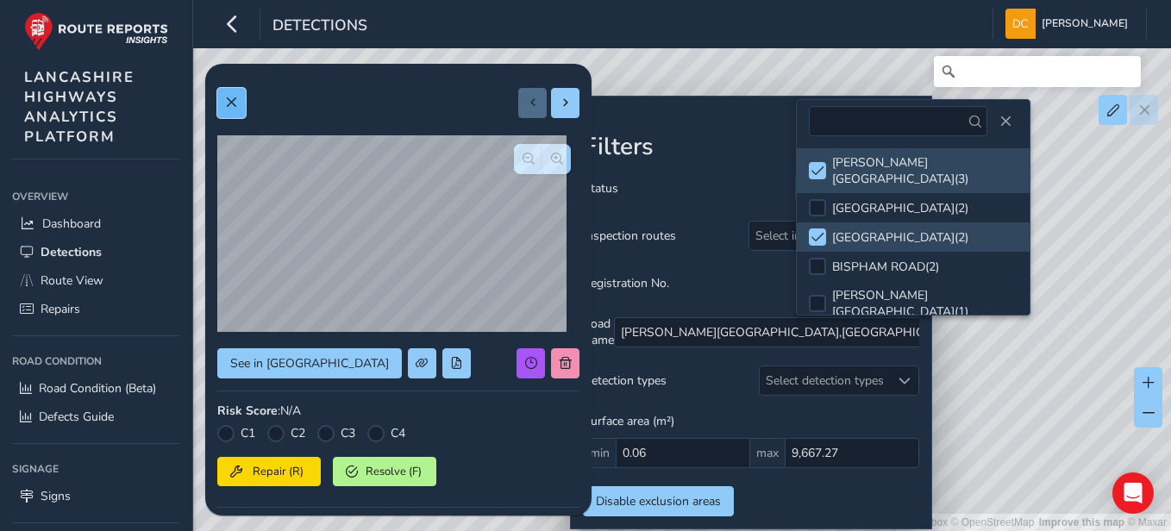
click at [224, 106] on button at bounding box center [231, 103] width 28 height 30
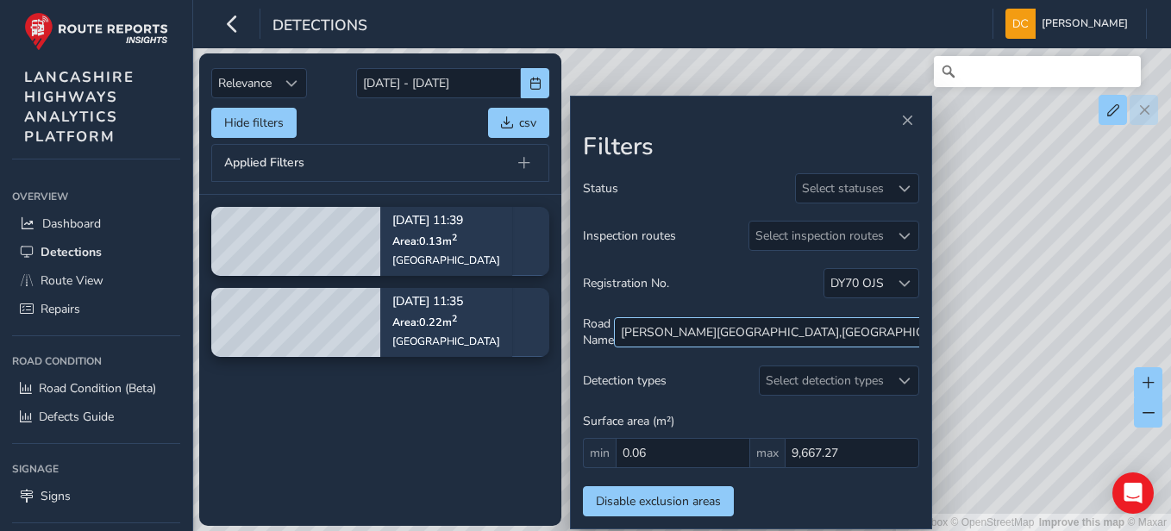
click at [863, 332] on span at bounding box center [984, 332] width 12 height 12
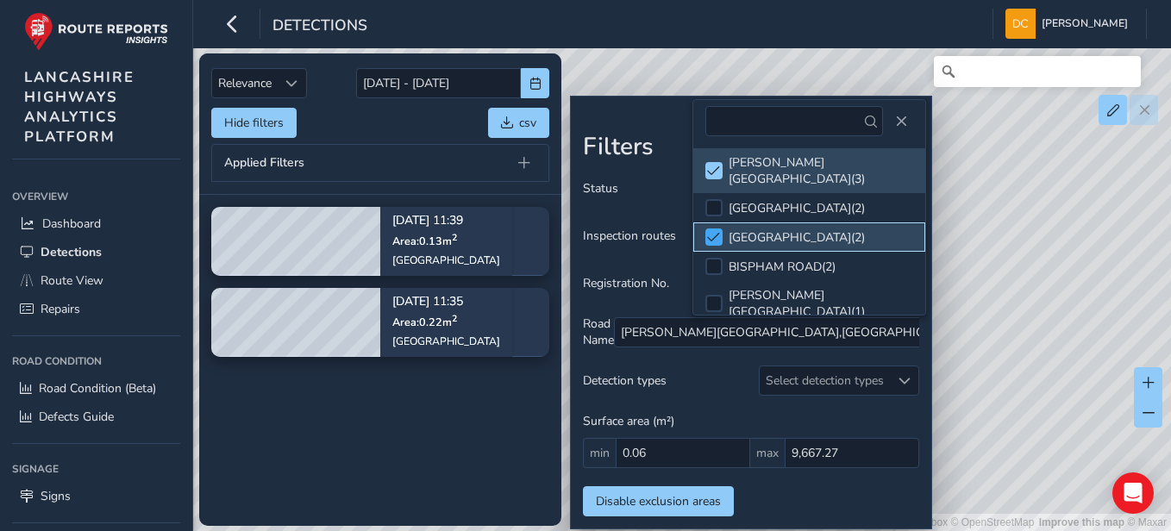
click at [706, 229] on div at bounding box center [714, 237] width 17 height 17
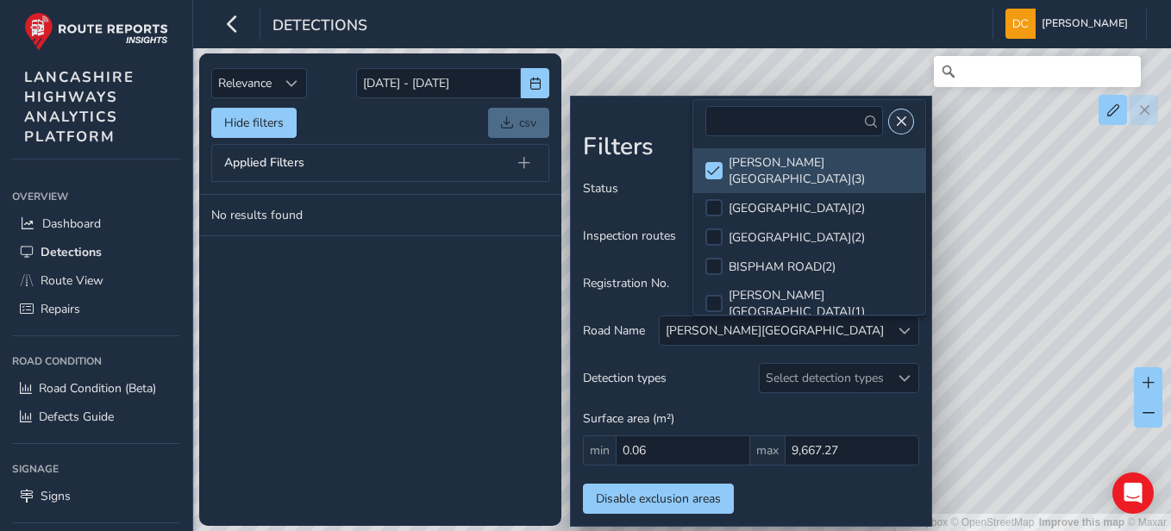
click at [863, 122] on span "Close" at bounding box center [901, 122] width 12 height 12
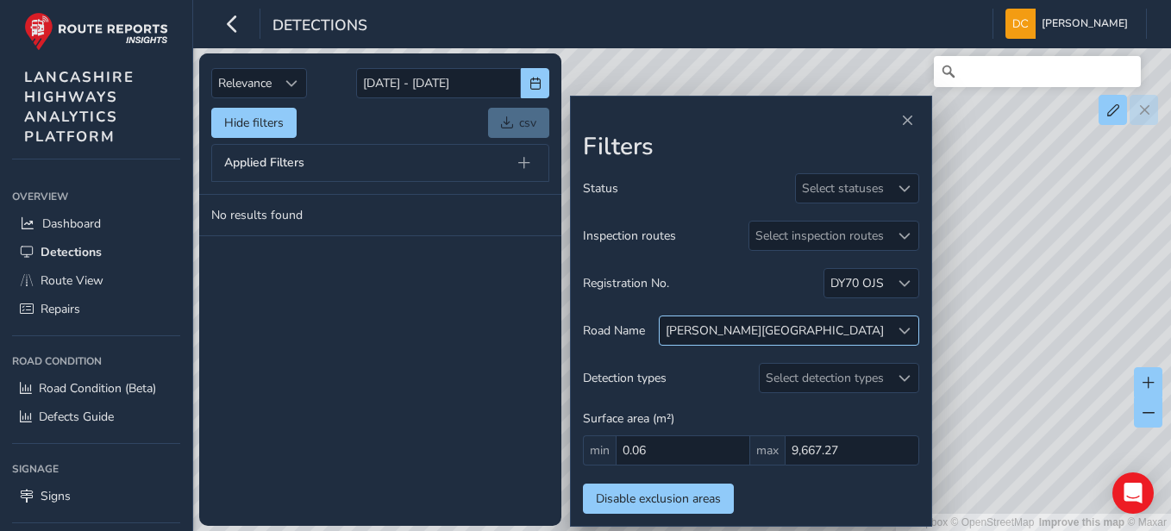
click at [824, 333] on div "[PERSON_NAME][GEOGRAPHIC_DATA]" at bounding box center [775, 331] width 218 height 16
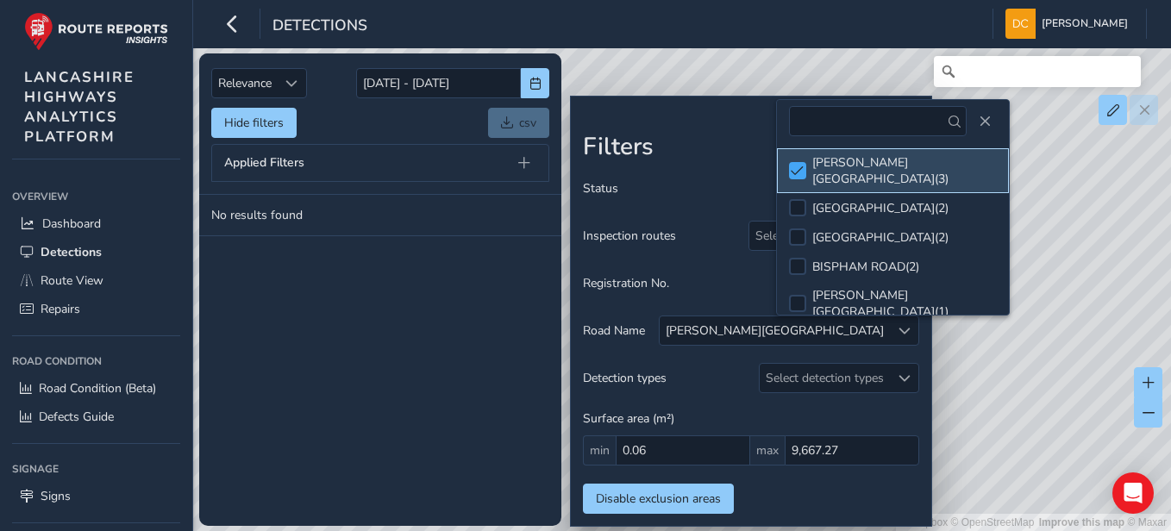
click at [798, 167] on span at bounding box center [797, 171] width 13 height 12
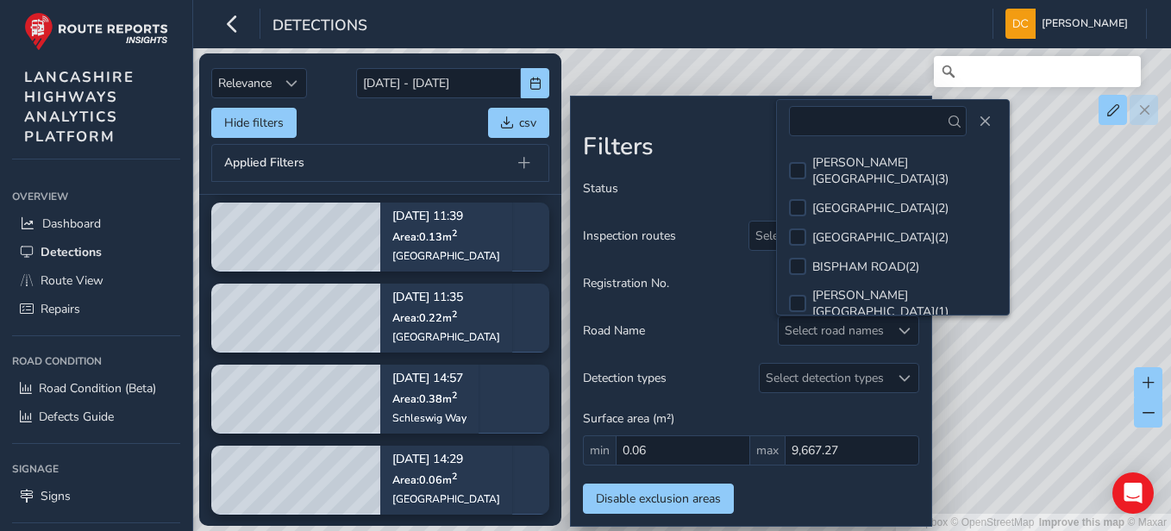
scroll to position [86, 0]
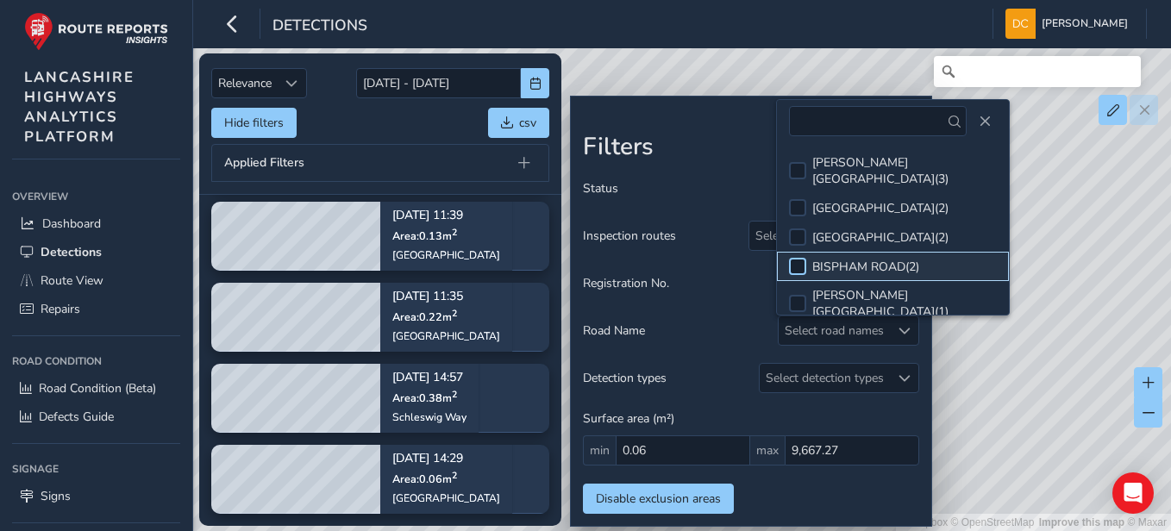
click at [798, 258] on div at bounding box center [797, 266] width 17 height 17
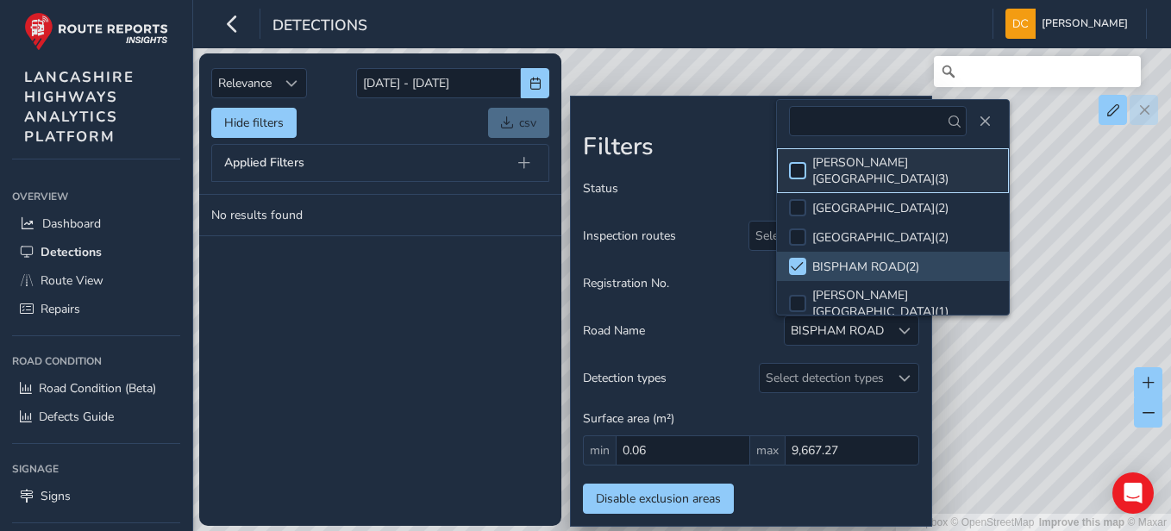
click at [800, 162] on div at bounding box center [797, 170] width 17 height 17
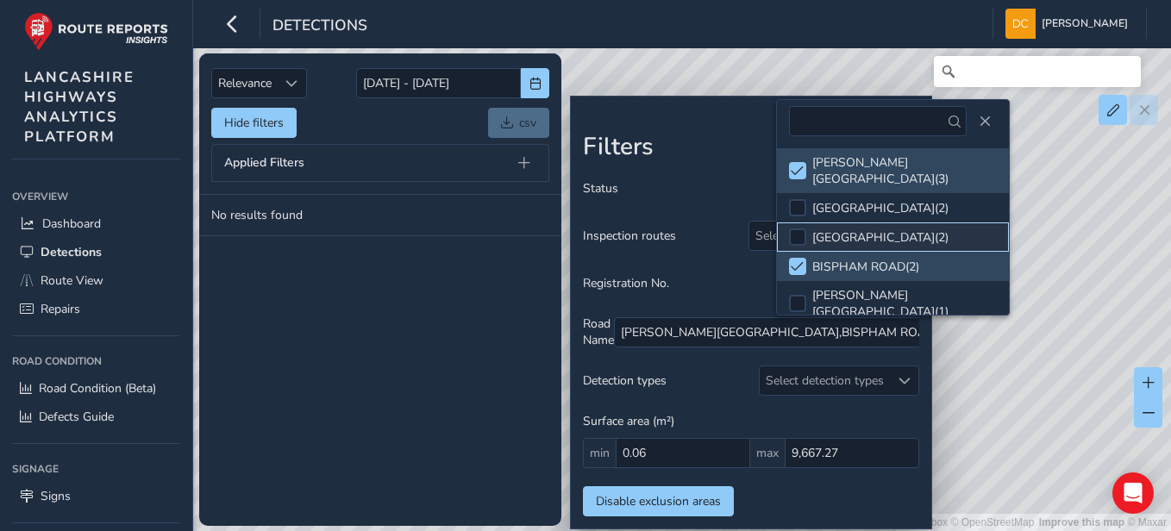
click at [799, 223] on li "WIGAN ROAD ( 2 )" at bounding box center [893, 237] width 233 height 29
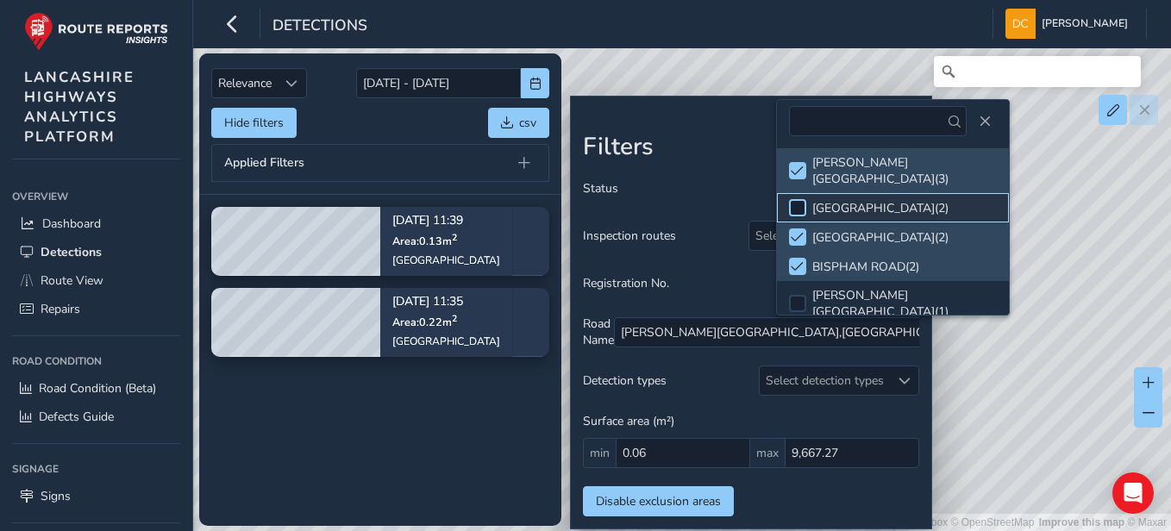
click at [795, 199] on div at bounding box center [797, 207] width 17 height 17
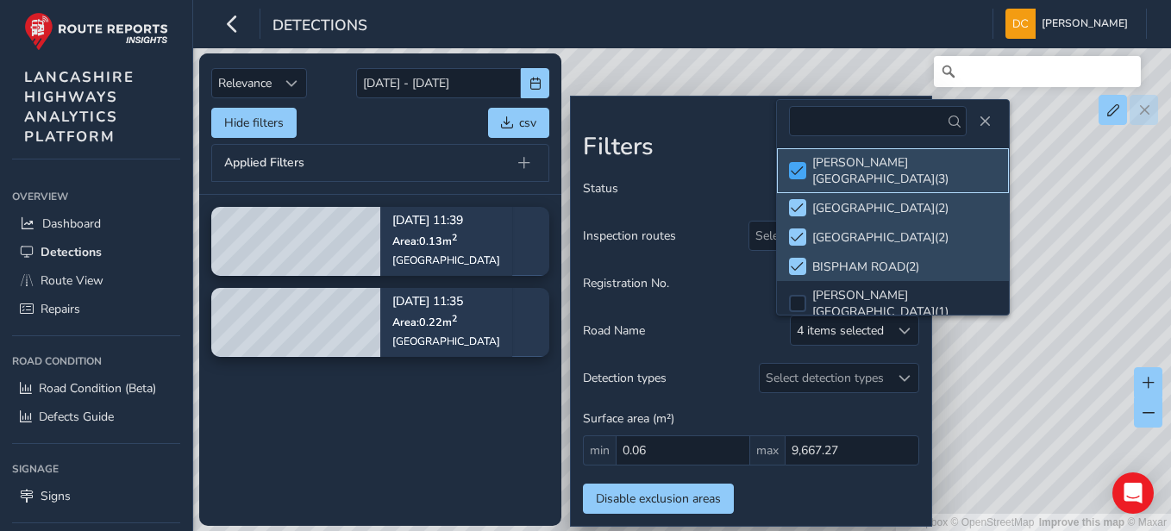
click at [794, 165] on span at bounding box center [797, 171] width 13 height 12
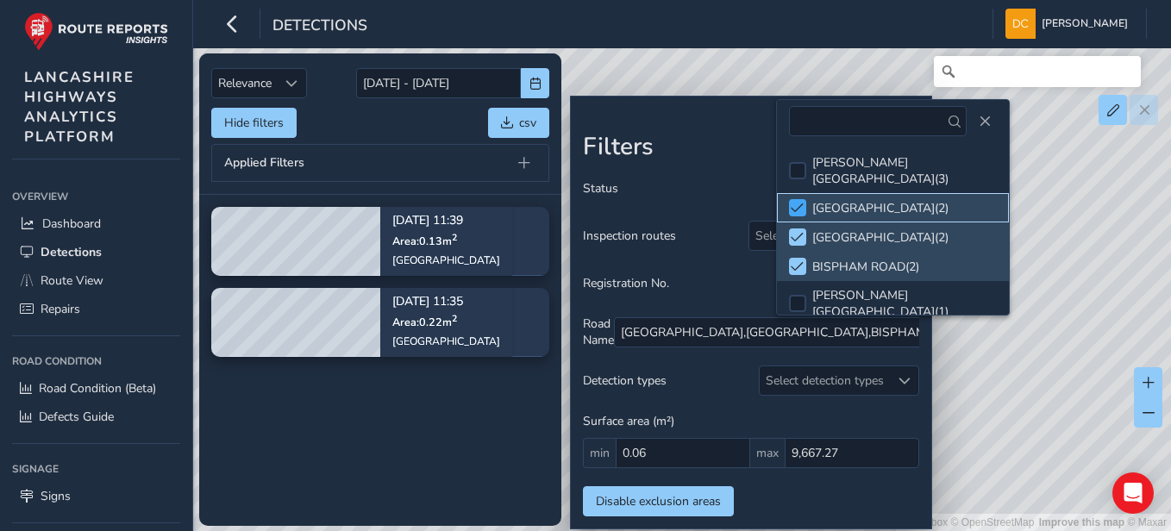
click at [796, 199] on div at bounding box center [797, 207] width 17 height 17
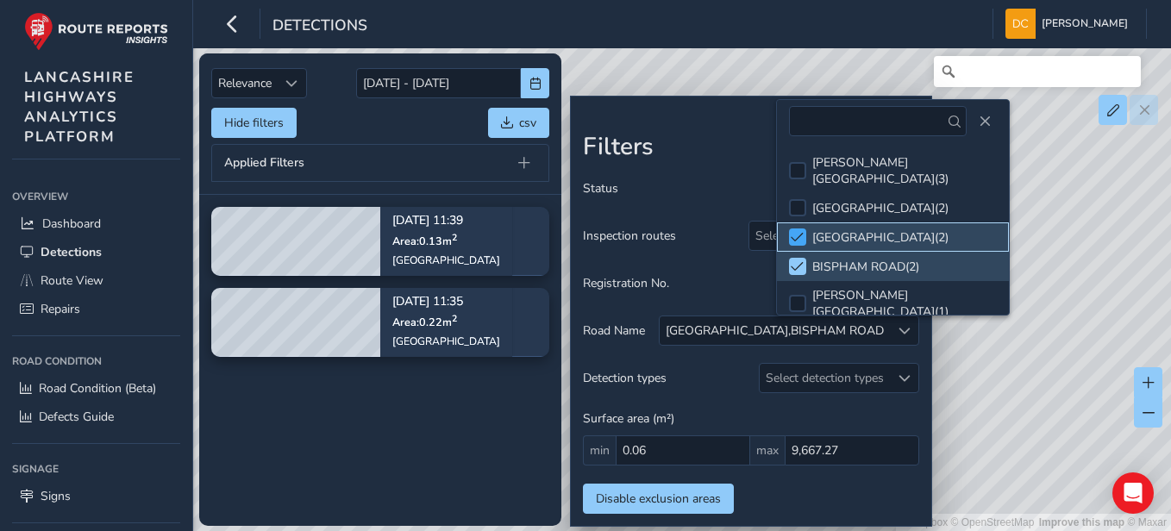
click at [795, 231] on span at bounding box center [797, 237] width 13 height 12
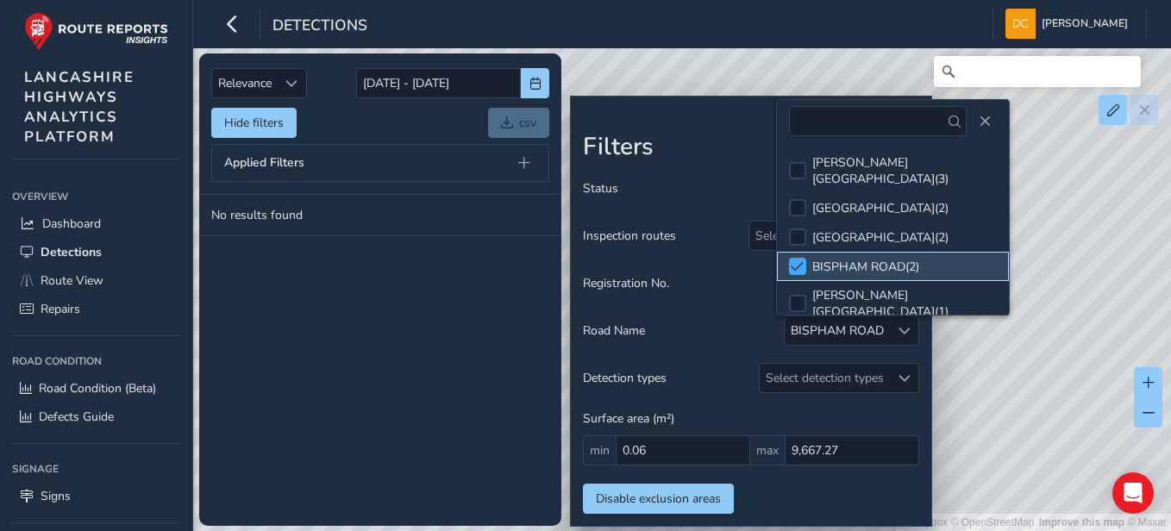
click at [798, 261] on span at bounding box center [797, 267] width 13 height 12
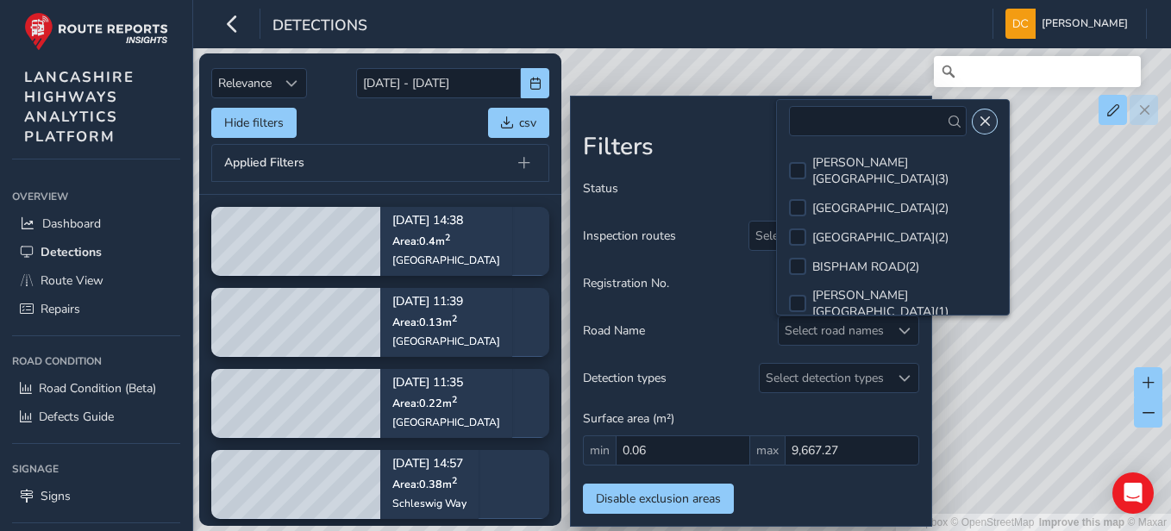
click at [863, 121] on span "Close" at bounding box center [985, 122] width 12 height 12
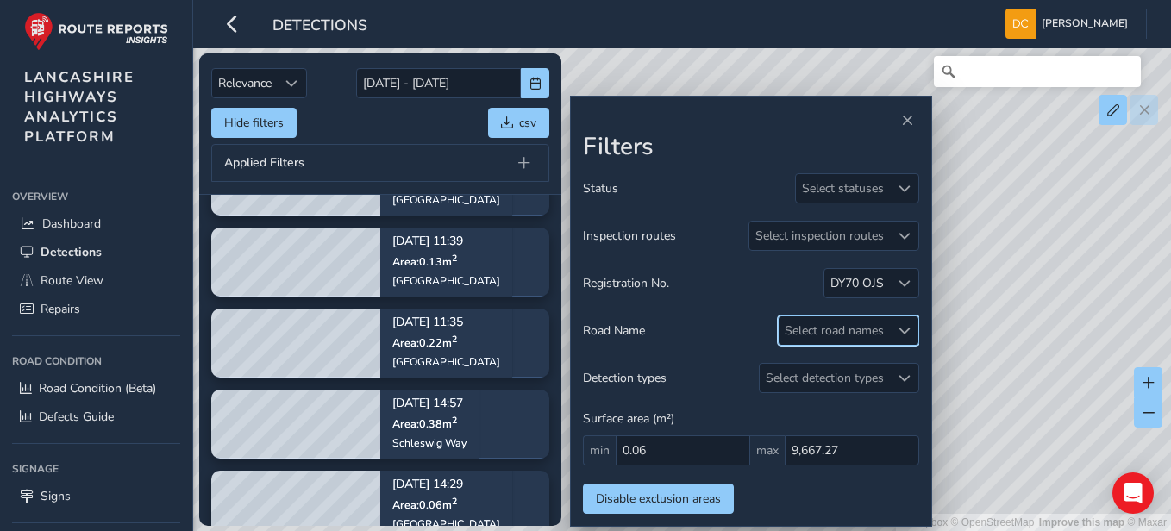
scroll to position [86, 0]
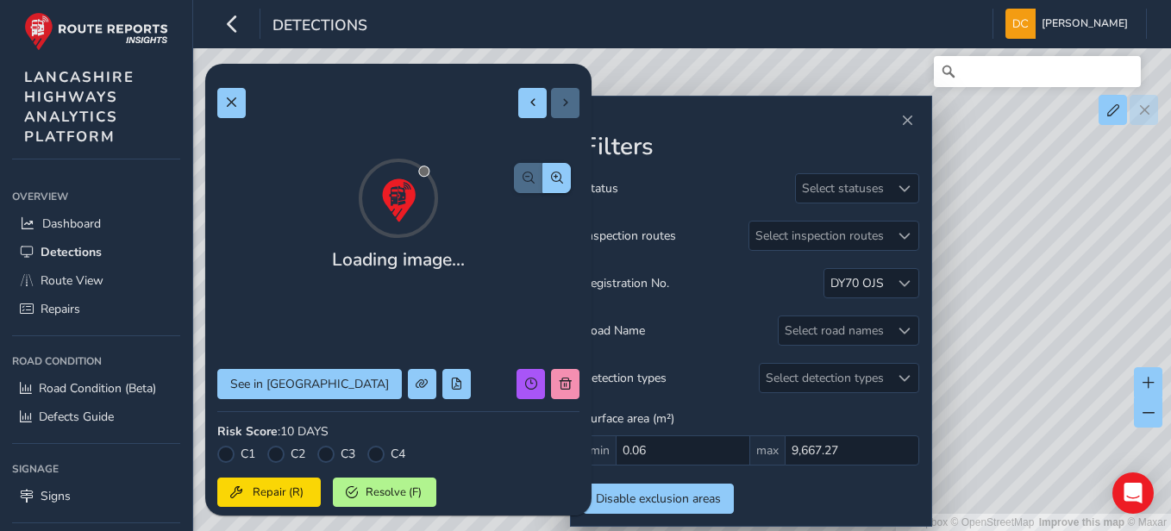
drag, startPoint x: 335, startPoint y: 367, endPoint x: 290, endPoint y: 396, distance: 53.6
click at [290, 396] on div "Loading image... See in Route View Risk Score : 10 DAYS C1 C2 C3 C4 Repair (R) …" at bounding box center [398, 489] width 362 height 827
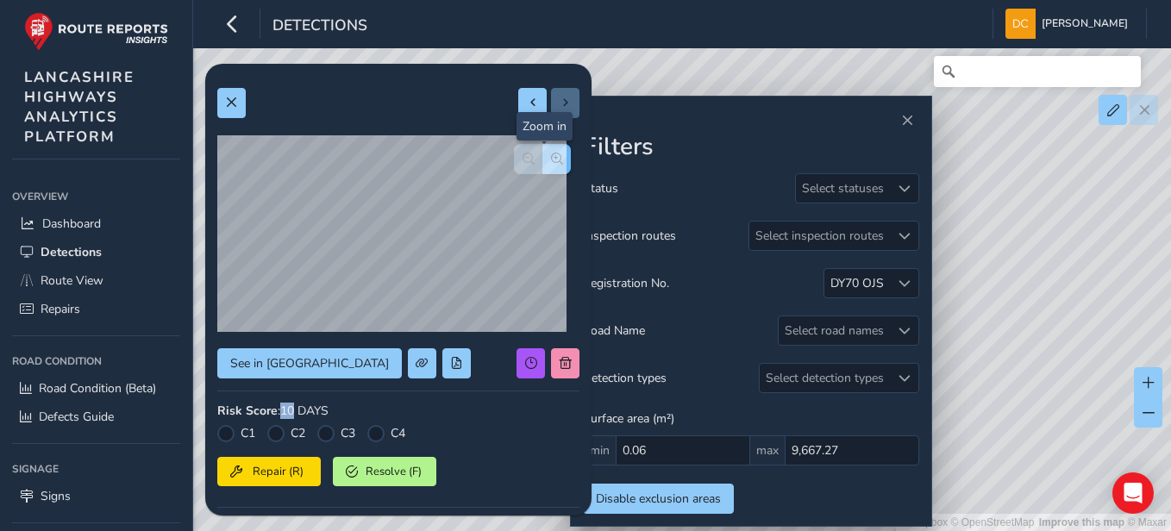
click at [551, 157] on span "button" at bounding box center [557, 159] width 12 height 12
